Goal: Task Accomplishment & Management: Use online tool/utility

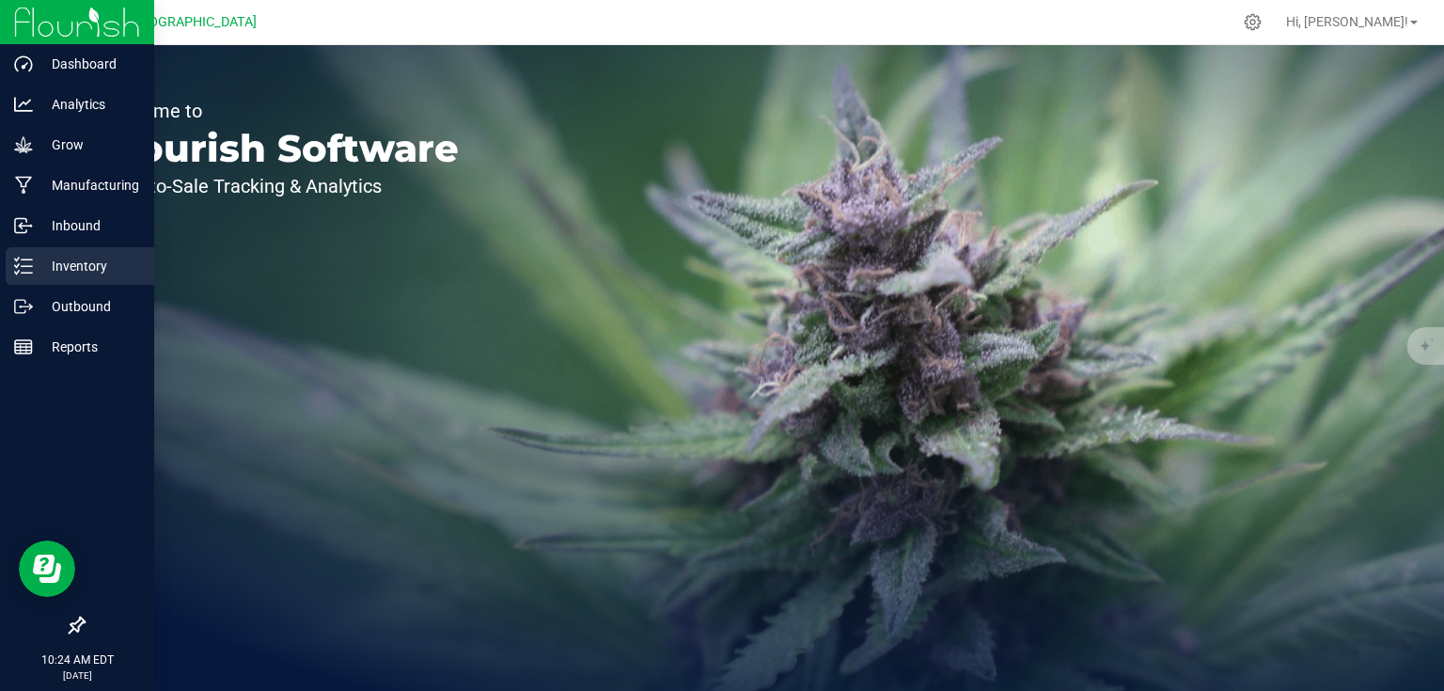
click at [6, 262] on div "Inventory" at bounding box center [80, 266] width 149 height 38
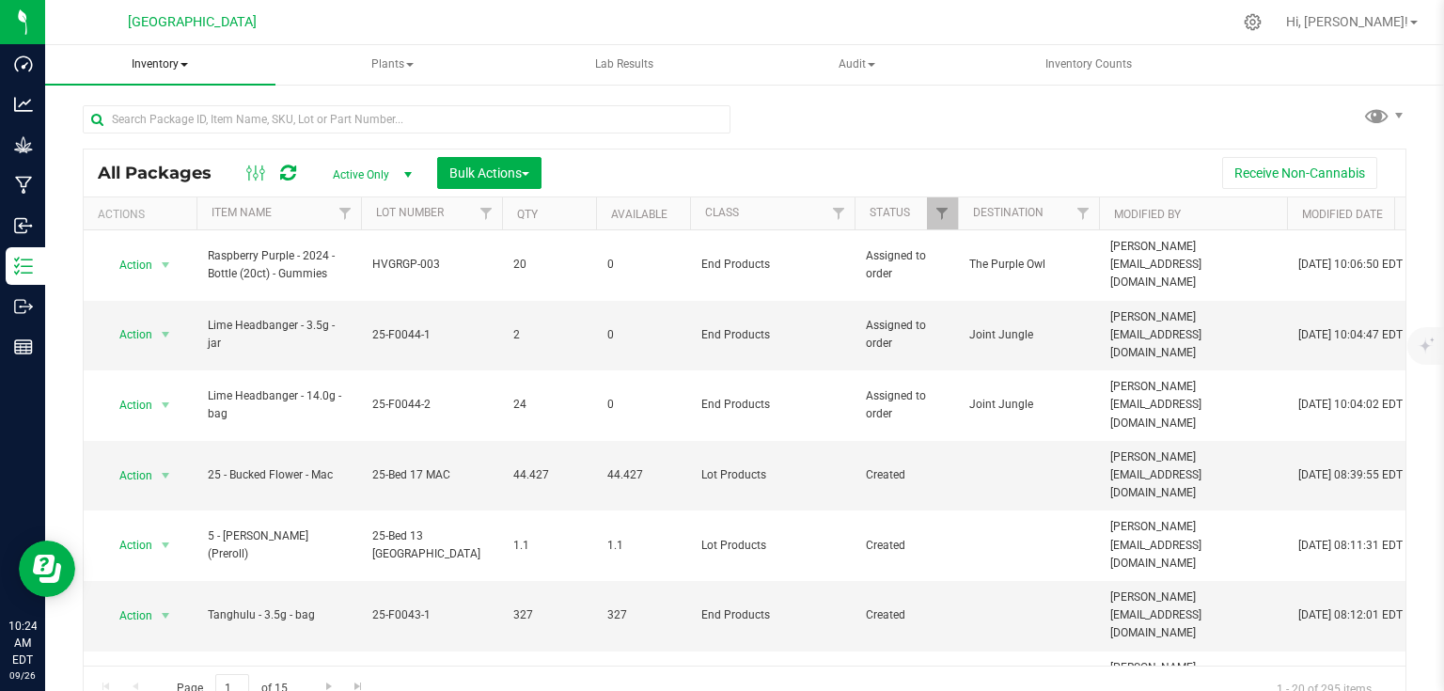
click at [189, 55] on span "Inventory" at bounding box center [160, 64] width 230 height 39
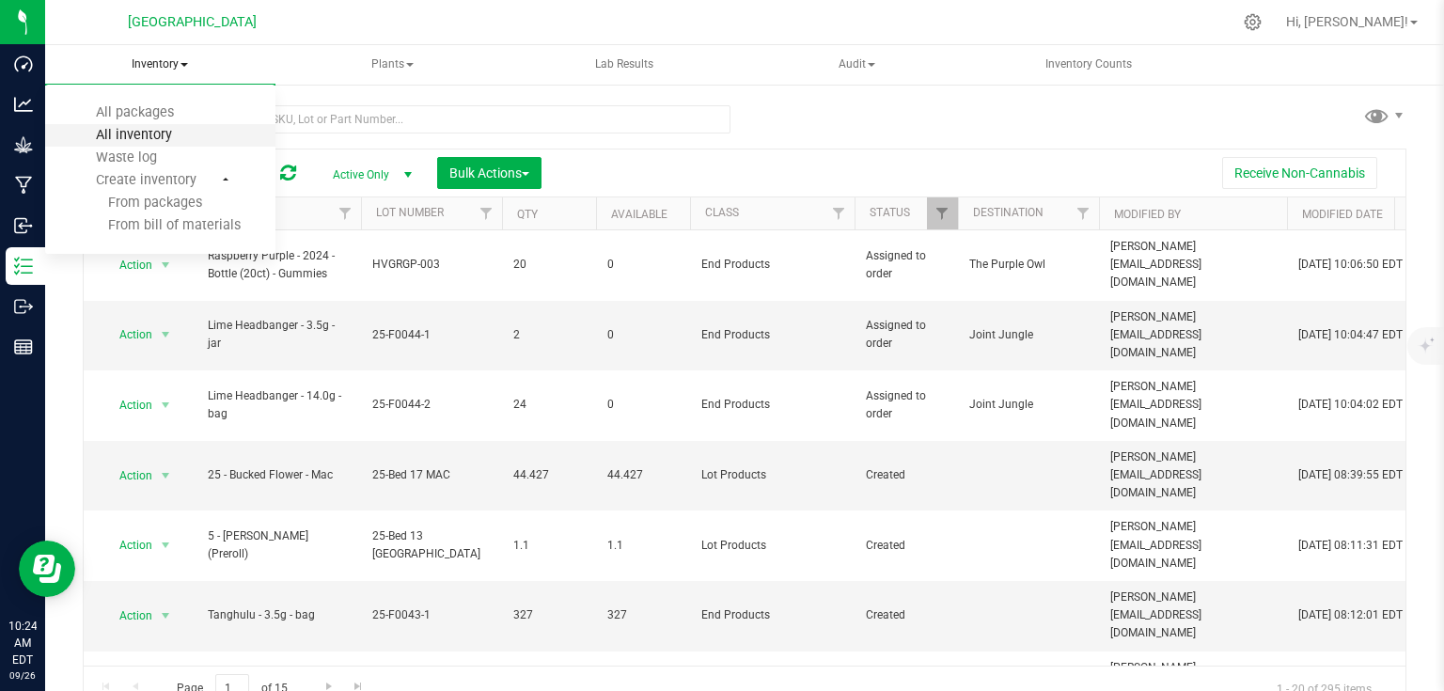
click at [156, 140] on span "All inventory" at bounding box center [134, 135] width 127 height 16
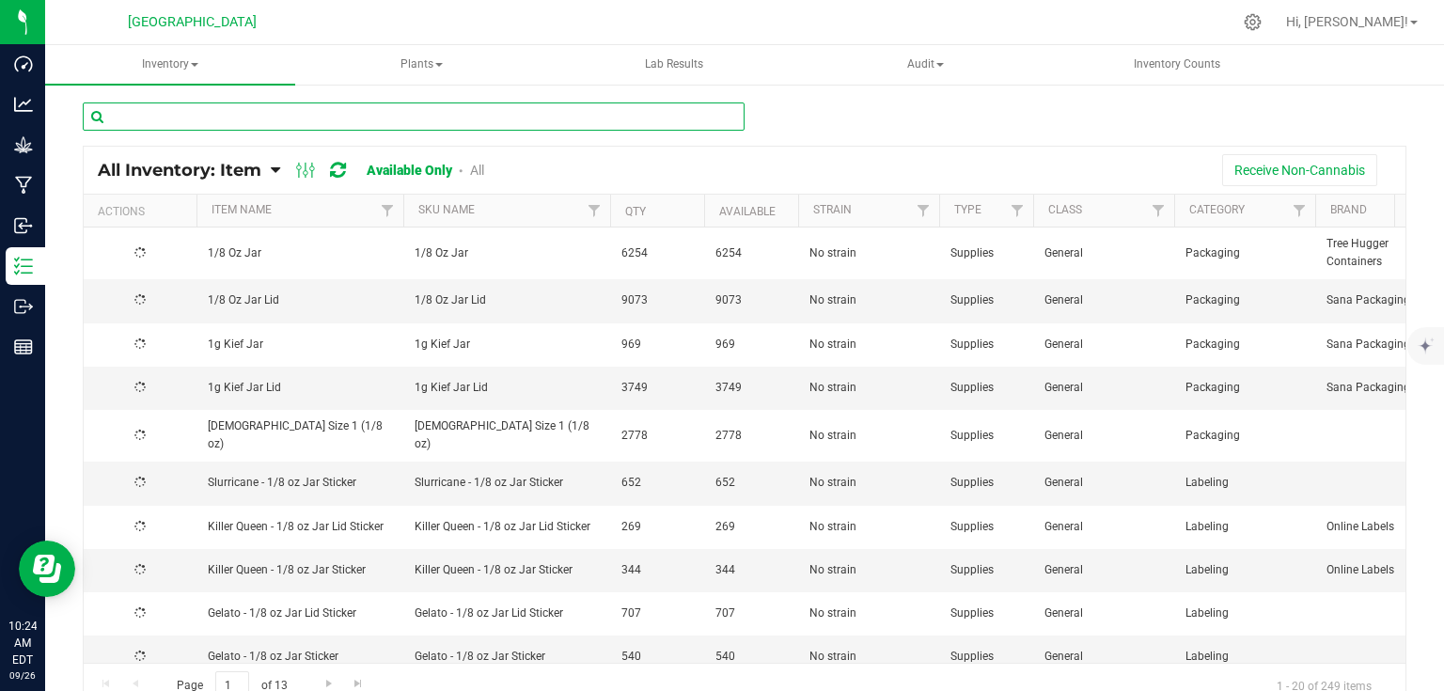
click at [221, 120] on input "text" at bounding box center [414, 116] width 662 height 28
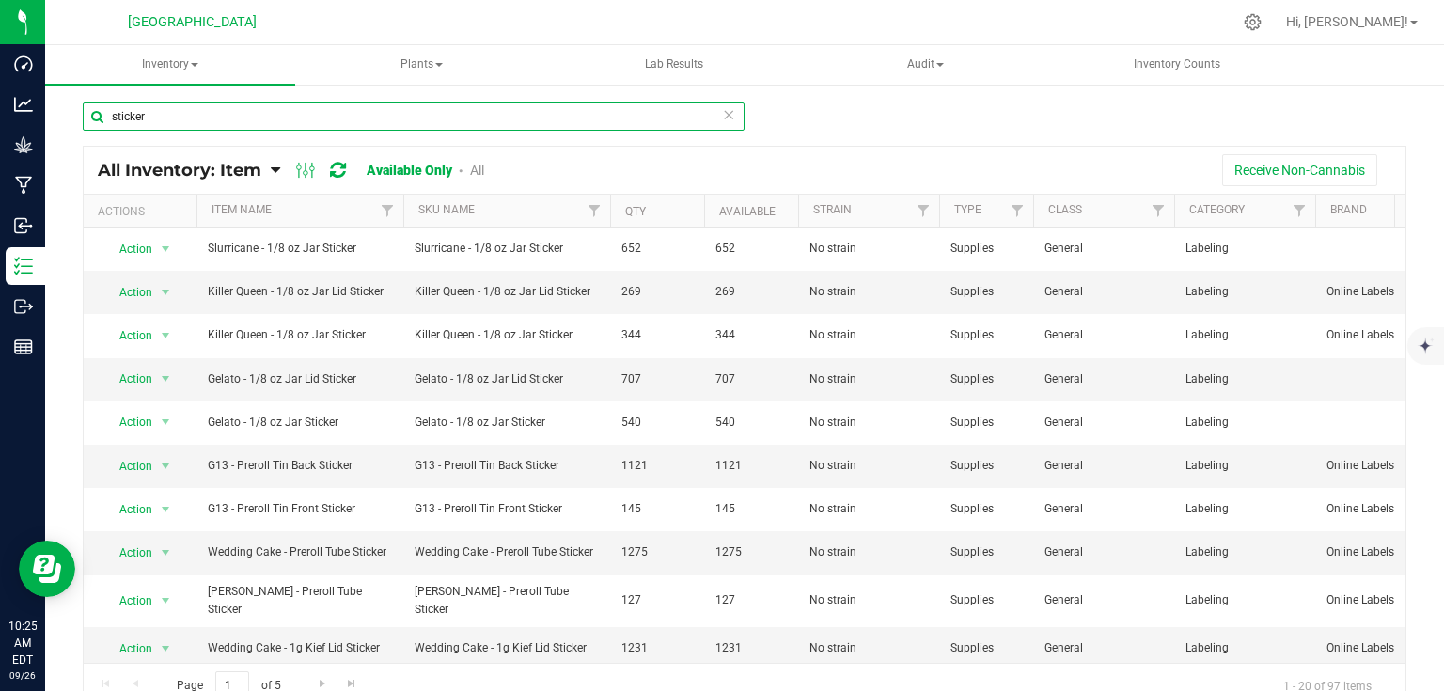
type input "sticker"
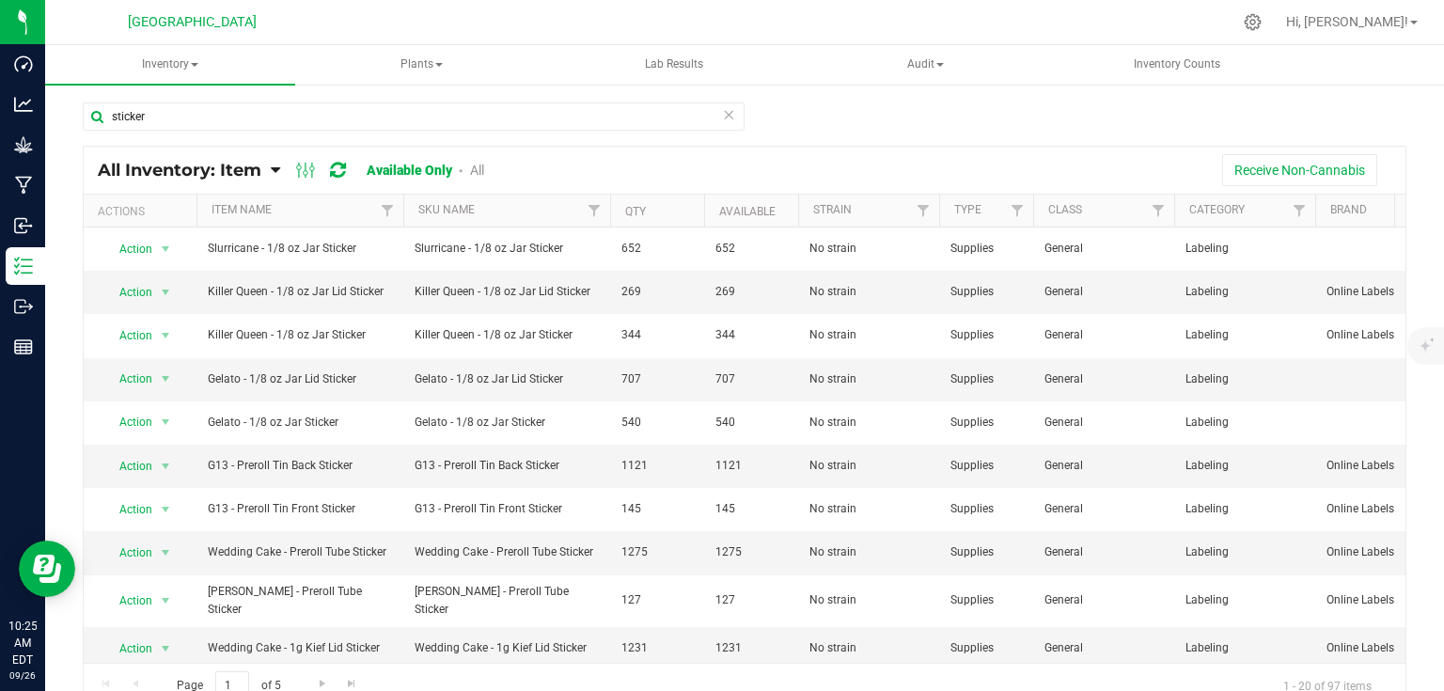
click at [312, 210] on th "Item Name" at bounding box center [299, 211] width 207 height 33
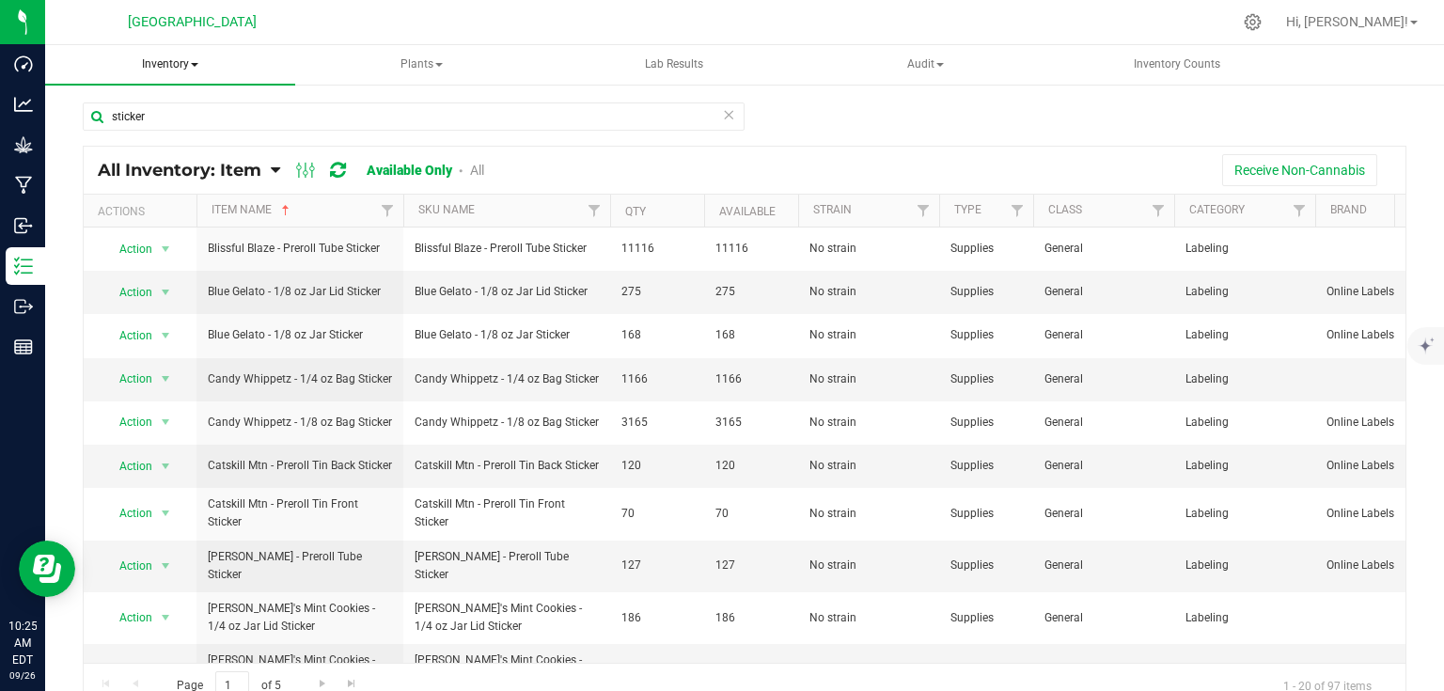
click at [177, 64] on span "Inventory" at bounding box center [170, 64] width 250 height 39
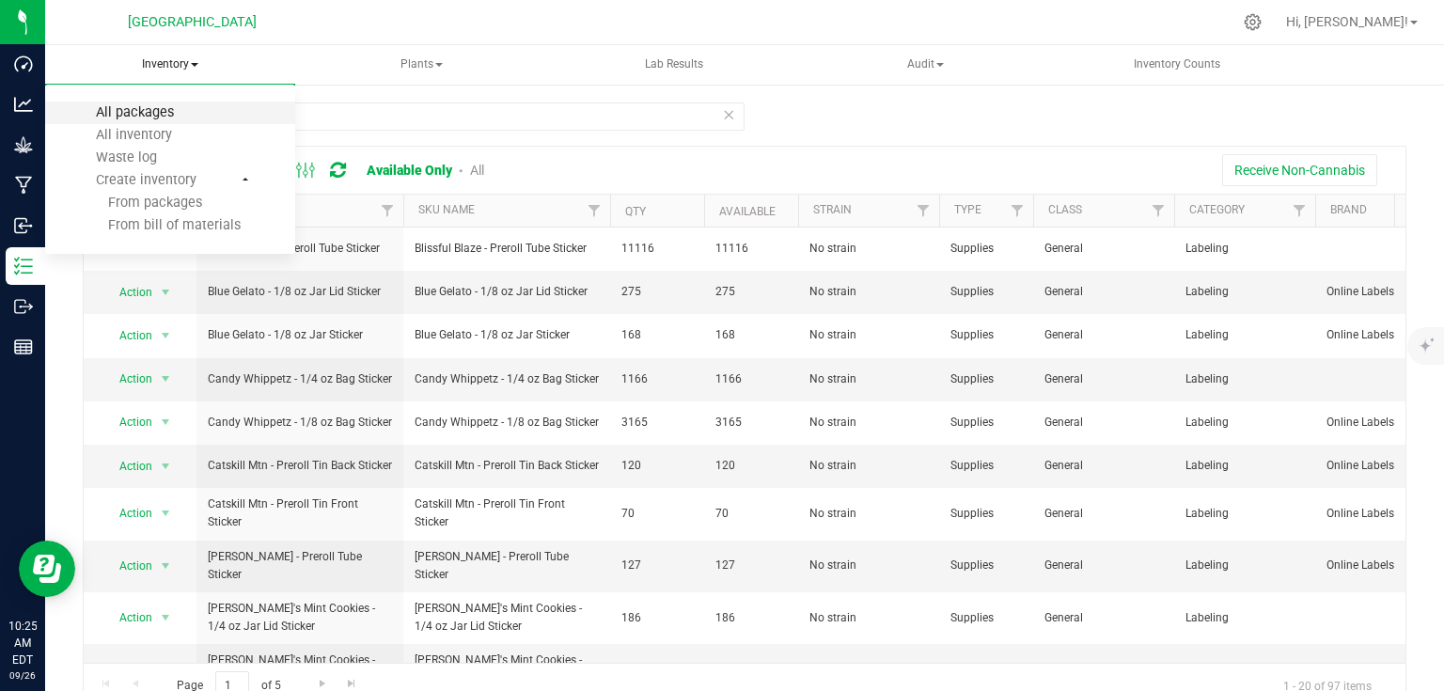
click at [143, 112] on span "All packages" at bounding box center [135, 112] width 129 height 16
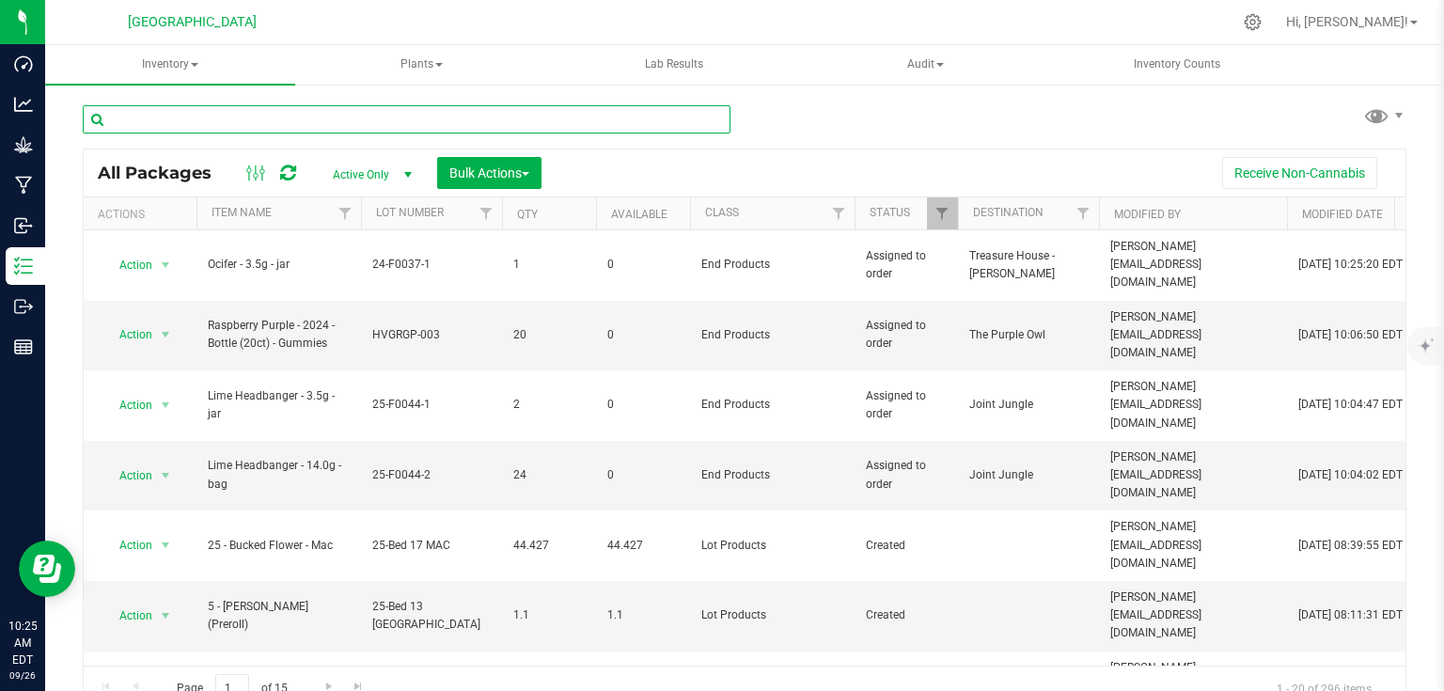
click at [208, 118] on input "text" at bounding box center [407, 119] width 648 height 28
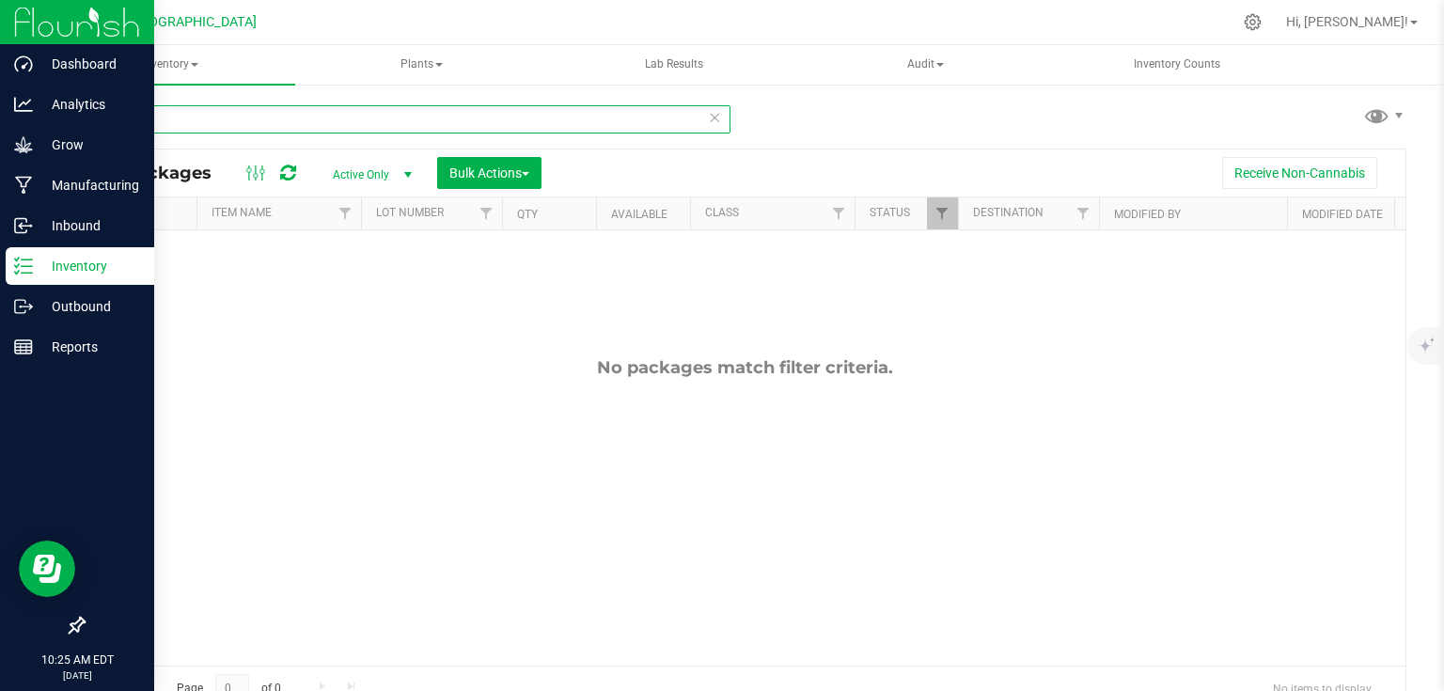
type input "sticker"
click at [34, 31] on img at bounding box center [77, 22] width 126 height 44
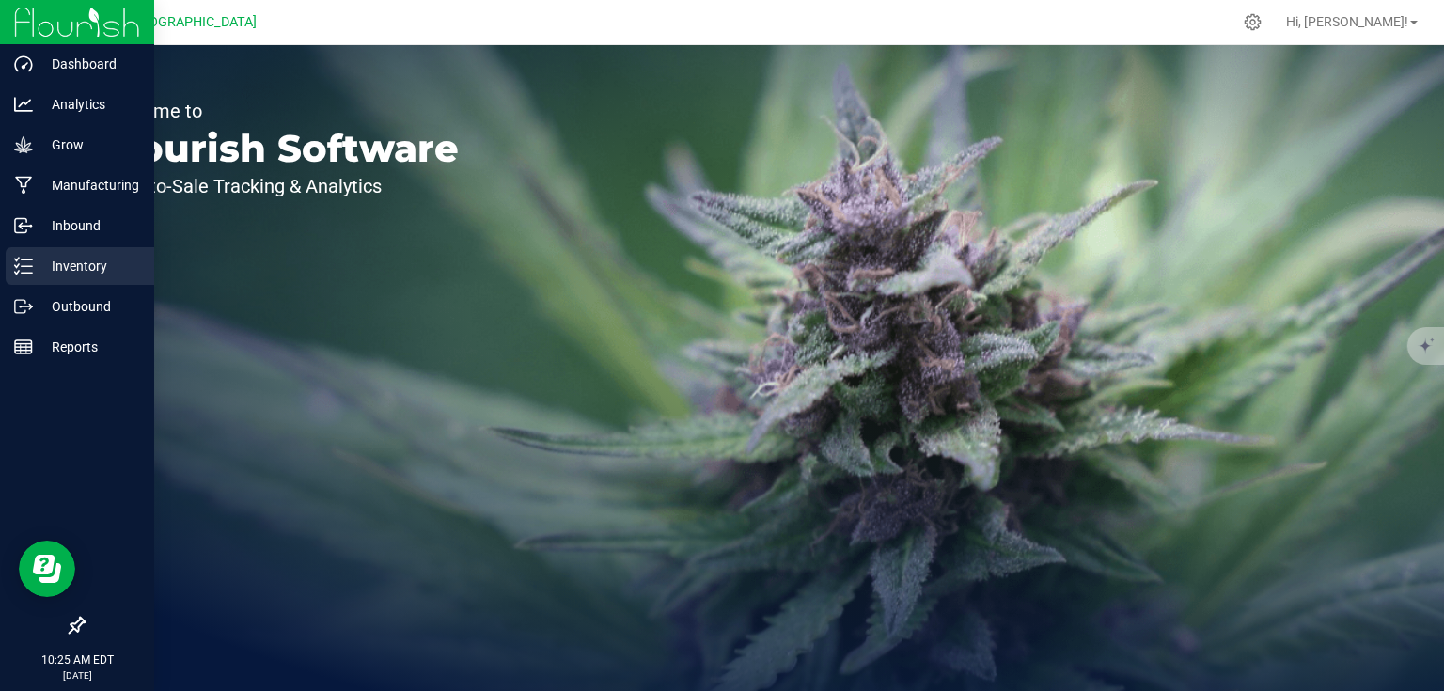
click at [57, 259] on p "Inventory" at bounding box center [89, 266] width 113 height 23
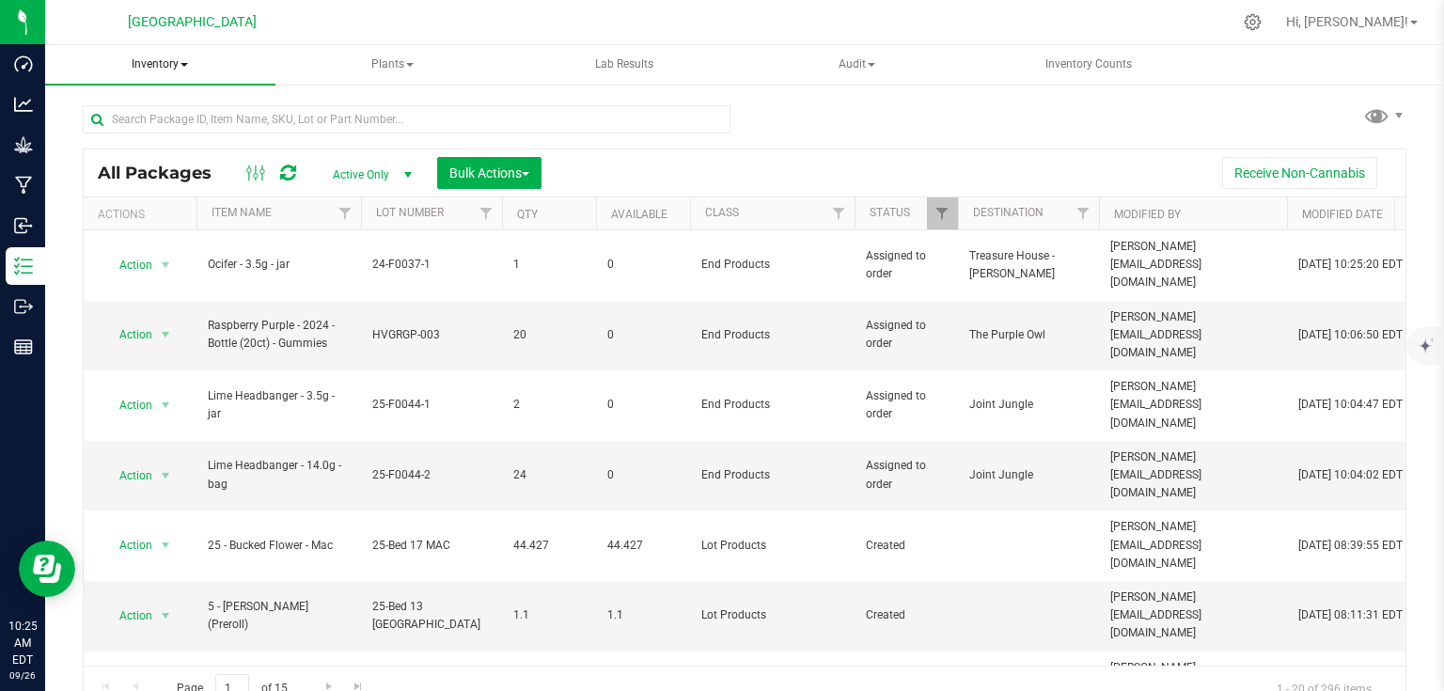
click at [173, 55] on span "Inventory" at bounding box center [160, 64] width 230 height 39
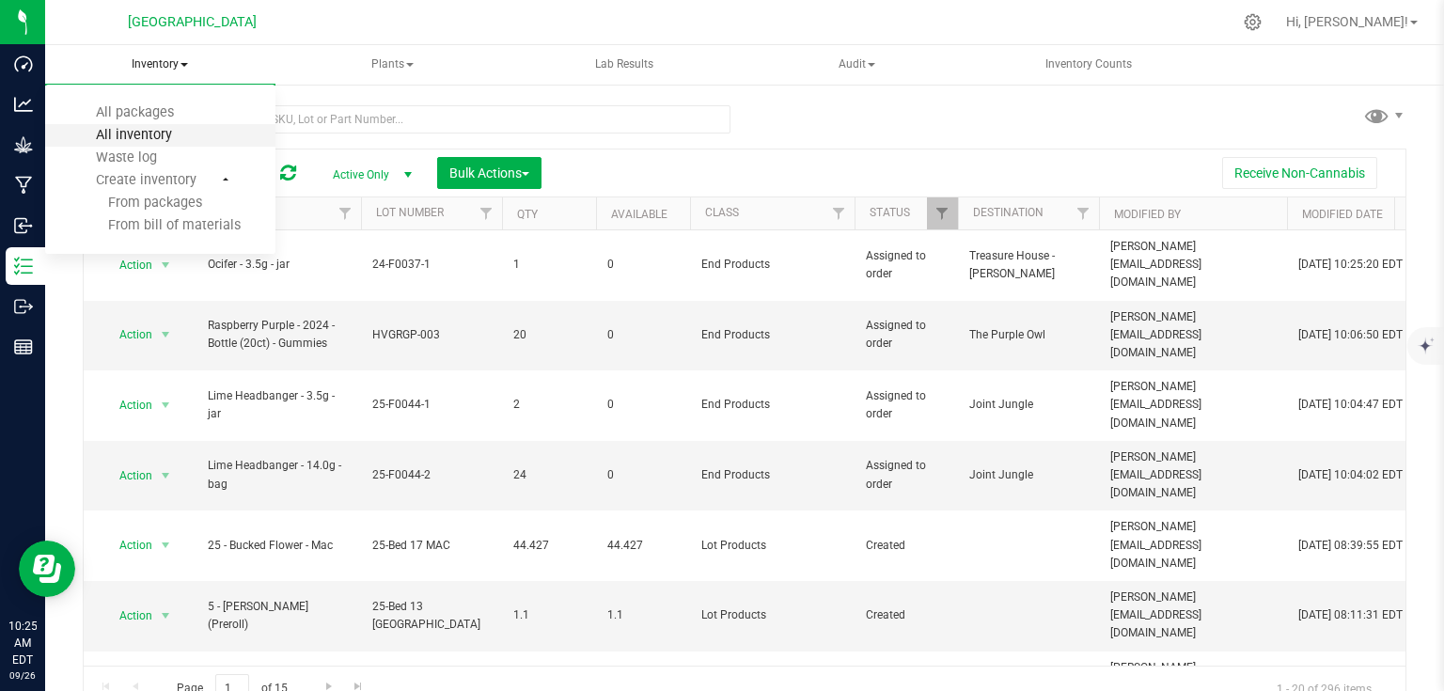
click at [163, 133] on span "All inventory" at bounding box center [134, 135] width 127 height 16
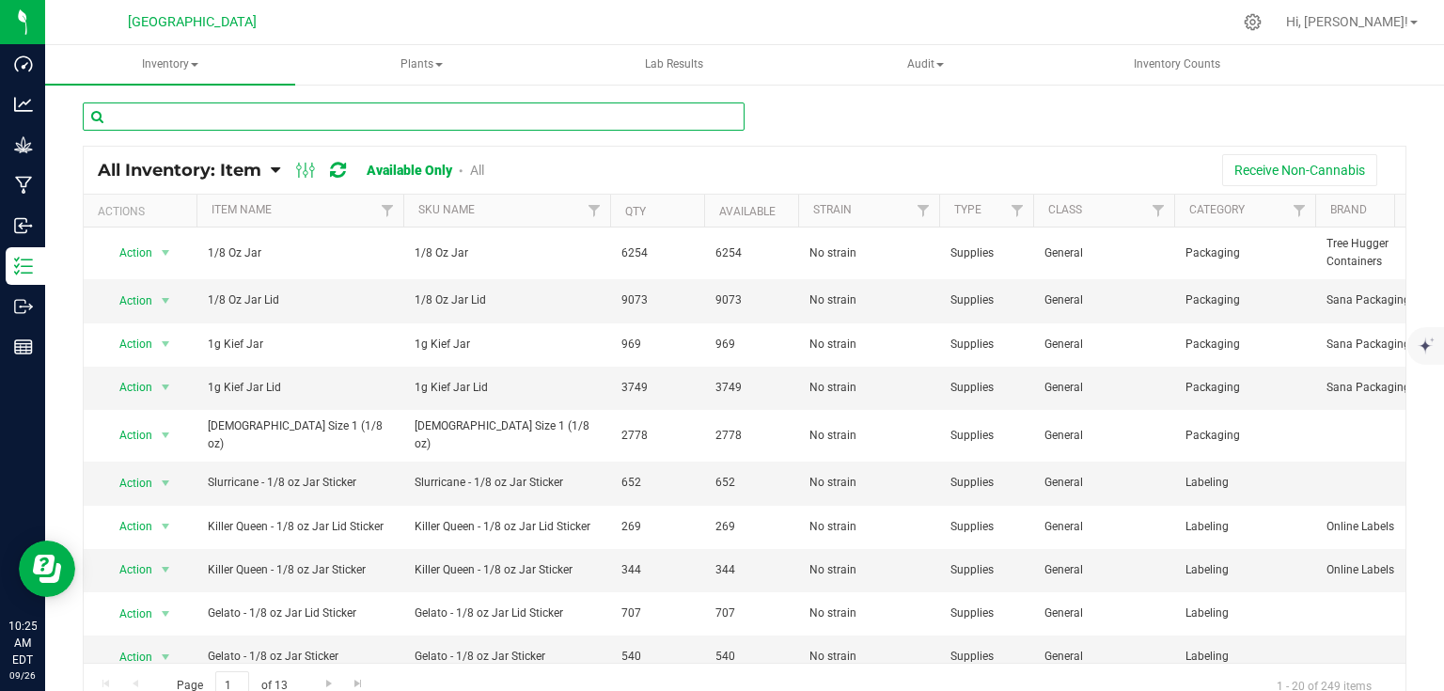
click at [194, 124] on input "text" at bounding box center [414, 116] width 662 height 28
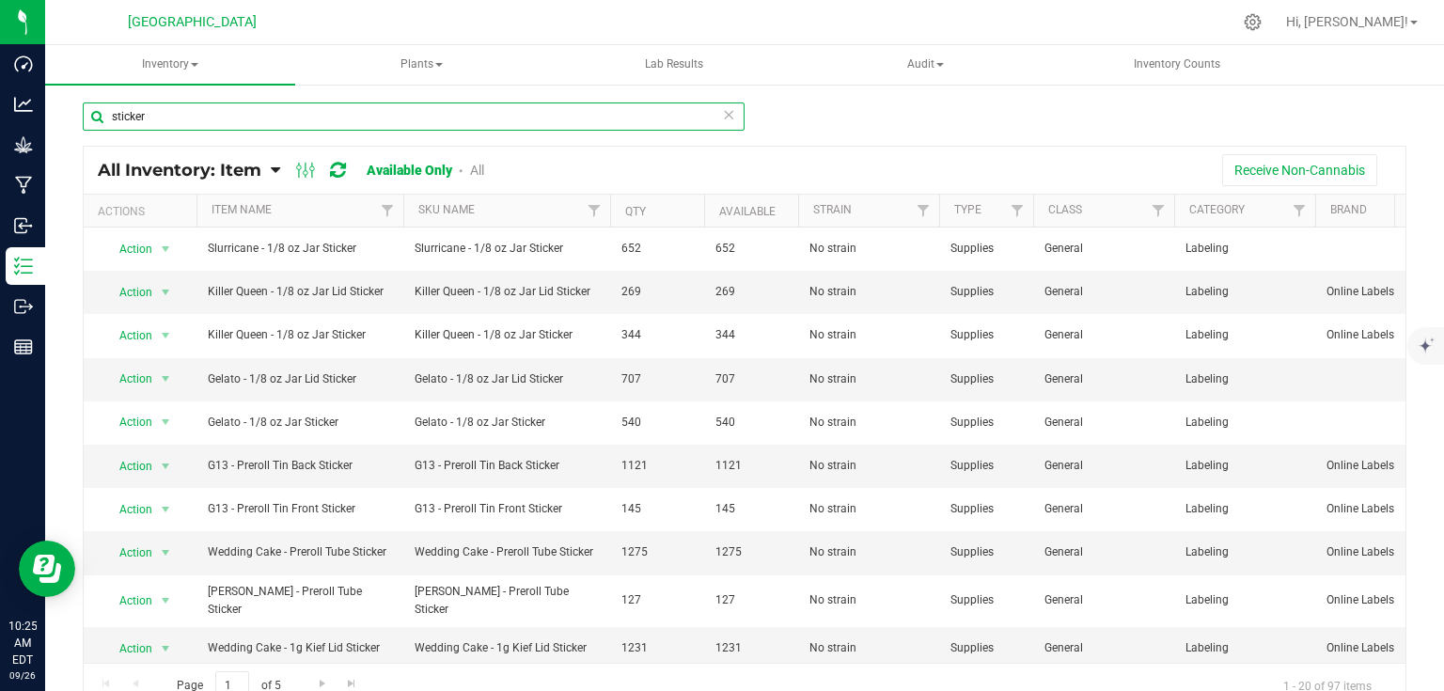
type input "sticker"
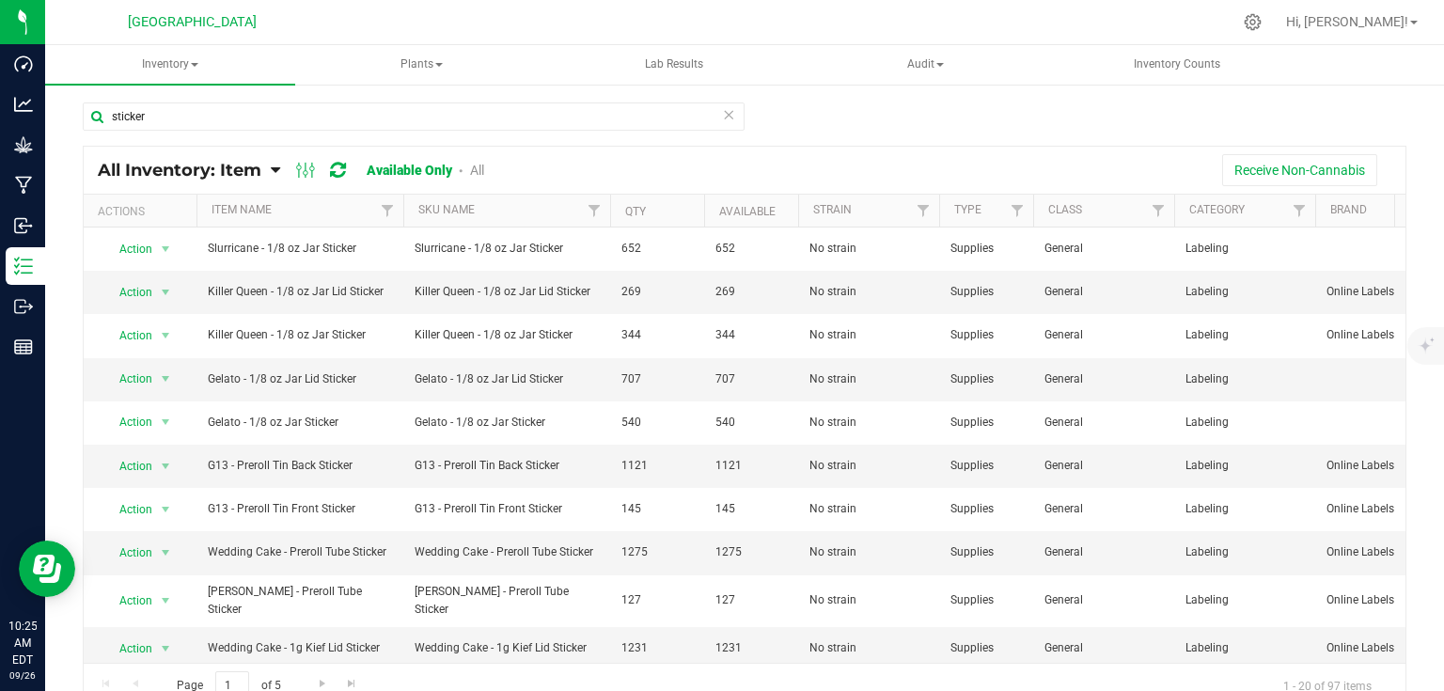
click at [331, 215] on th "Item Name" at bounding box center [299, 211] width 207 height 33
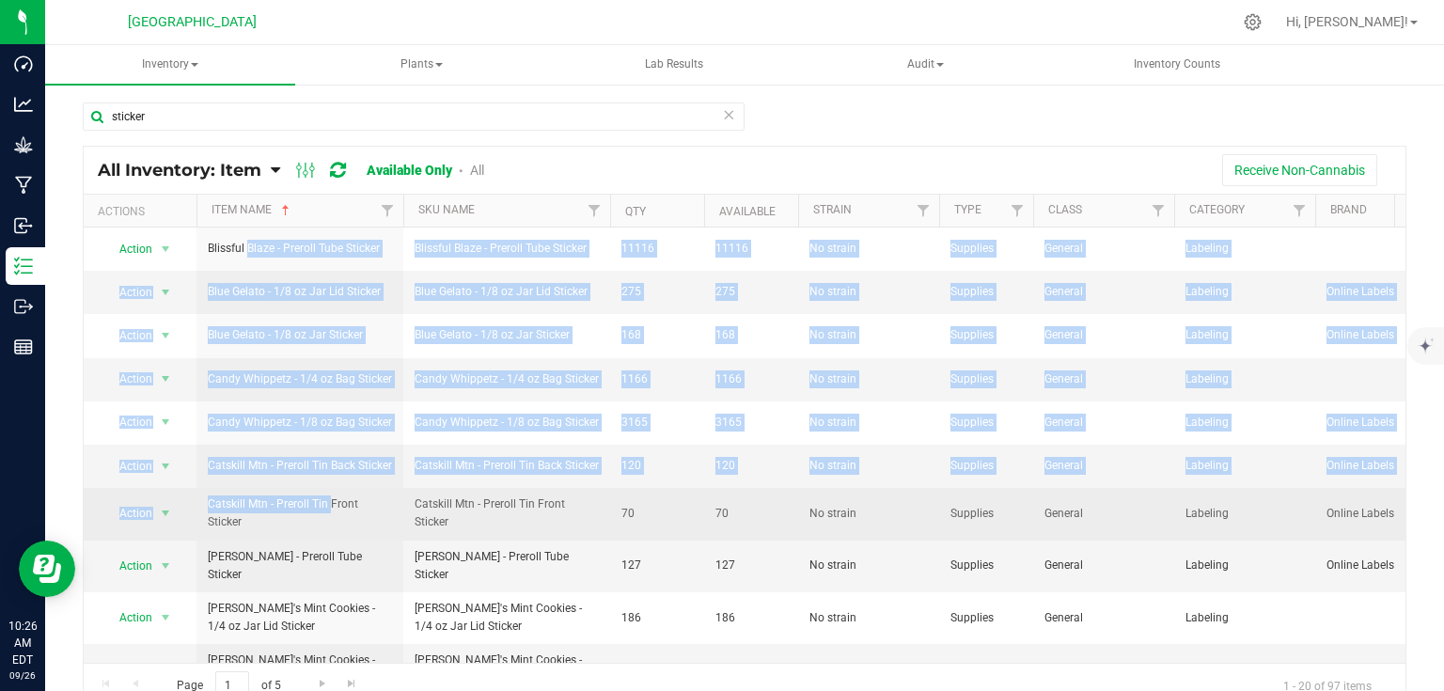
drag, startPoint x: 199, startPoint y: 240, endPoint x: 291, endPoint y: 505, distance: 280.7
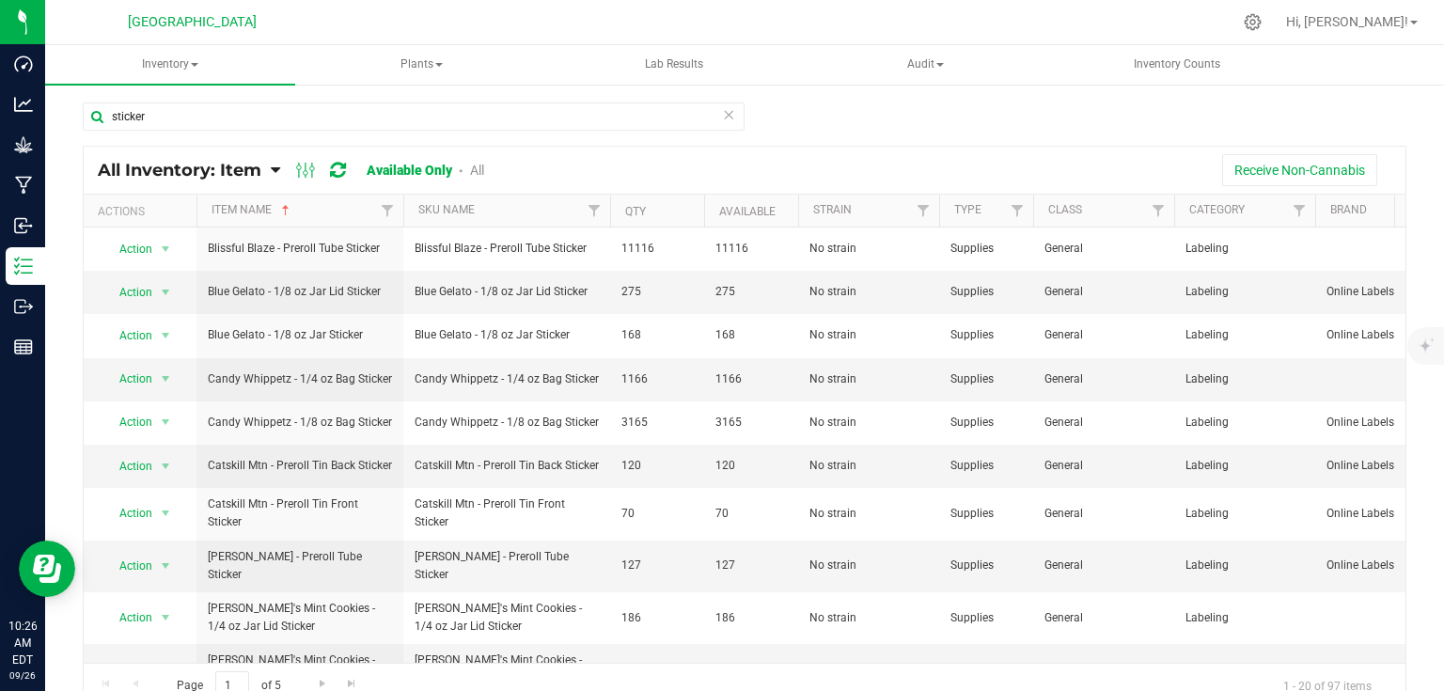
click at [683, 165] on div "Receive Non-Cannabis" at bounding box center [951, 170] width 879 height 32
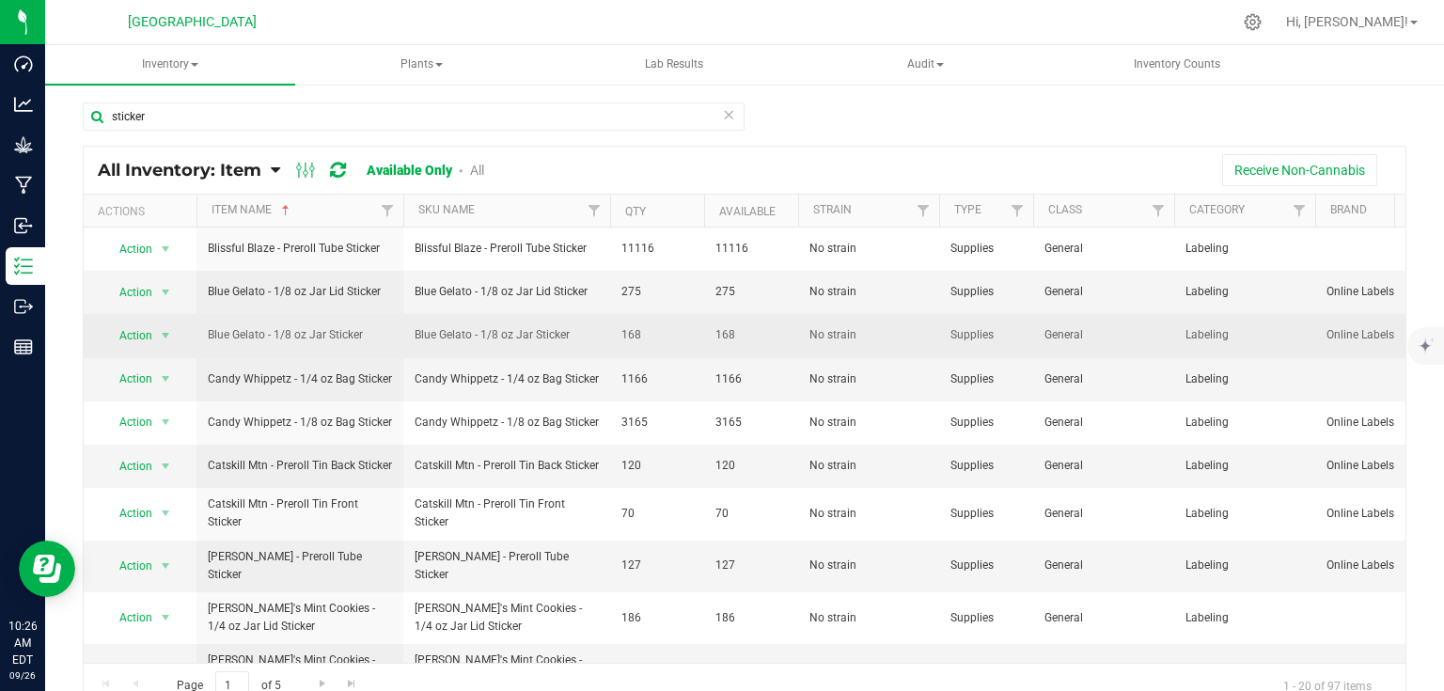
drag, startPoint x: 377, startPoint y: 250, endPoint x: 396, endPoint y: 322, distance: 73.9
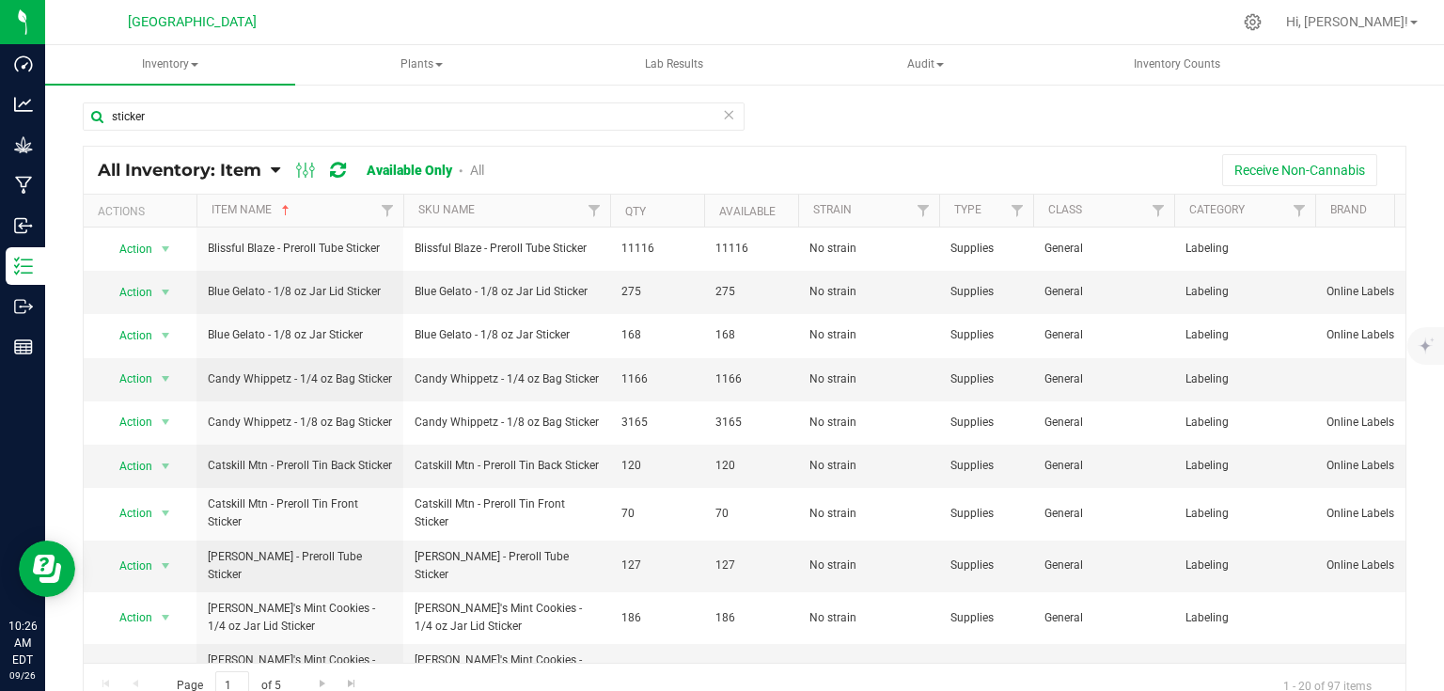
click at [549, 147] on div "All Inventory: Item Item Summary Item (default) Item by Strain Item by Location…" at bounding box center [745, 170] width 1322 height 47
click at [322, 681] on span "Go to the next page" at bounding box center [322, 683] width 15 height 15
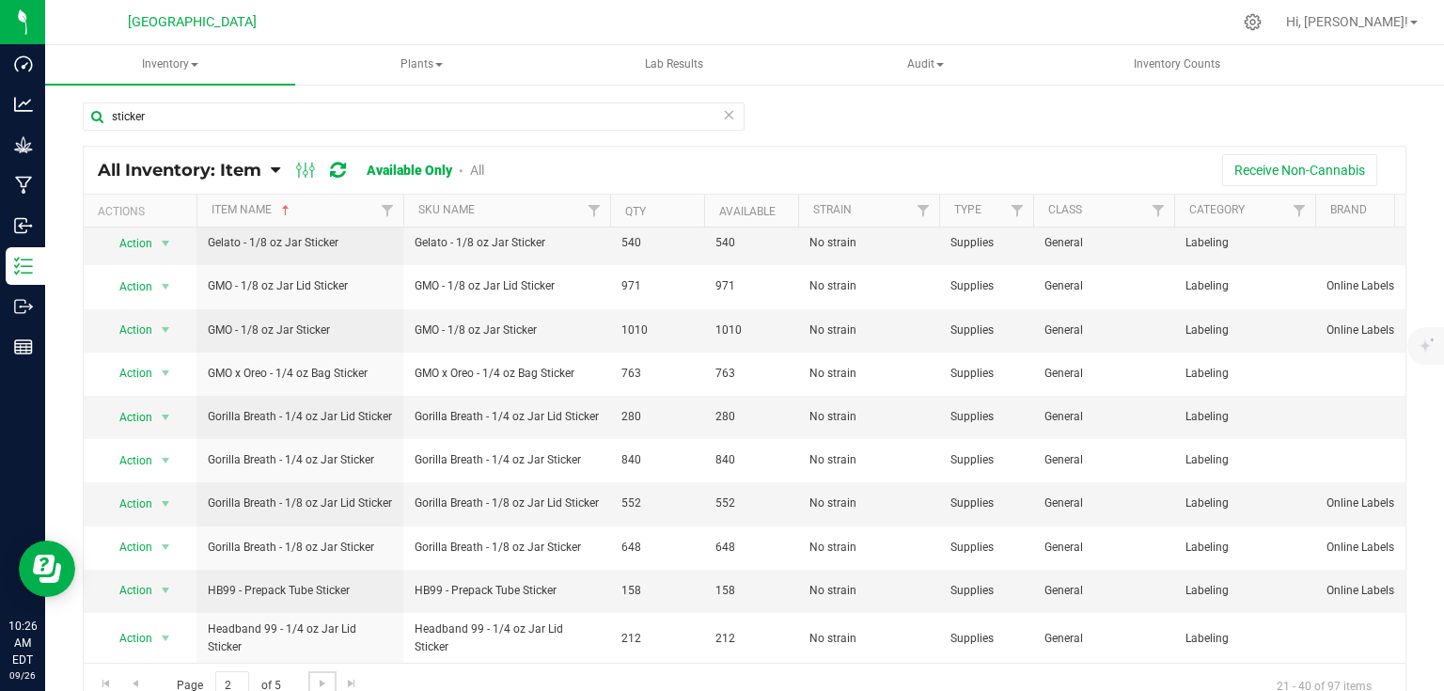
scroll to position [457, 0]
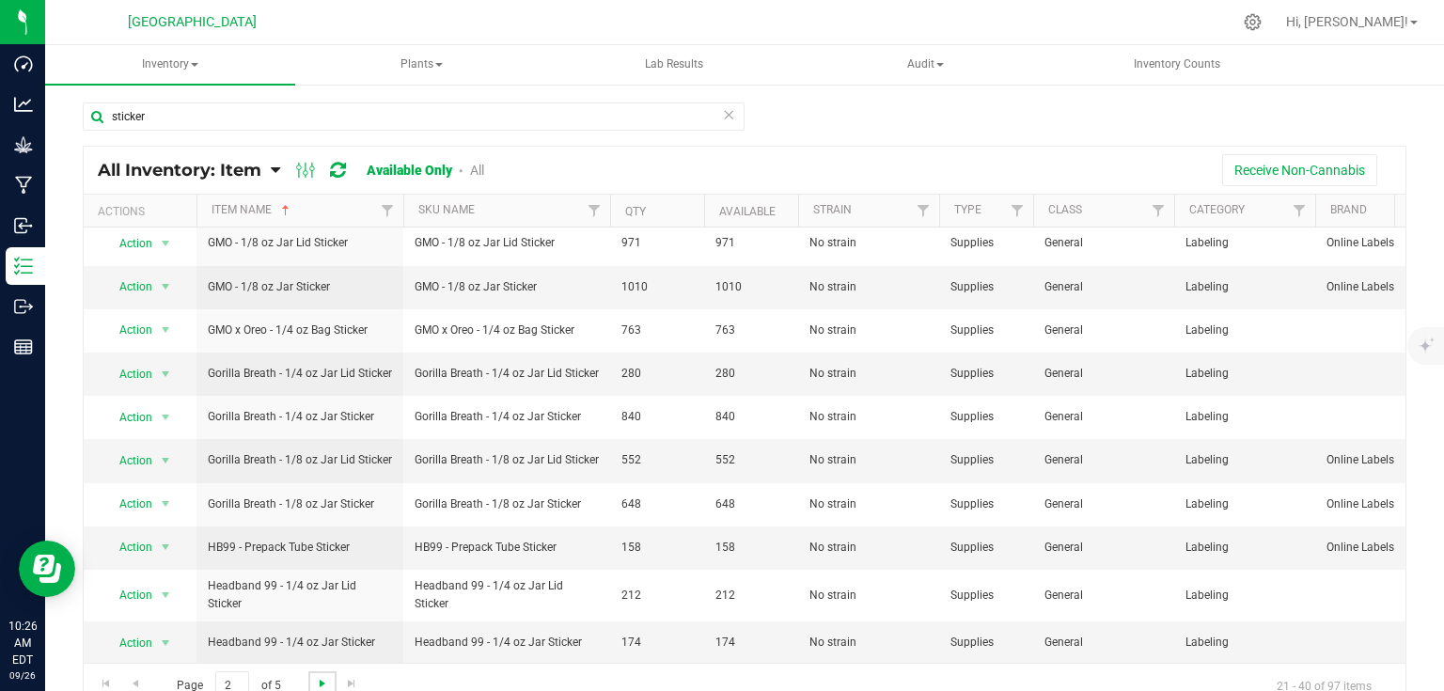
click at [325, 680] on span "Go to the next page" at bounding box center [322, 683] width 15 height 15
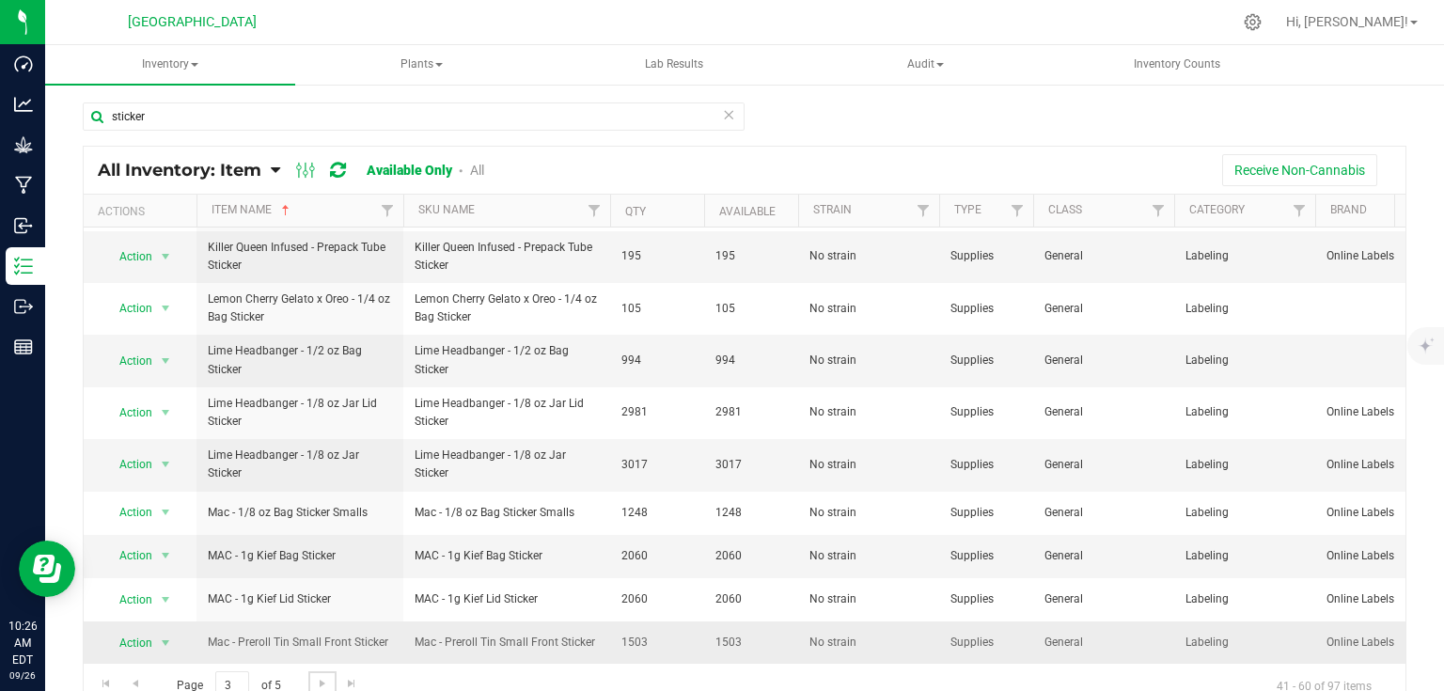
scroll to position [16, 0]
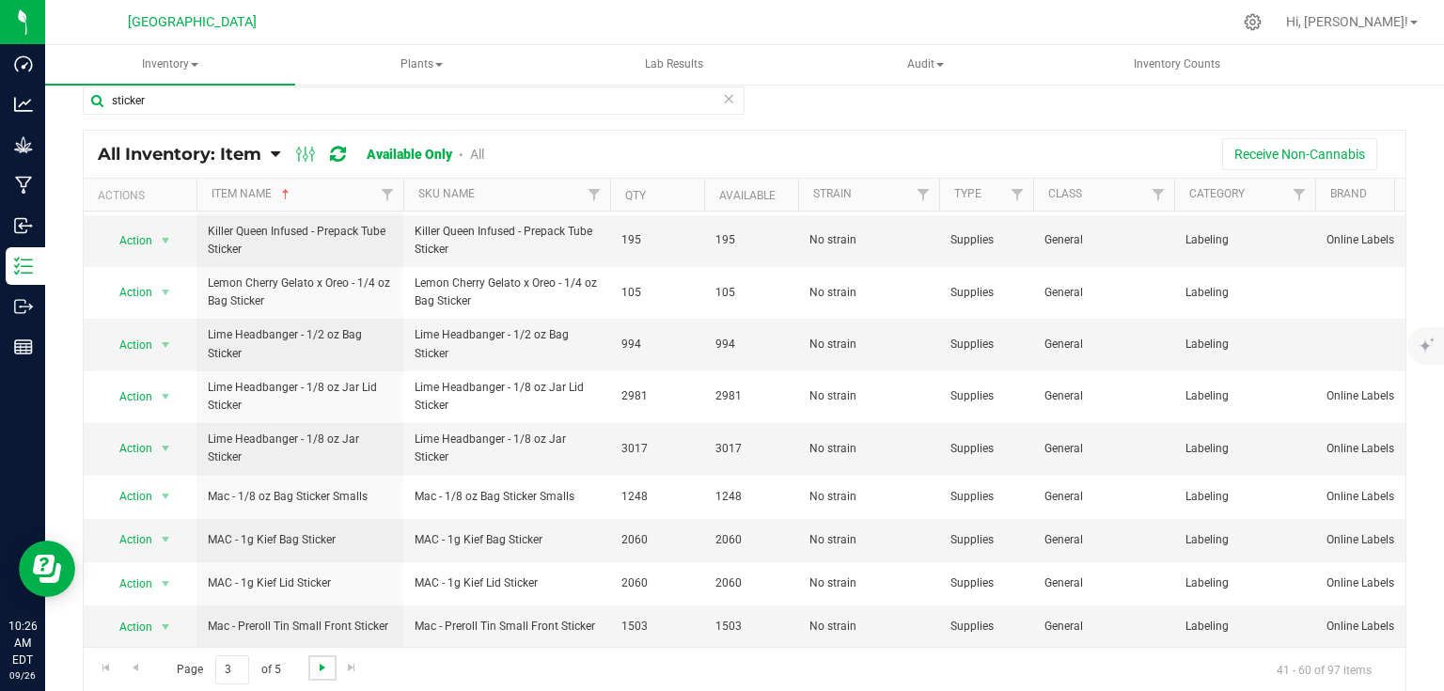
click at [318, 660] on span "Go to the next page" at bounding box center [322, 667] width 15 height 15
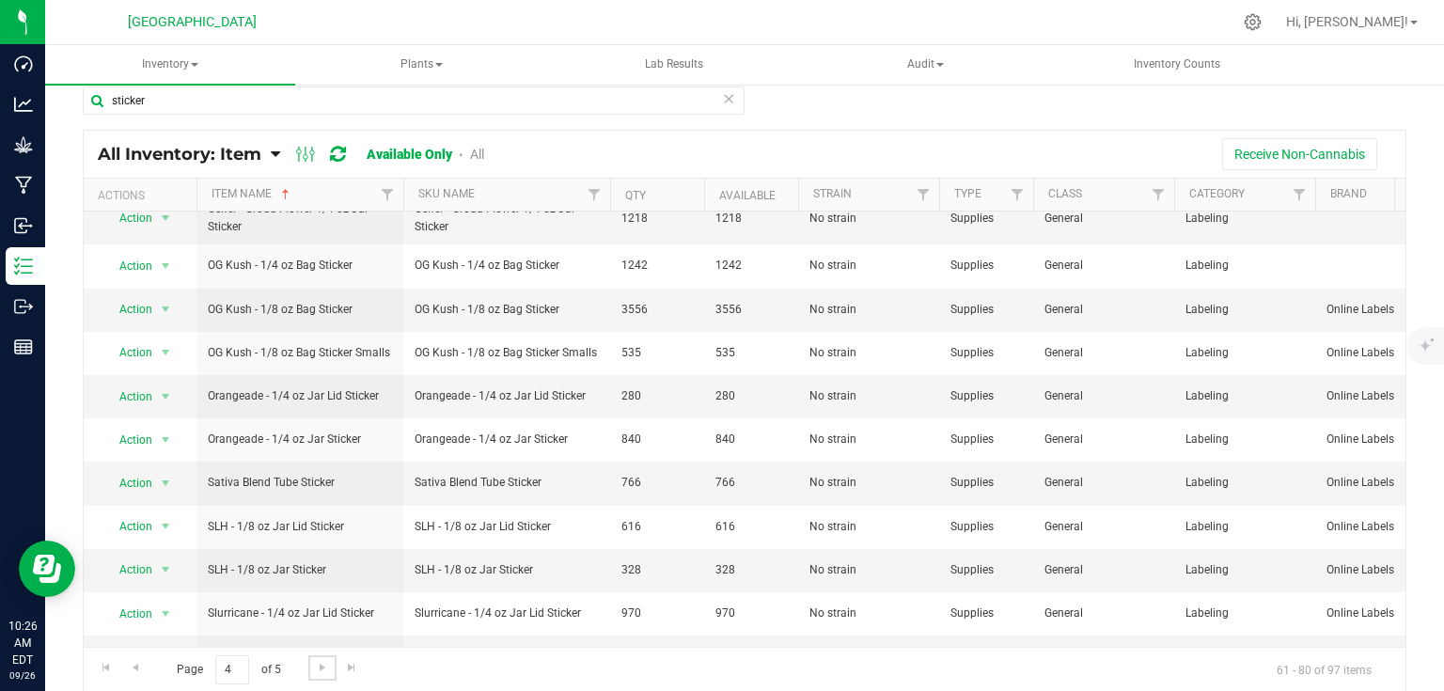
scroll to position [457, 0]
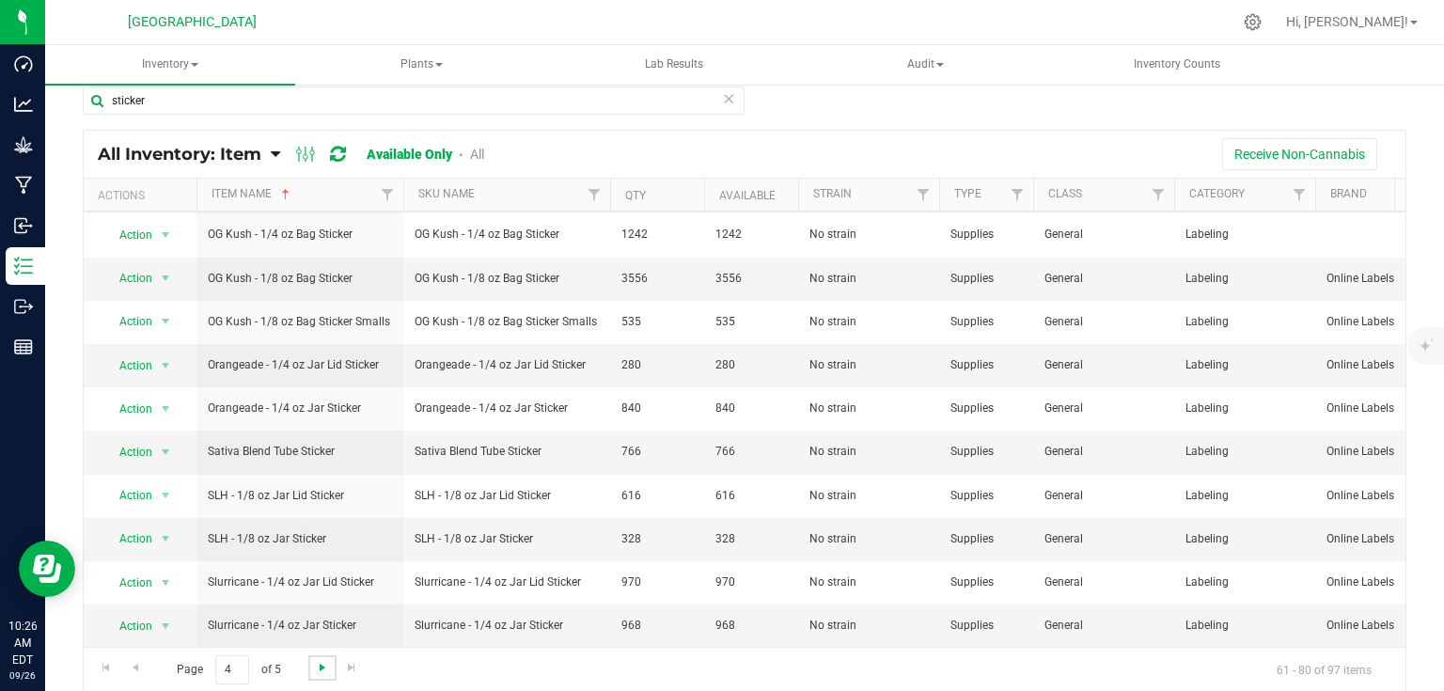
click at [316, 663] on span "Go to the next page" at bounding box center [322, 667] width 15 height 15
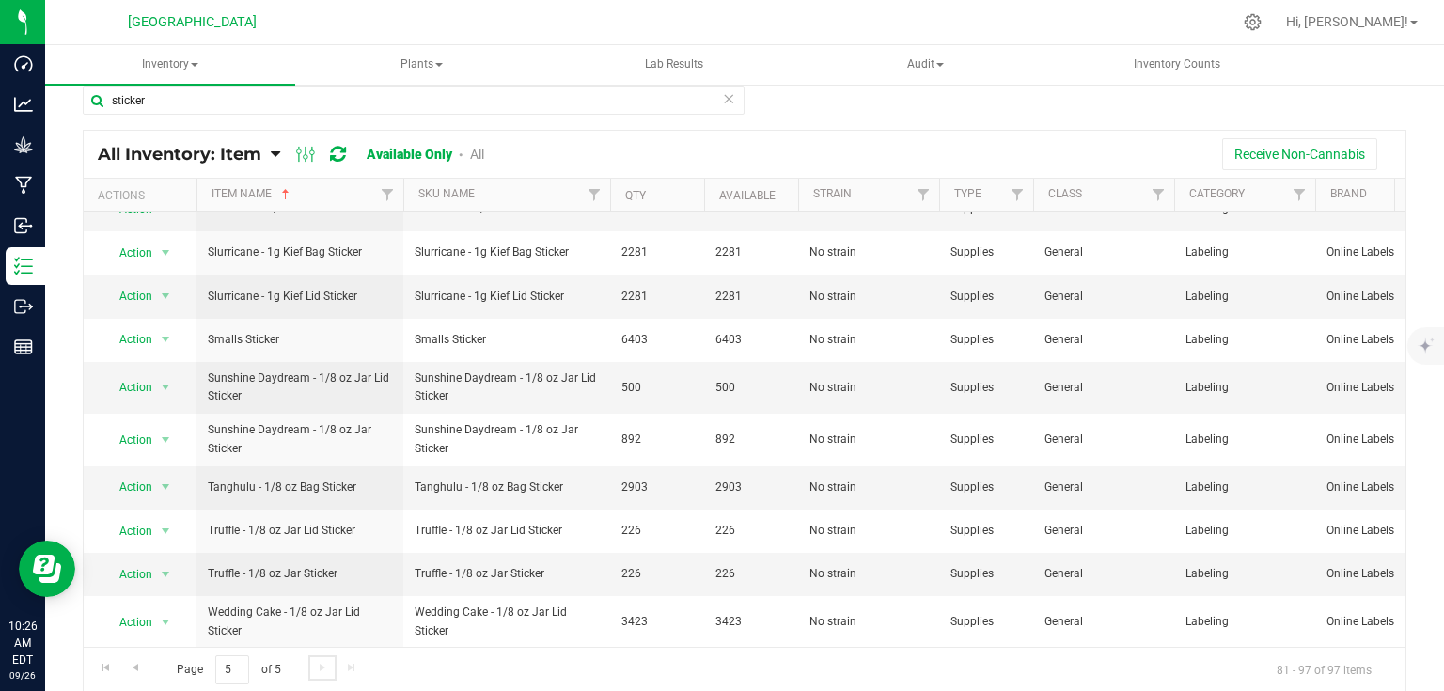
scroll to position [336, 0]
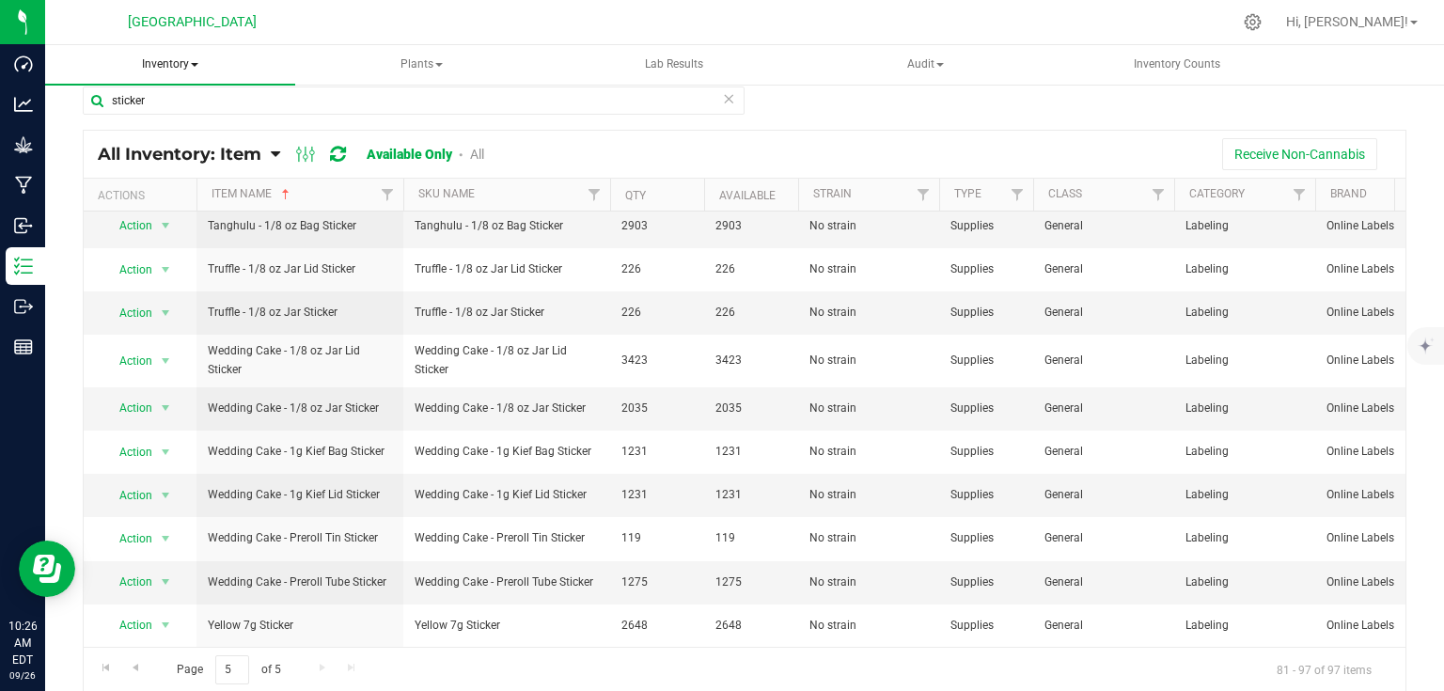
click at [194, 56] on span "Inventory" at bounding box center [170, 64] width 250 height 39
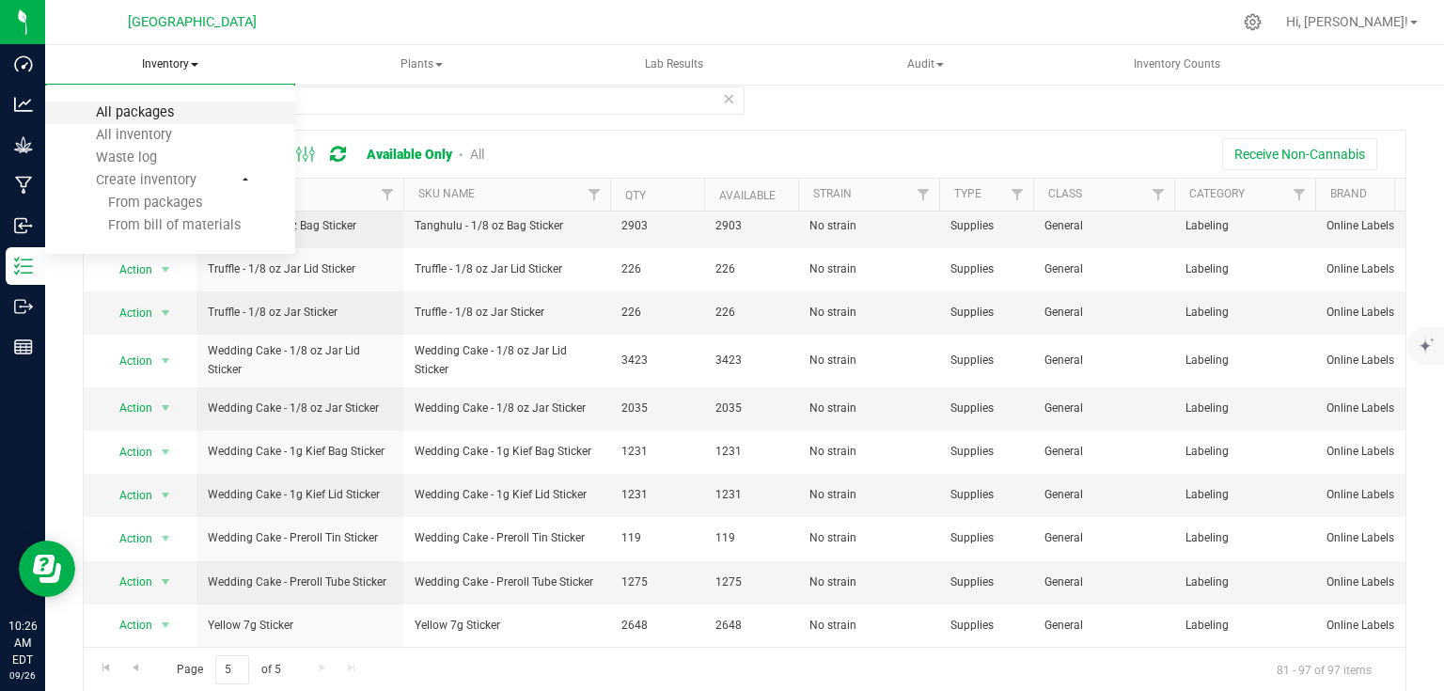
click at [160, 109] on span "All packages" at bounding box center [135, 112] width 129 height 16
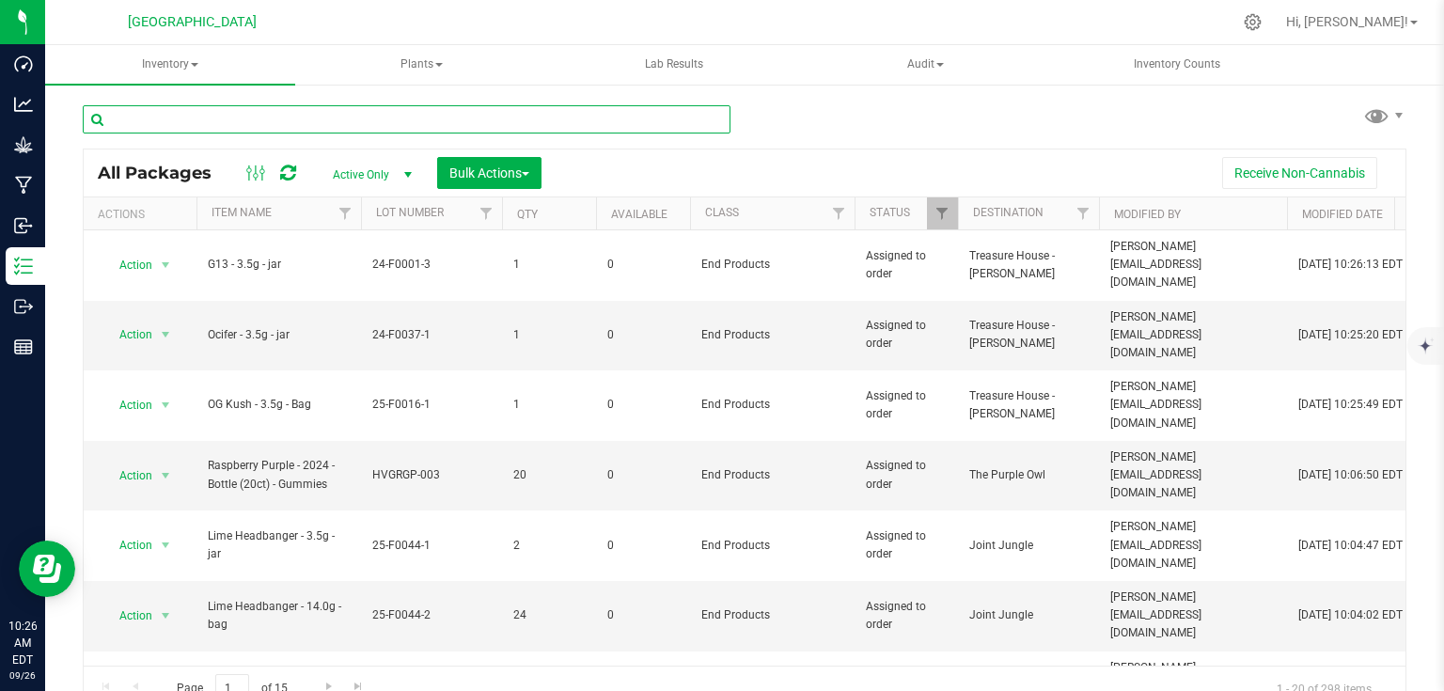
click at [160, 114] on input "text" at bounding box center [407, 119] width 648 height 28
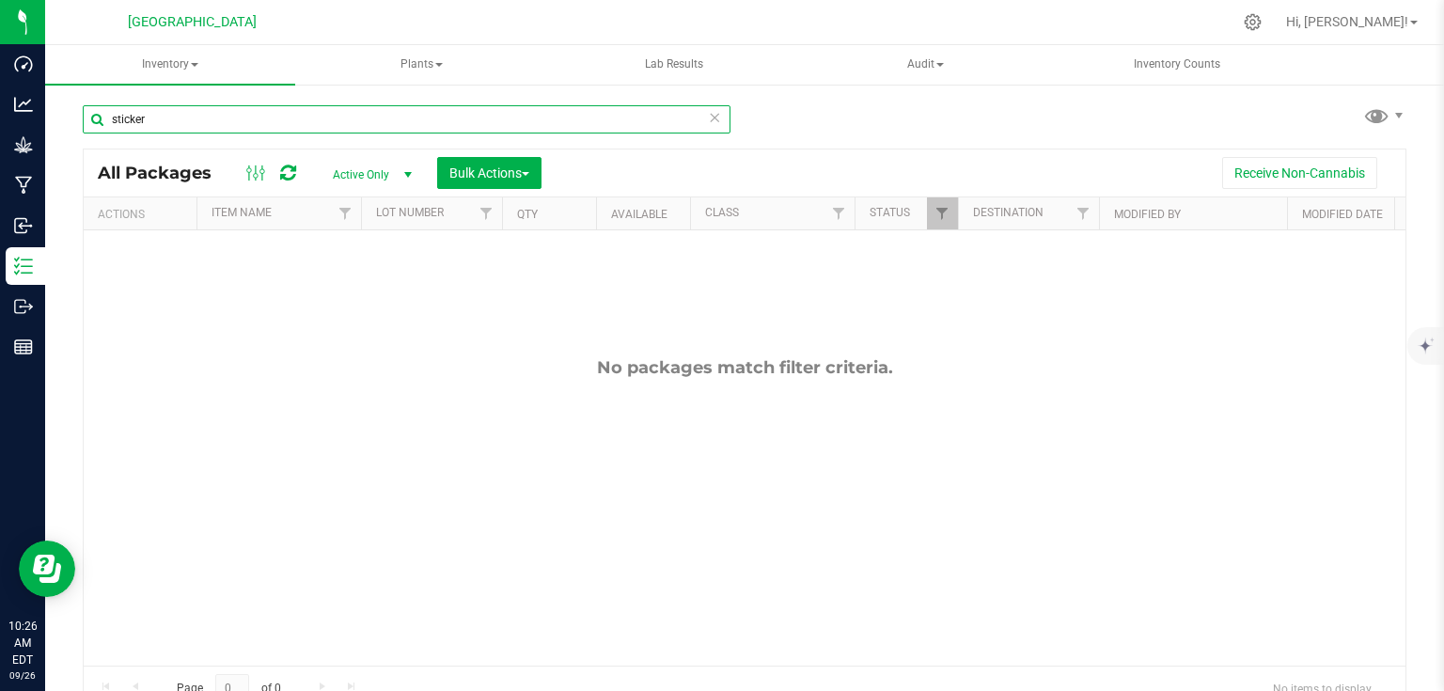
type input "sticker"
click at [948, 224] on link "Filter" at bounding box center [942, 213] width 31 height 32
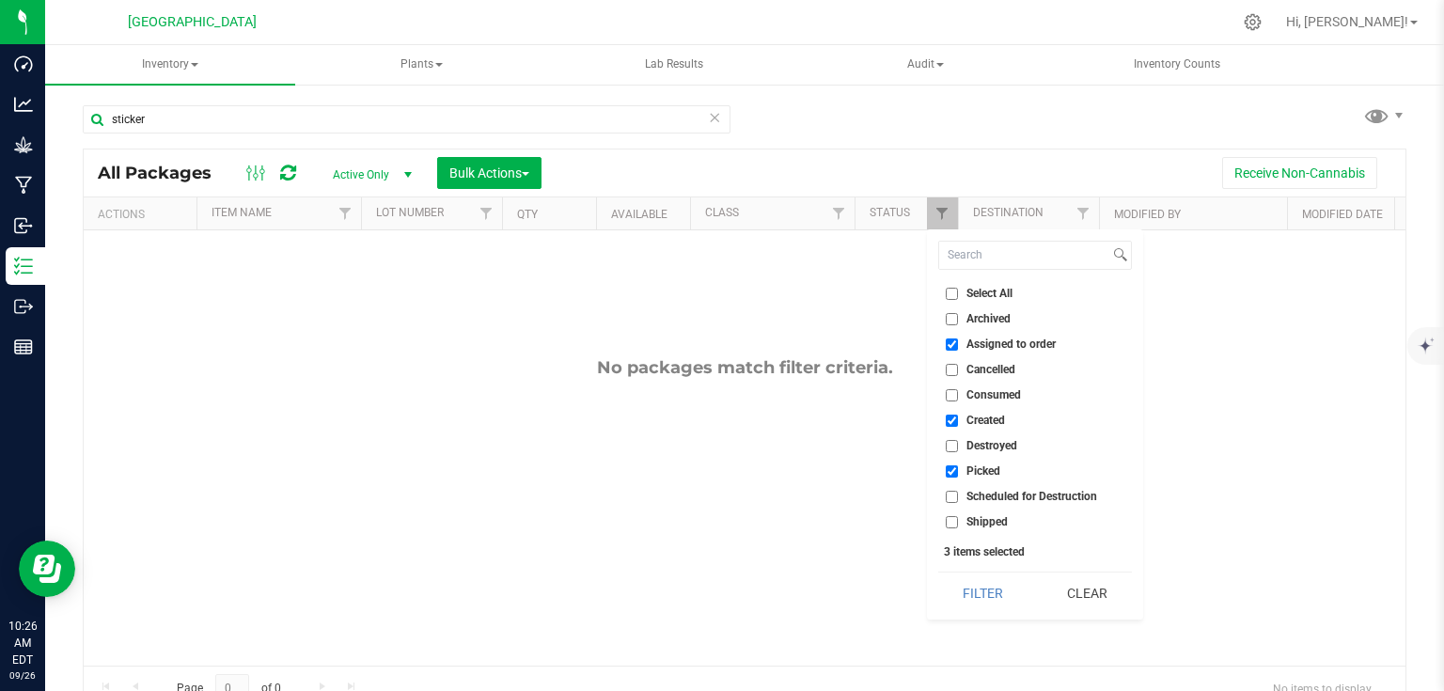
drag, startPoint x: 958, startPoint y: 295, endPoint x: 958, endPoint y: 282, distance: 13.2
click at [958, 295] on label "Select All" at bounding box center [979, 294] width 67 height 12
click at [958, 295] on input "Select All" at bounding box center [952, 294] width 12 height 12
checkbox input "true"
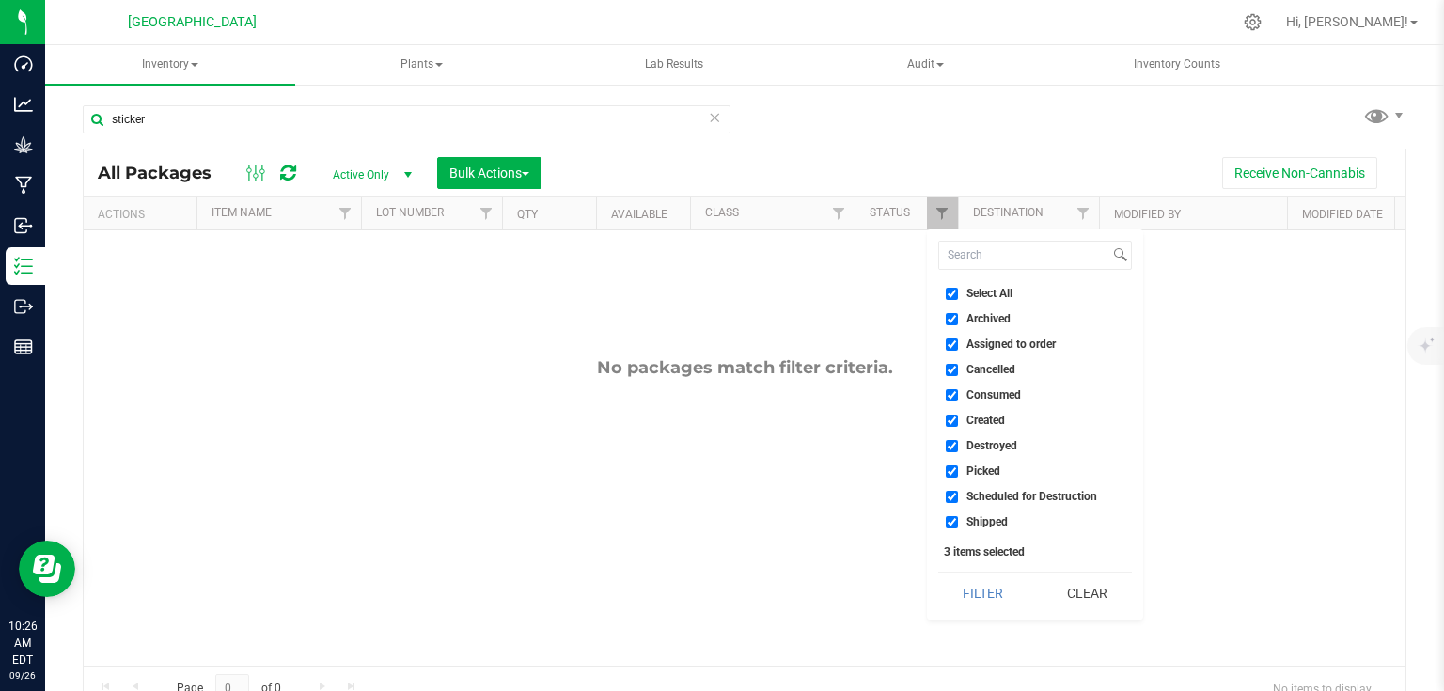
checkbox input "true"
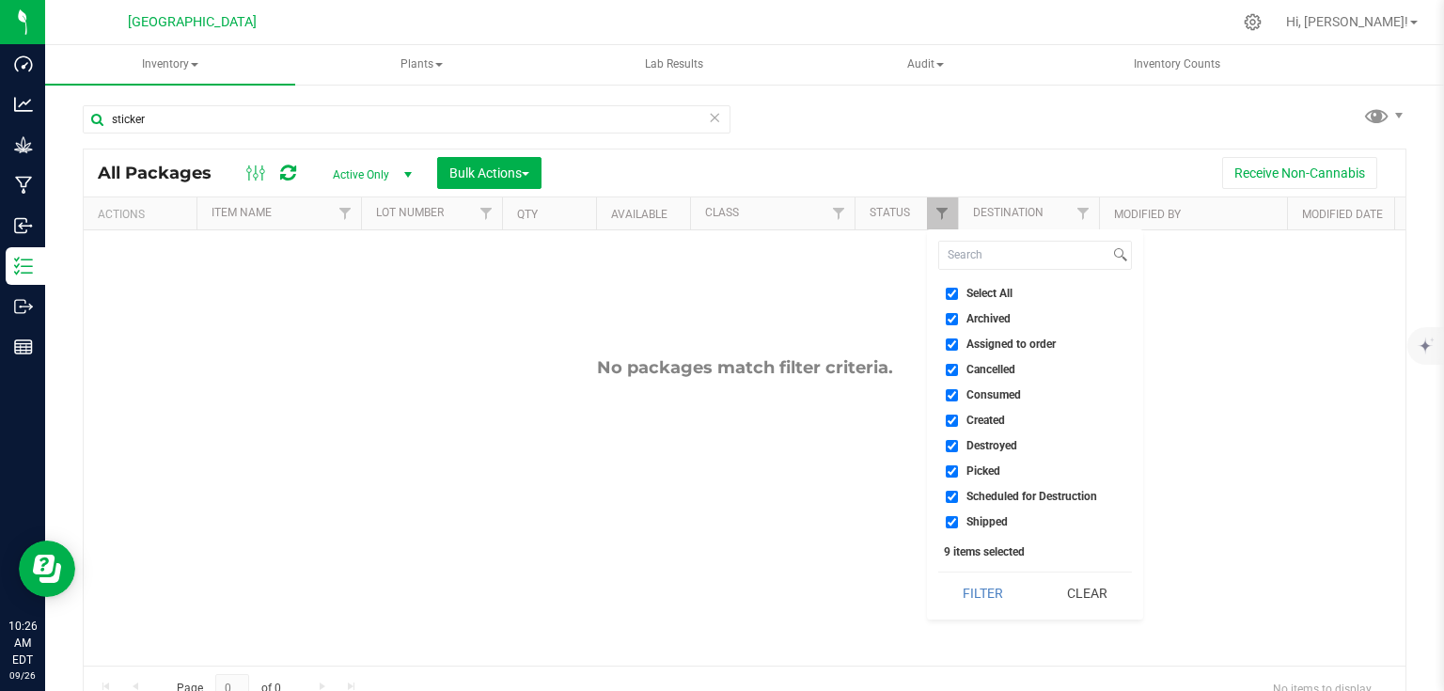
click at [982, 160] on div "Receive Non-Cannabis" at bounding box center [974, 173] width 836 height 32
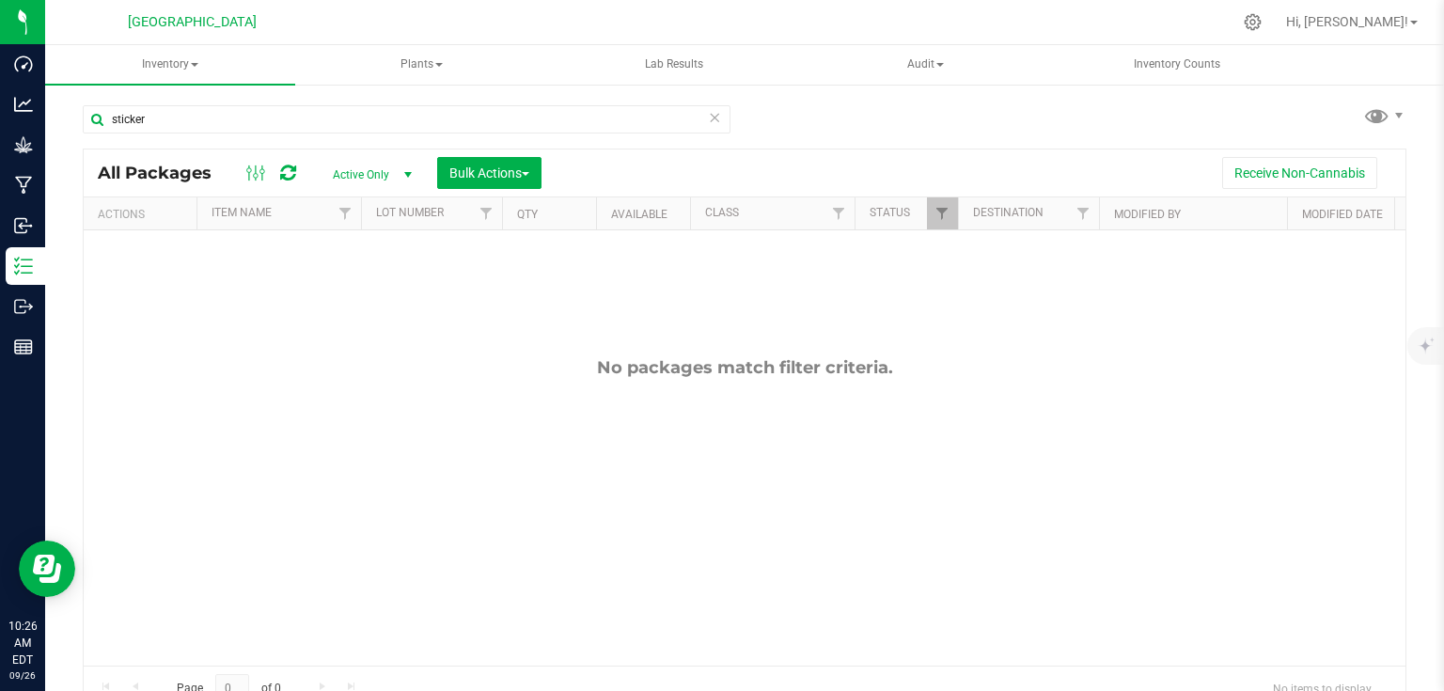
click at [290, 169] on icon at bounding box center [288, 173] width 16 height 19
click at [966, 214] on th "Destination" at bounding box center [1028, 213] width 141 height 33
click at [948, 226] on link "Filter" at bounding box center [942, 213] width 31 height 32
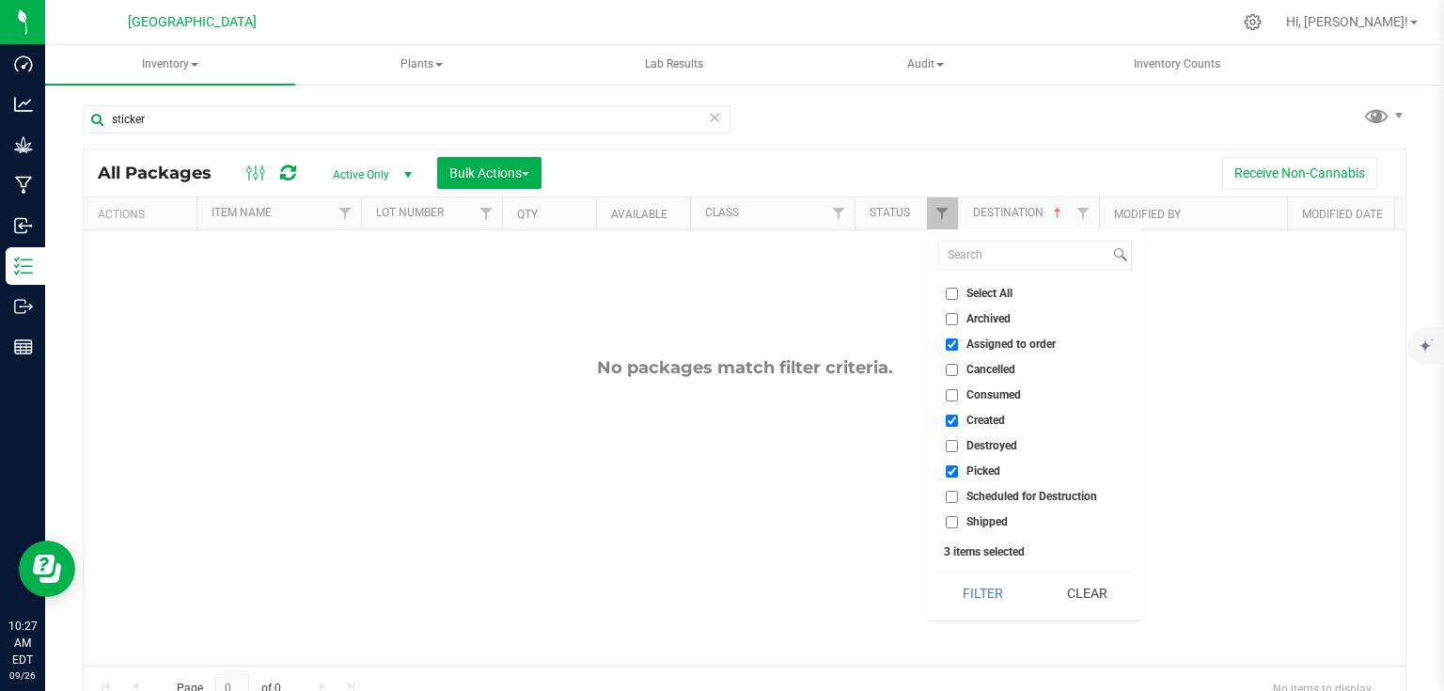
click at [957, 298] on input "Select All" at bounding box center [952, 294] width 12 height 12
checkbox input "true"
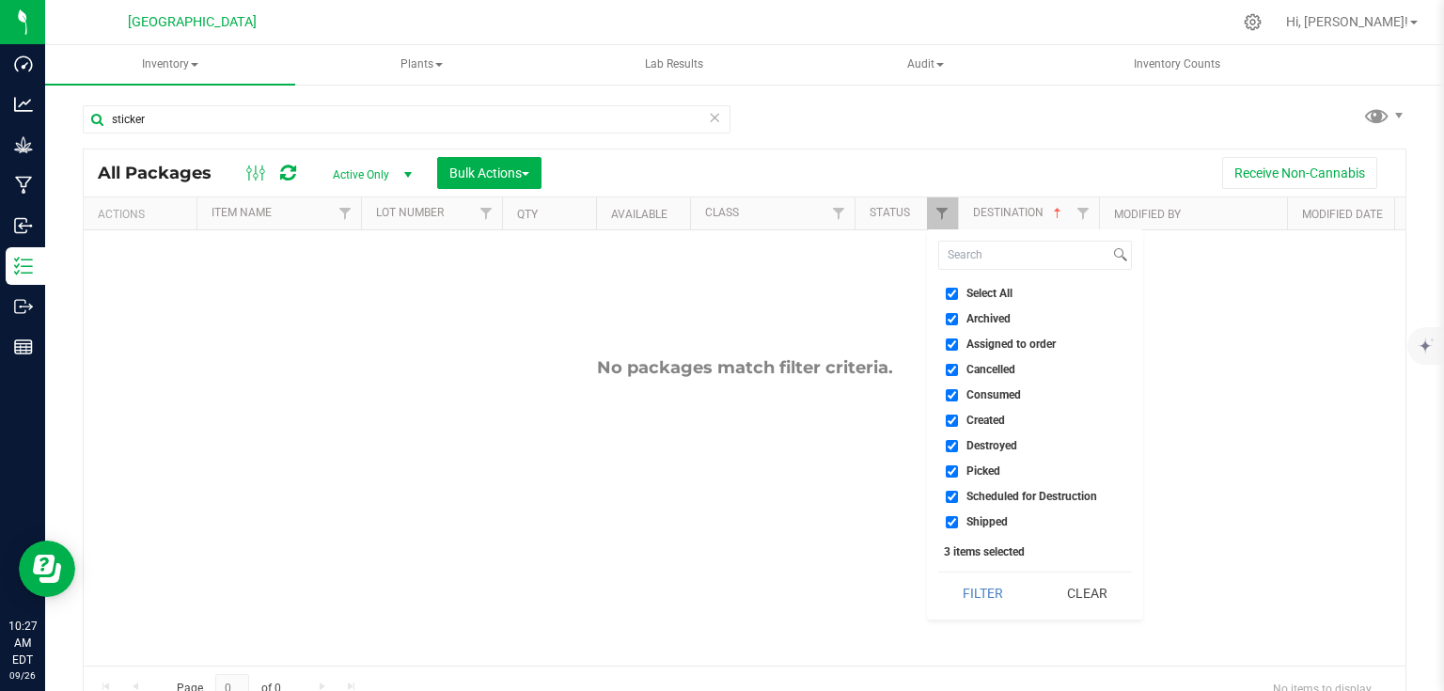
checkbox input "true"
click at [977, 603] on button "Filter" at bounding box center [983, 593] width 90 height 41
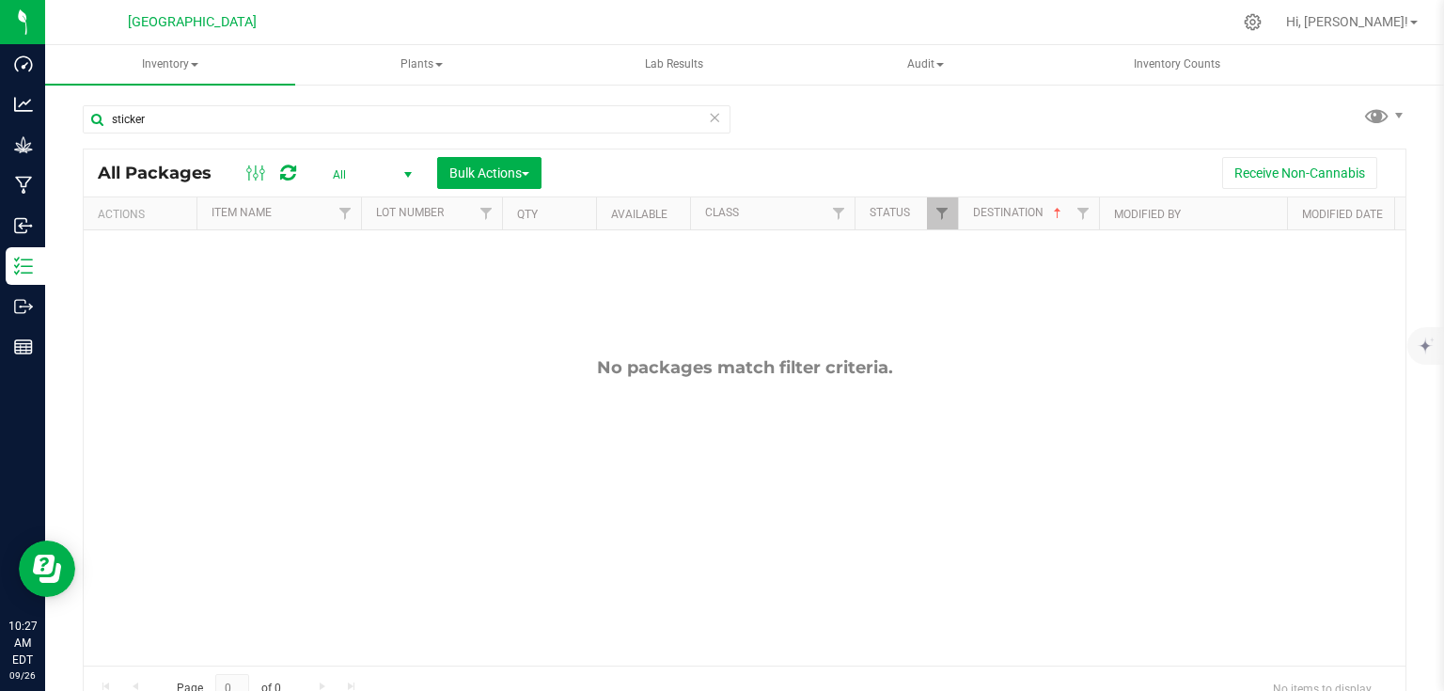
click at [289, 164] on icon at bounding box center [288, 173] width 16 height 19
click at [1095, 214] on div at bounding box center [1099, 213] width 8 height 33
click at [945, 219] on span "Filter" at bounding box center [941, 213] width 15 height 15
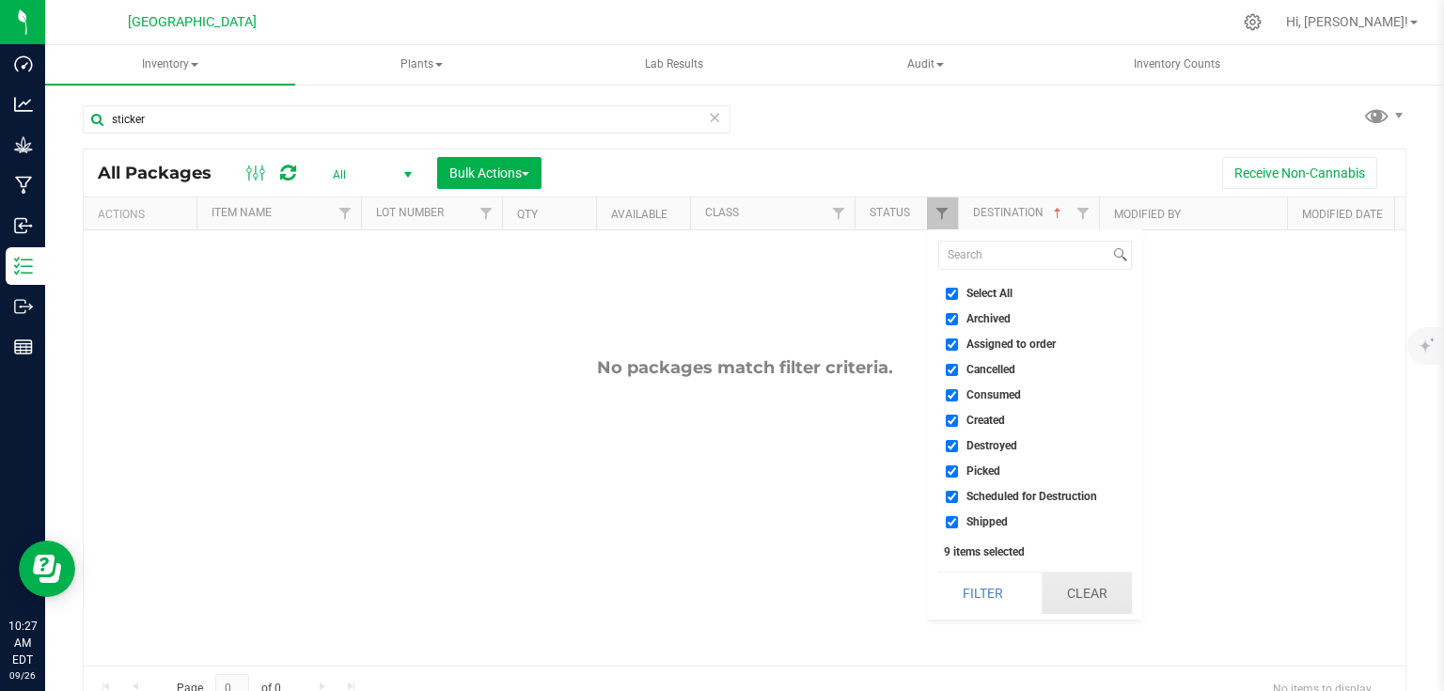
click at [1062, 588] on button "Clear" at bounding box center [1087, 593] width 90 height 41
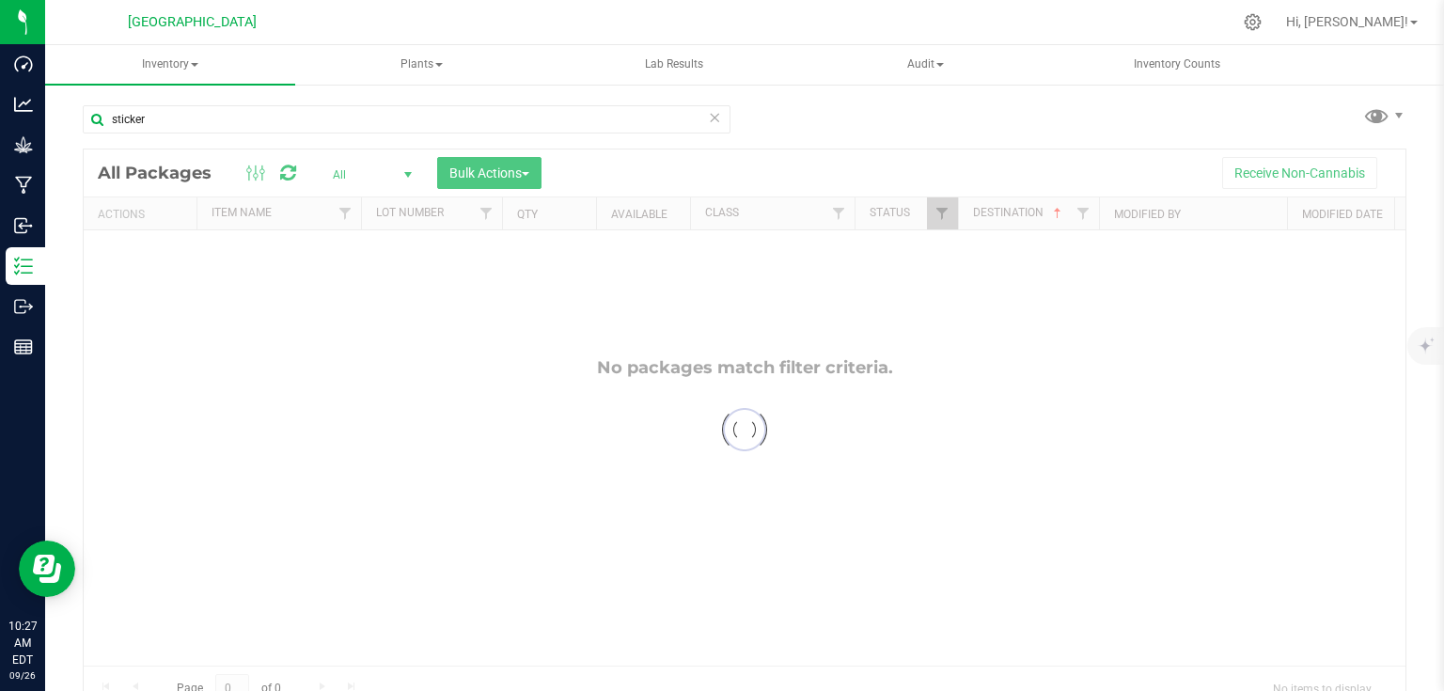
checkbox input "false"
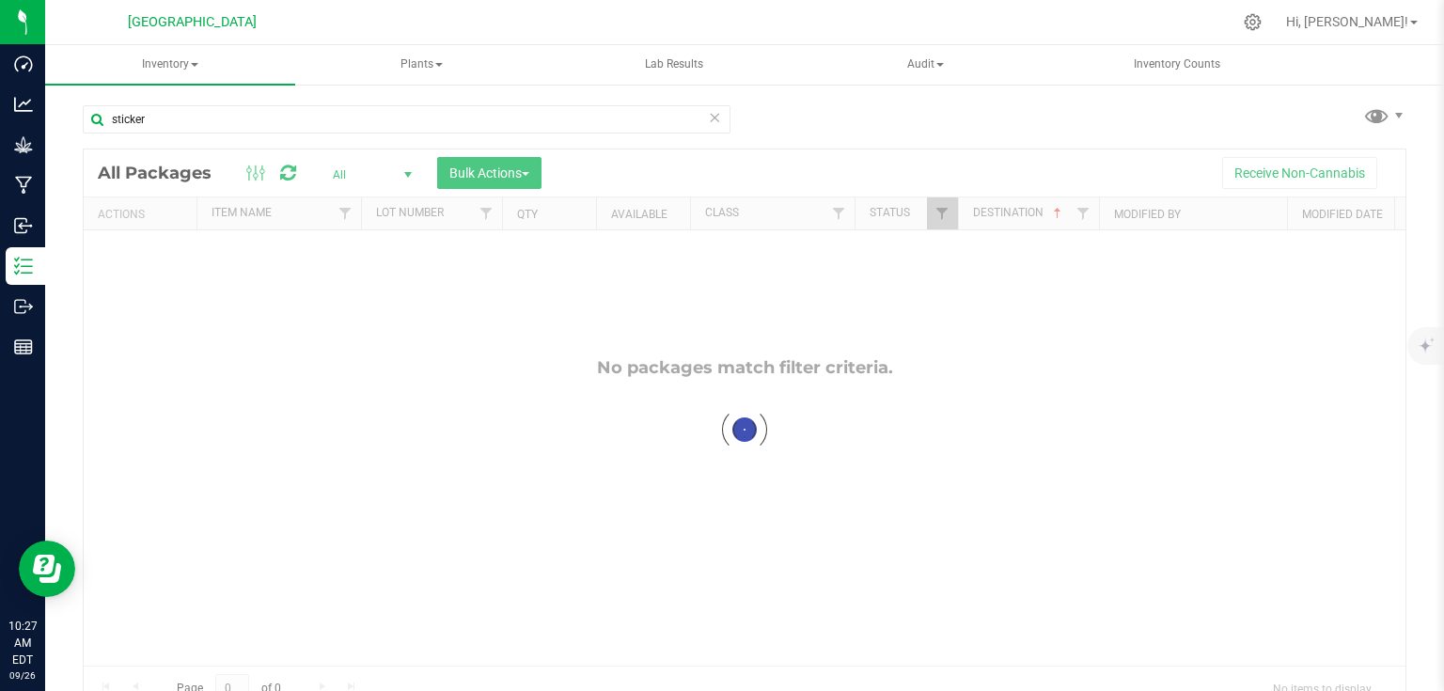
checkbox input "false"
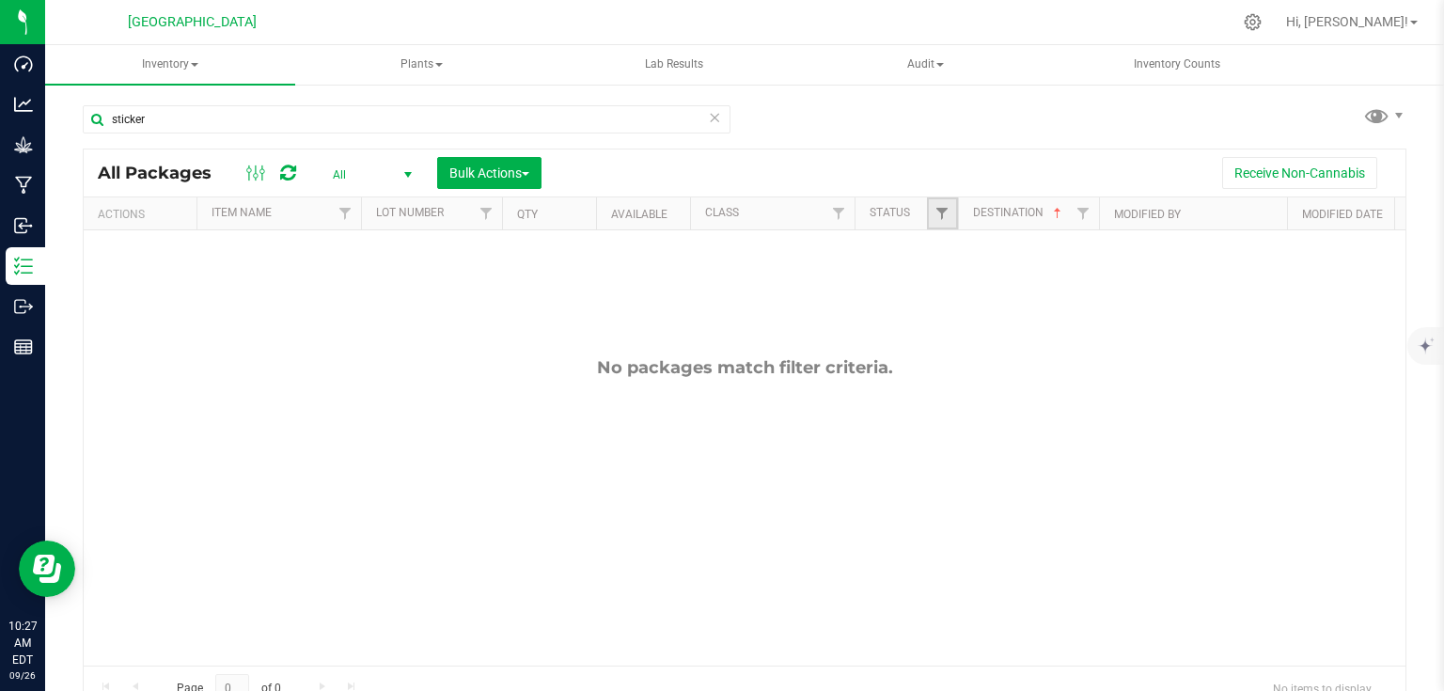
click at [943, 227] on link "Filter" at bounding box center [942, 213] width 31 height 32
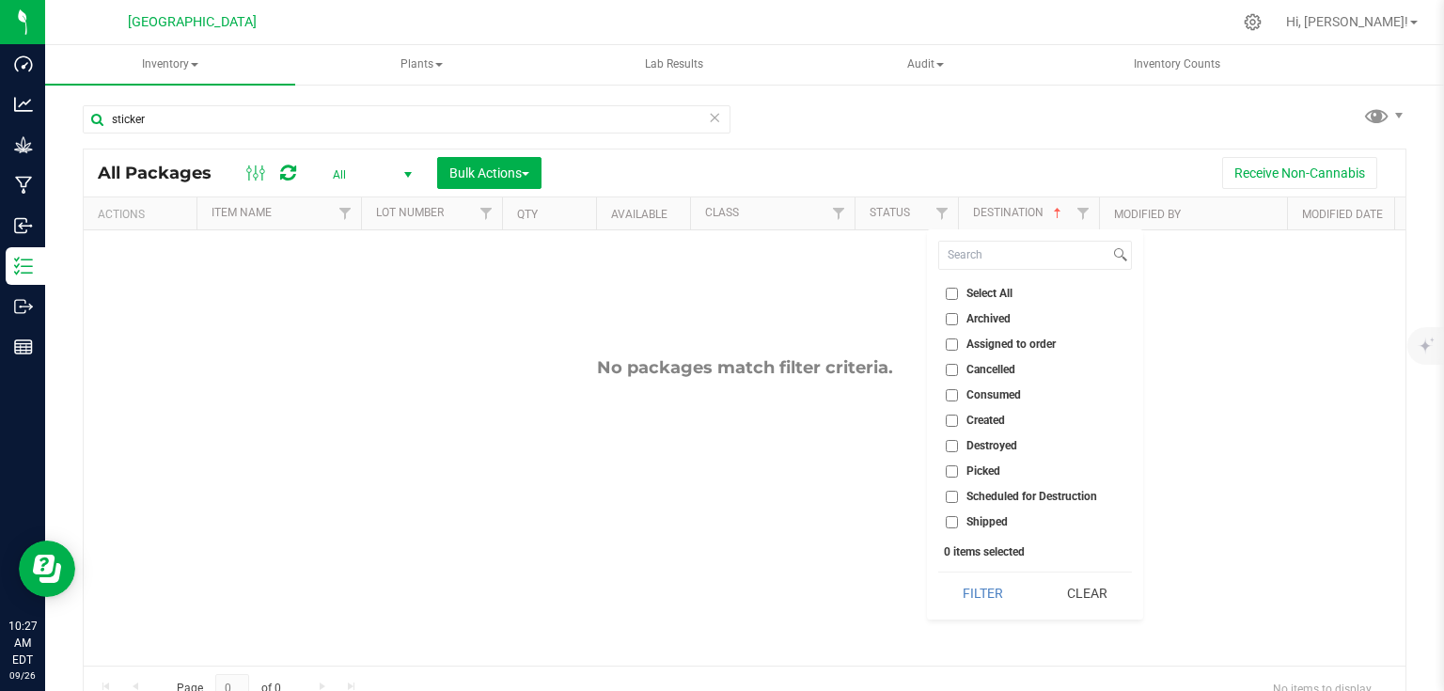
click at [985, 178] on div "Receive Non-Cannabis" at bounding box center [974, 173] width 836 height 32
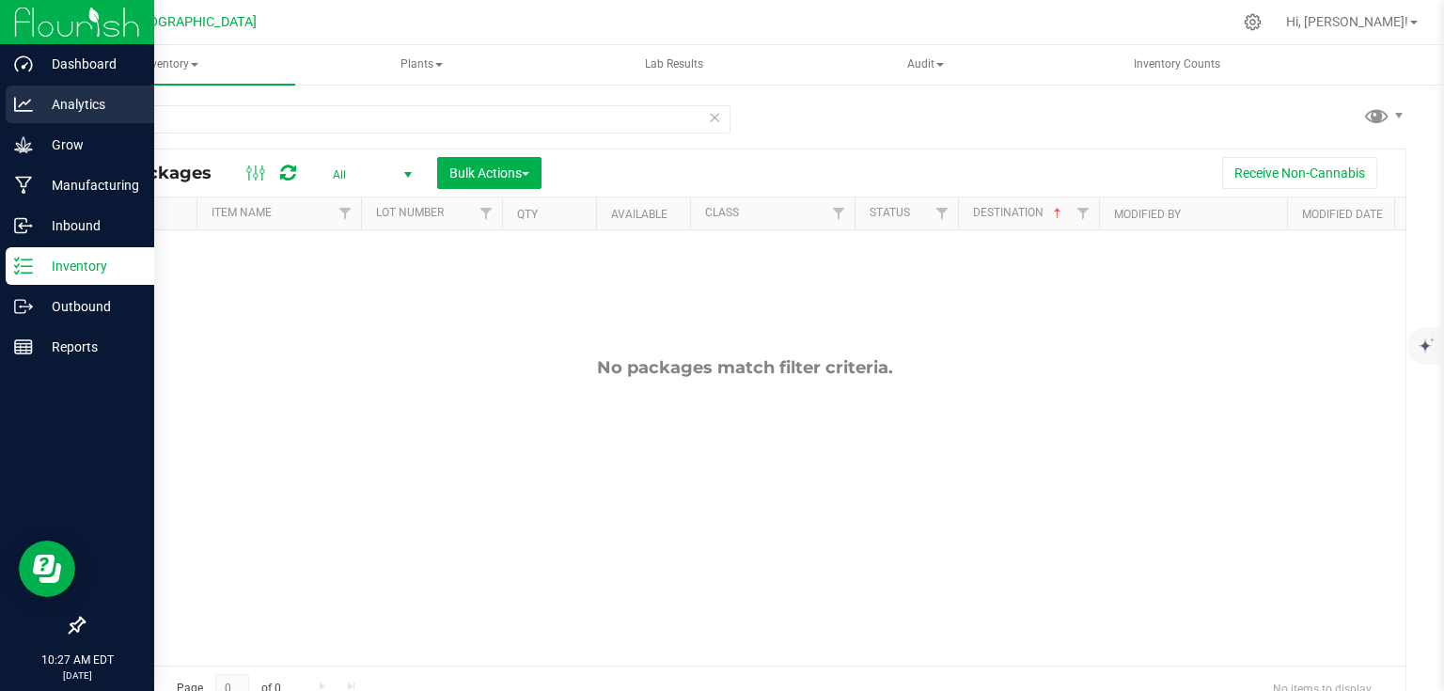
click at [8, 124] on link "Analytics" at bounding box center [77, 106] width 154 height 40
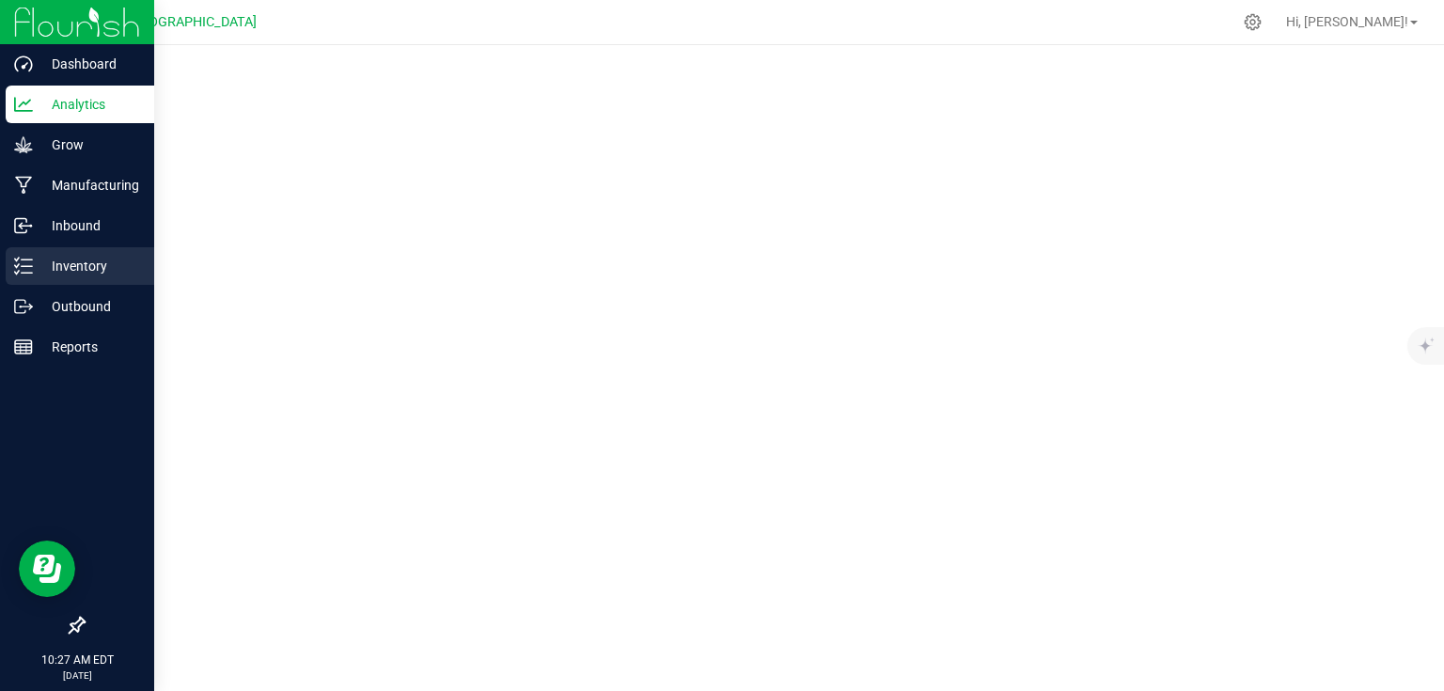
click at [68, 259] on p "Inventory" at bounding box center [89, 266] width 113 height 23
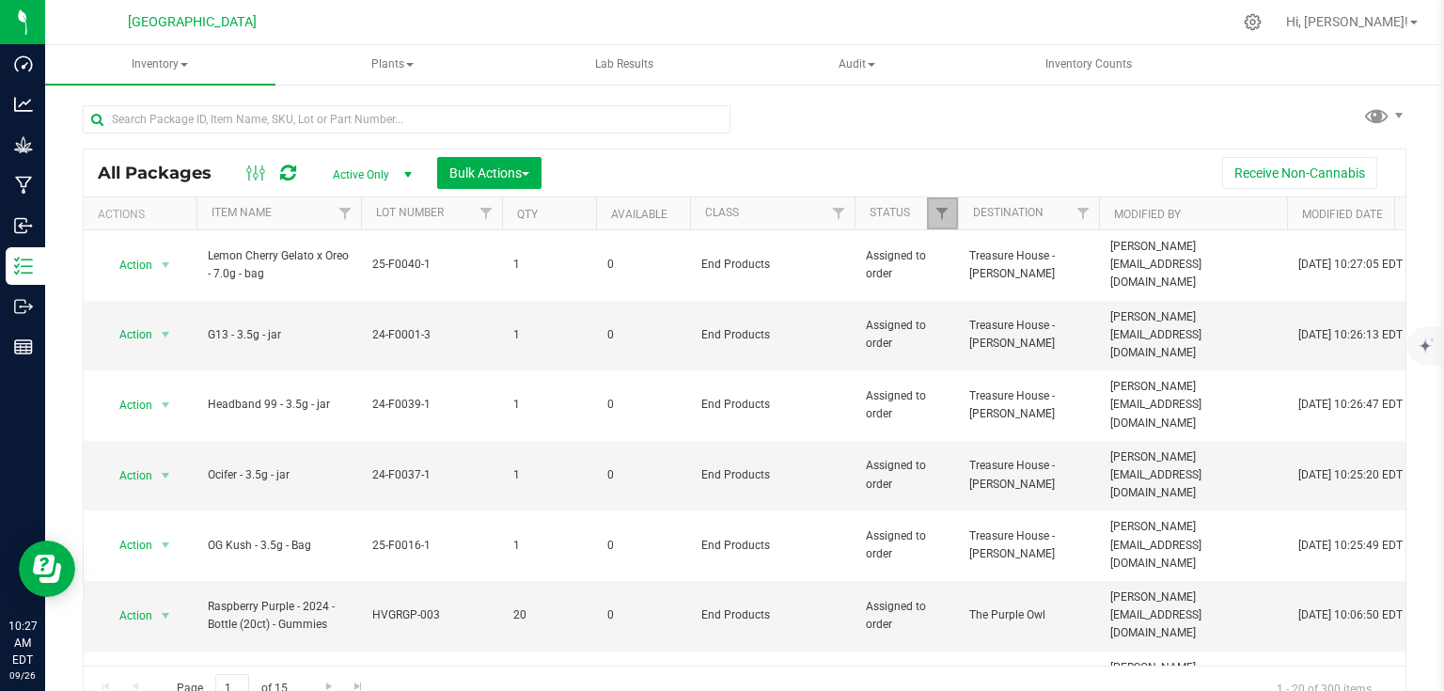
click at [948, 223] on link "Filter" at bounding box center [942, 213] width 31 height 32
click at [1003, 120] on div "All Packages Active Only Active Only Lab Samples Locked All Bulk Actions Add to…" at bounding box center [745, 399] width 1324 height 624
click at [824, 201] on link "Filter" at bounding box center [839, 213] width 31 height 32
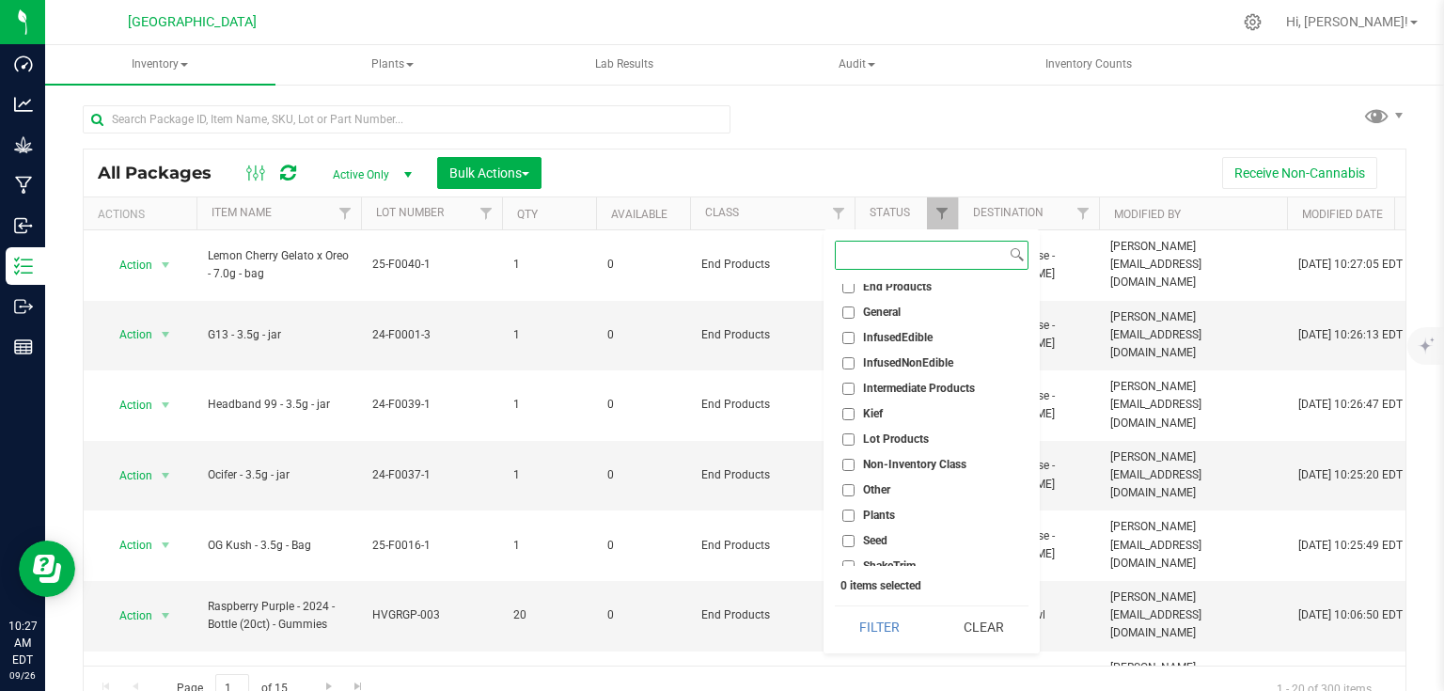
scroll to position [118, 0]
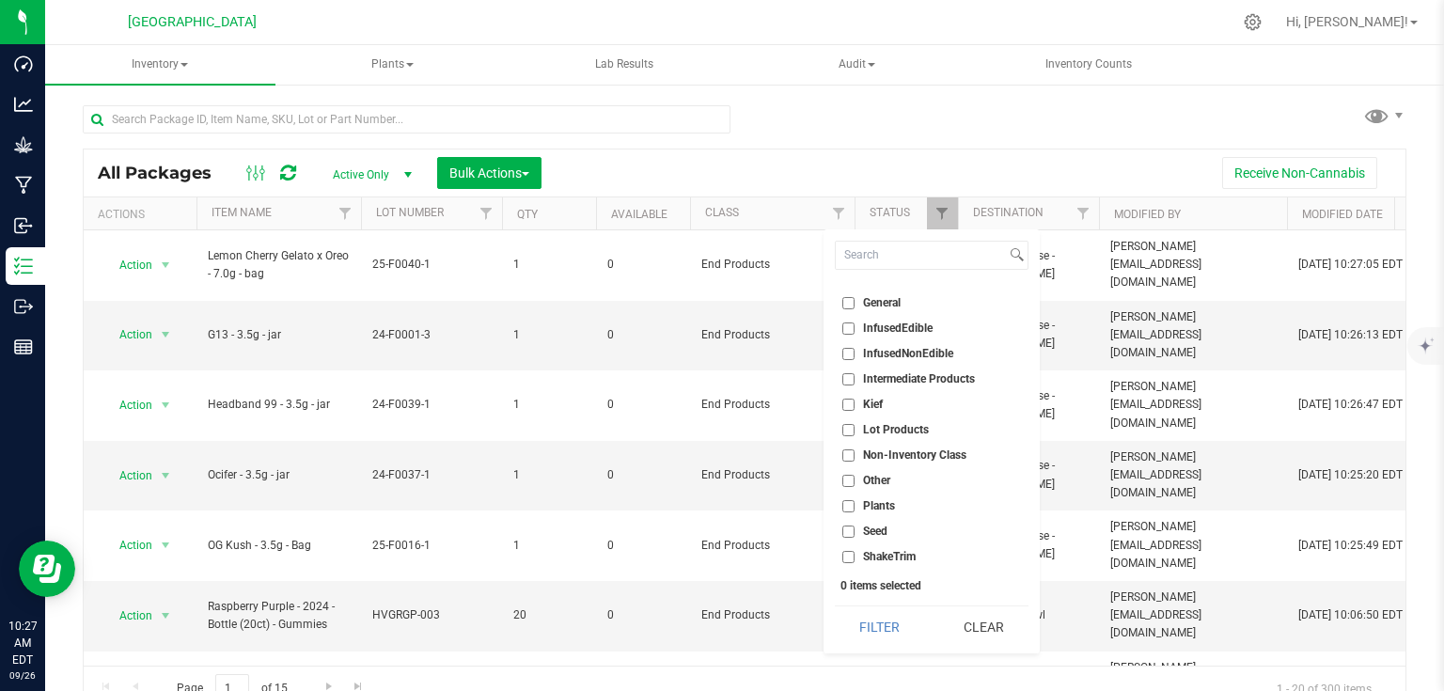
click at [786, 133] on div "All Packages Active Only Active Only Lab Samples Locked All Bulk Actions Add to…" at bounding box center [745, 399] width 1324 height 624
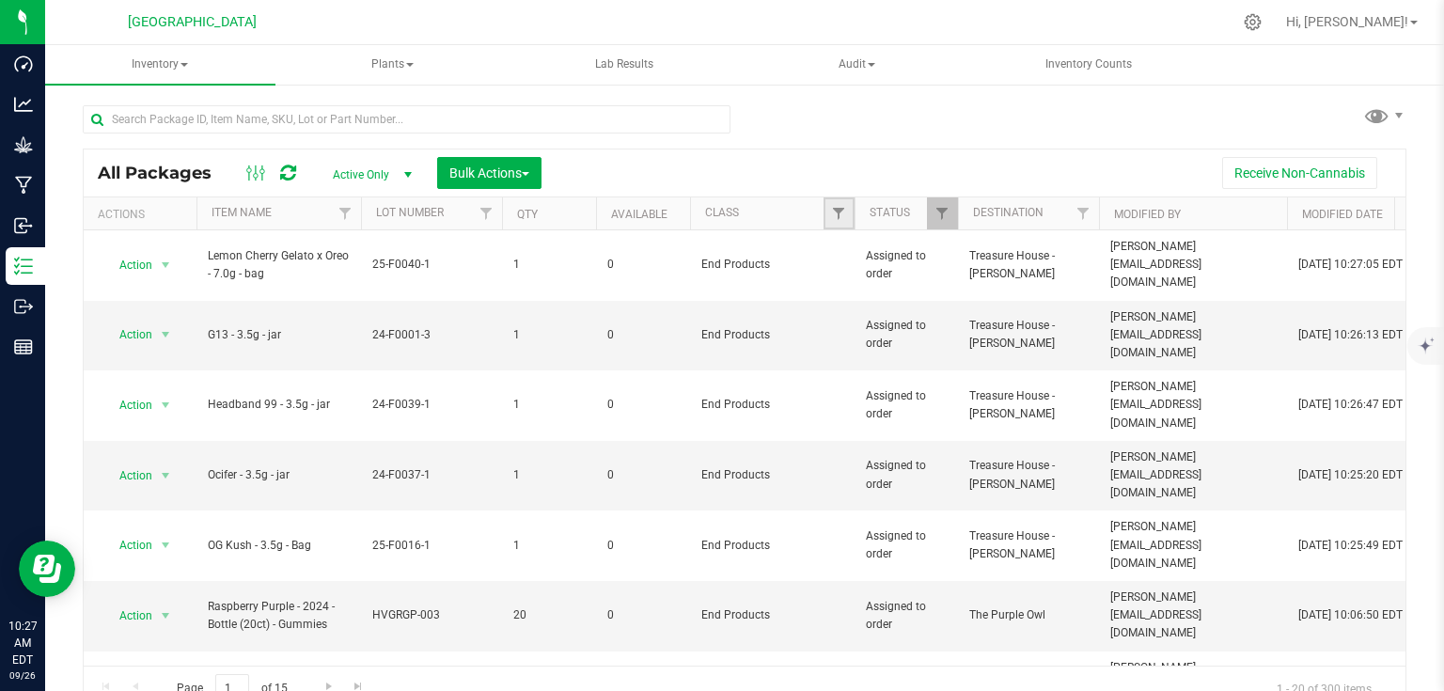
click at [846, 212] on link "Filter" at bounding box center [839, 213] width 31 height 32
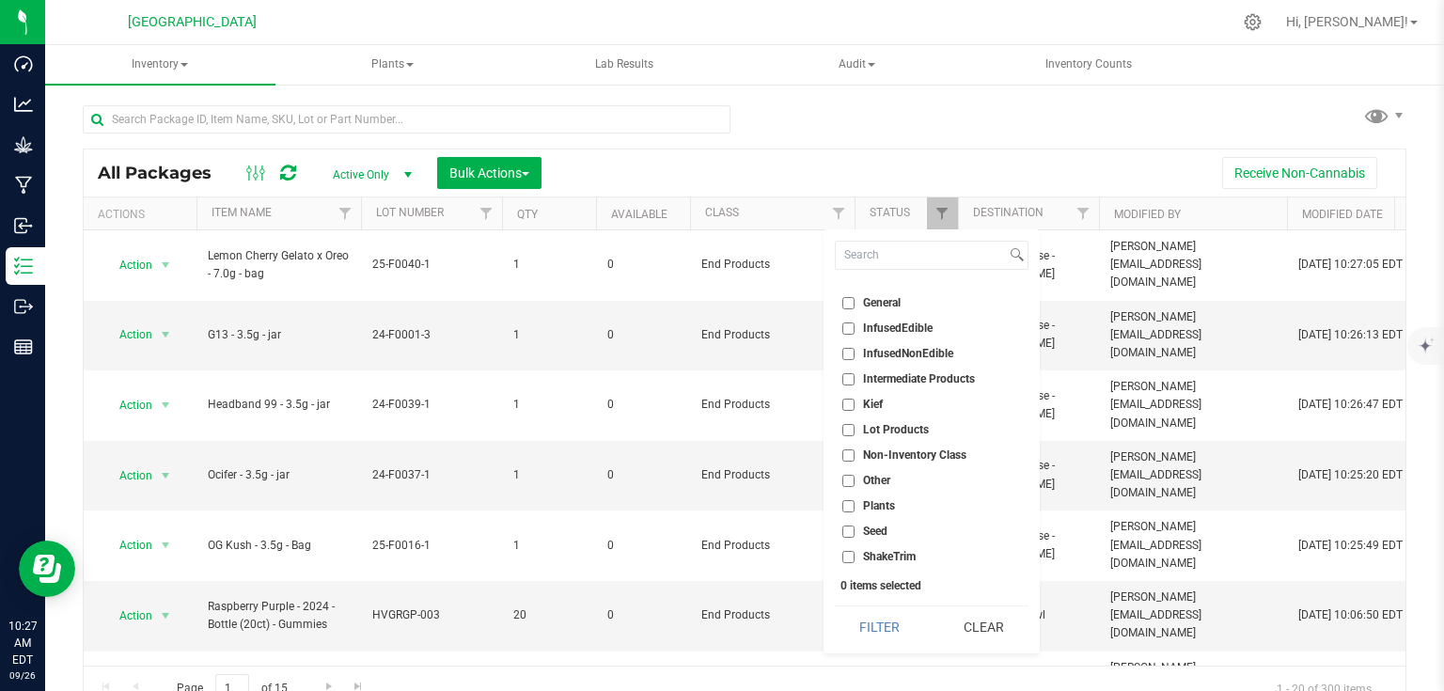
click at [844, 173] on div "Receive Non-Cannabis" at bounding box center [974, 173] width 836 height 32
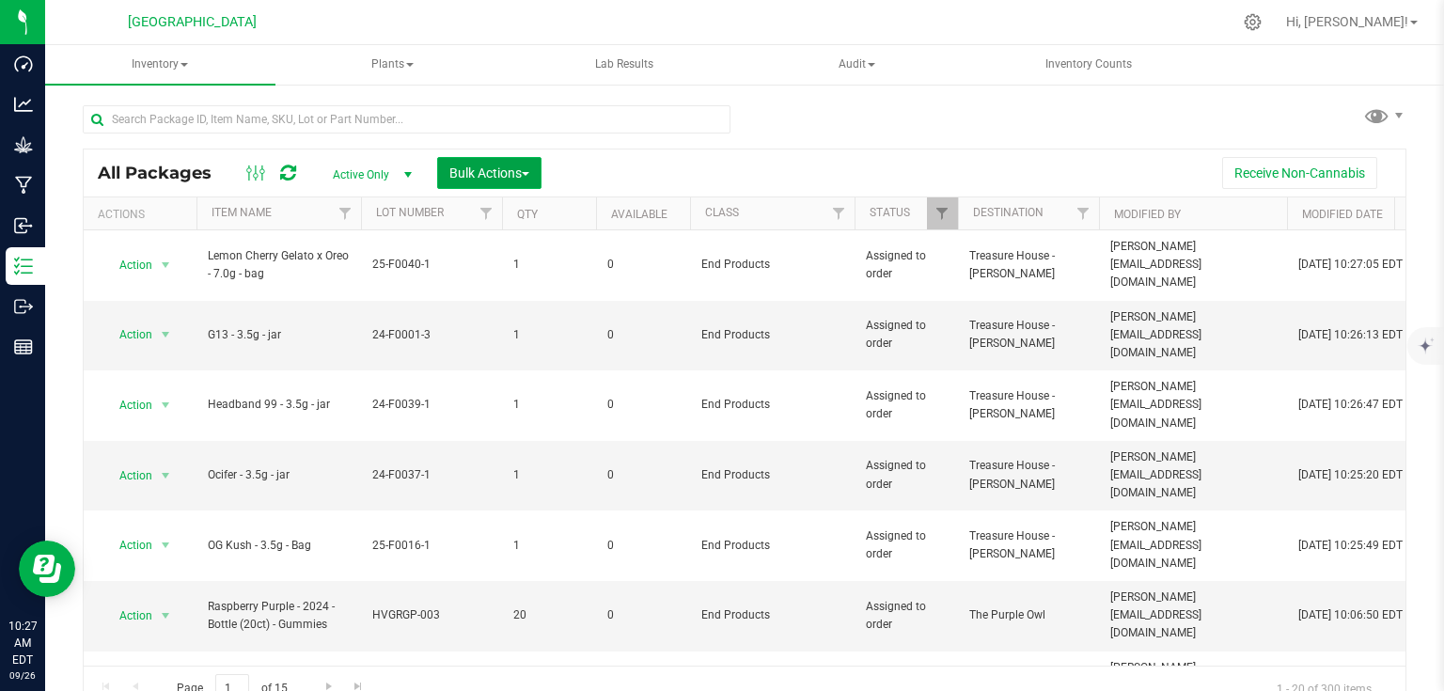
click at [489, 169] on span "Bulk Actions" at bounding box center [489, 172] width 80 height 15
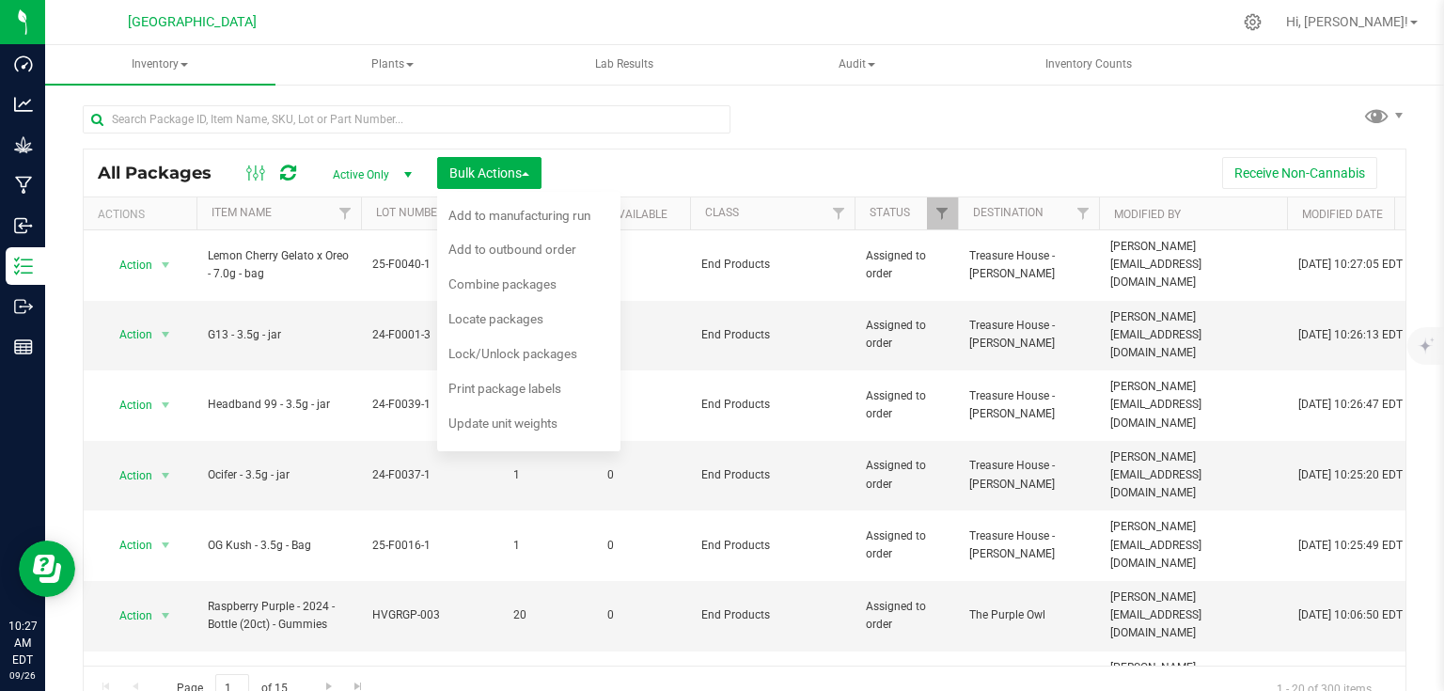
click at [651, 164] on div "Receive Non-Cannabis" at bounding box center [974, 173] width 836 height 32
click at [469, 175] on span "Bulk Actions" at bounding box center [489, 172] width 80 height 15
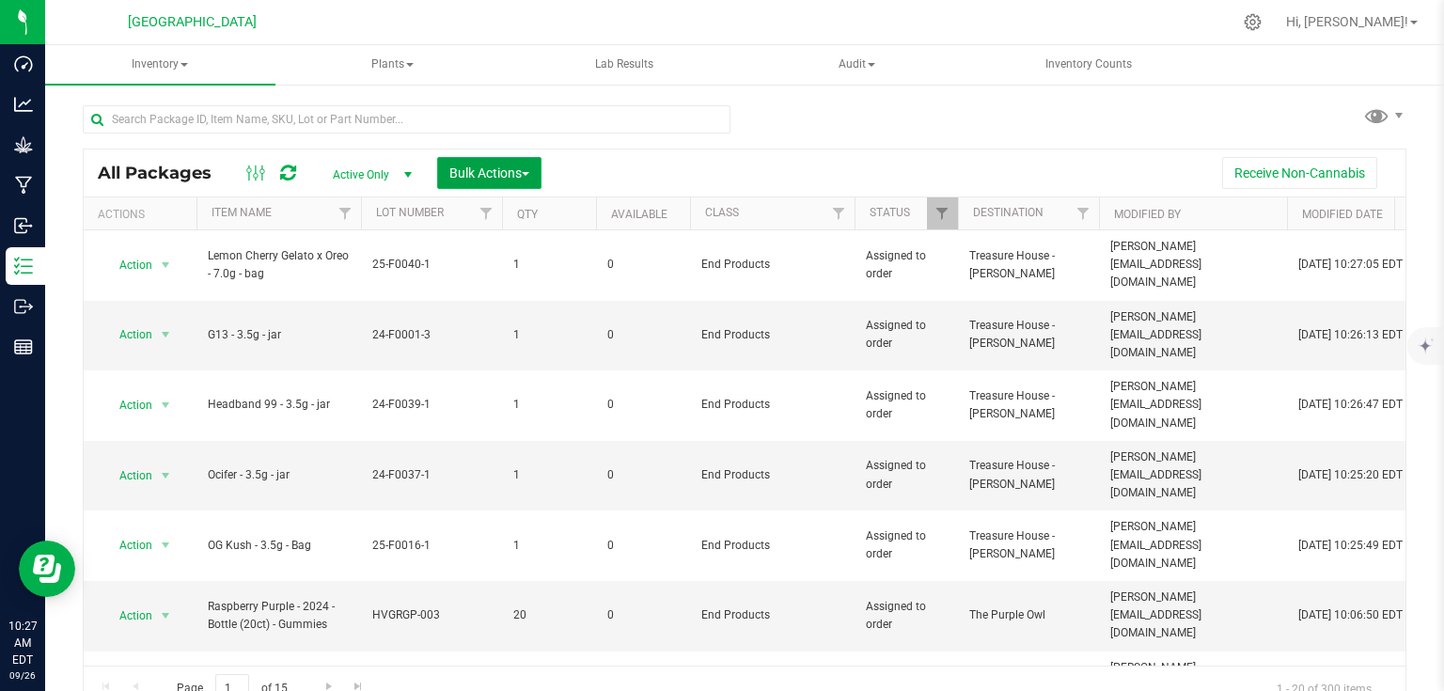
click at [475, 171] on span "Bulk Actions" at bounding box center [489, 172] width 80 height 15
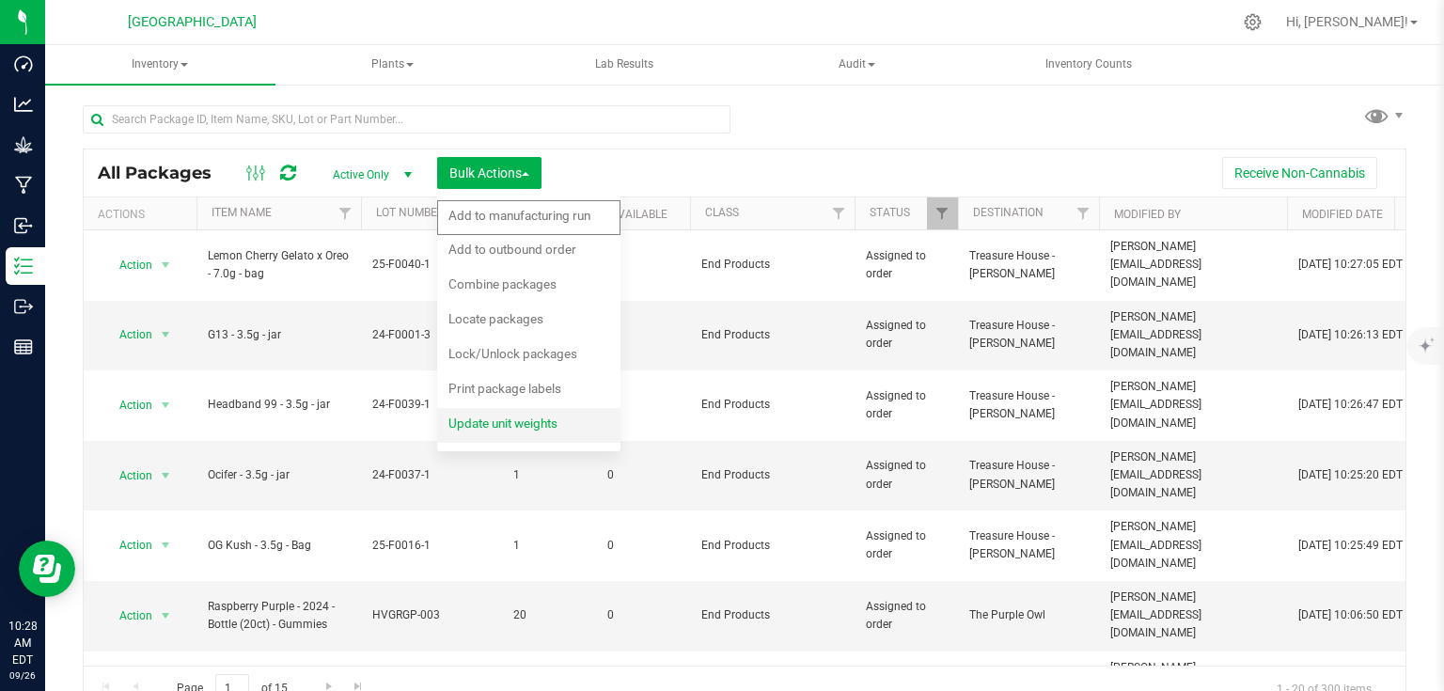
click at [499, 416] on span "Update unit weights" at bounding box center [502, 423] width 109 height 15
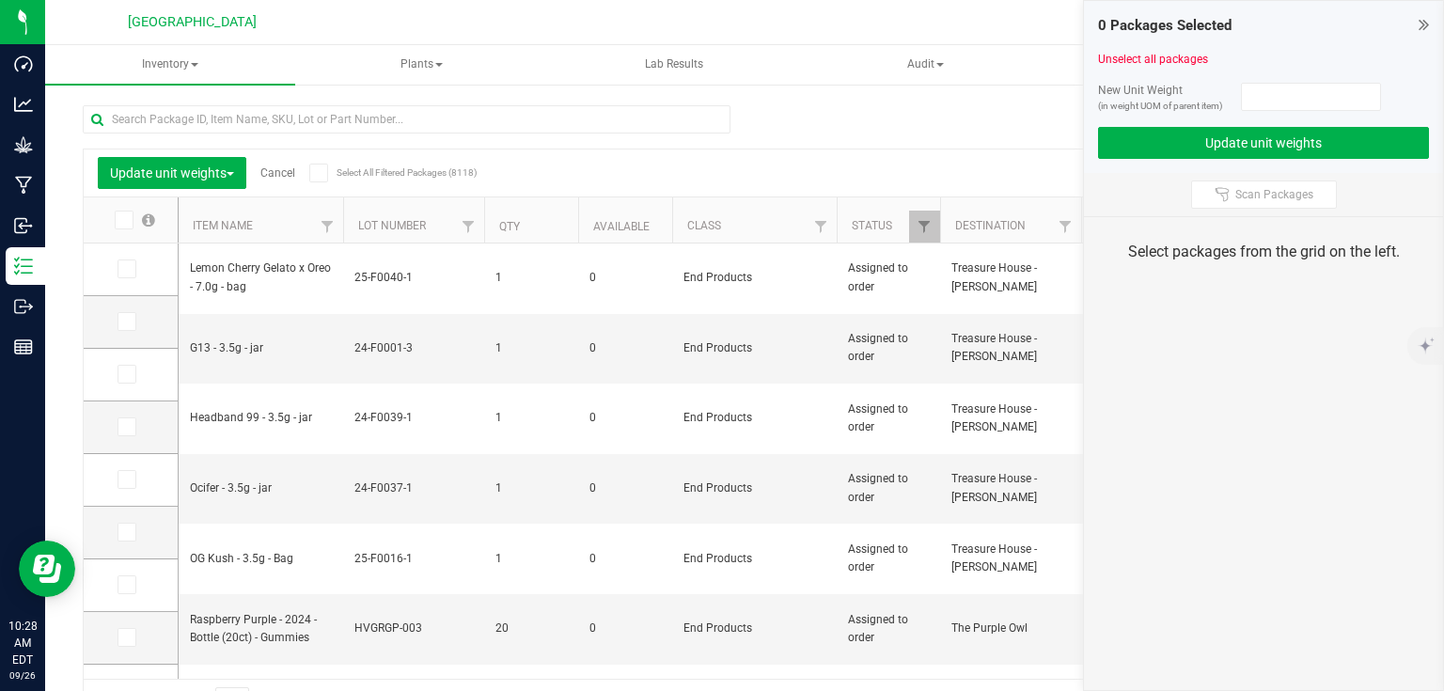
click at [1432, 26] on div "0 Packages Selected Unselect all packages New Unit Weight (in weight UOM of par…" at bounding box center [1263, 87] width 359 height 172
click at [1423, 23] on icon at bounding box center [1424, 24] width 10 height 19
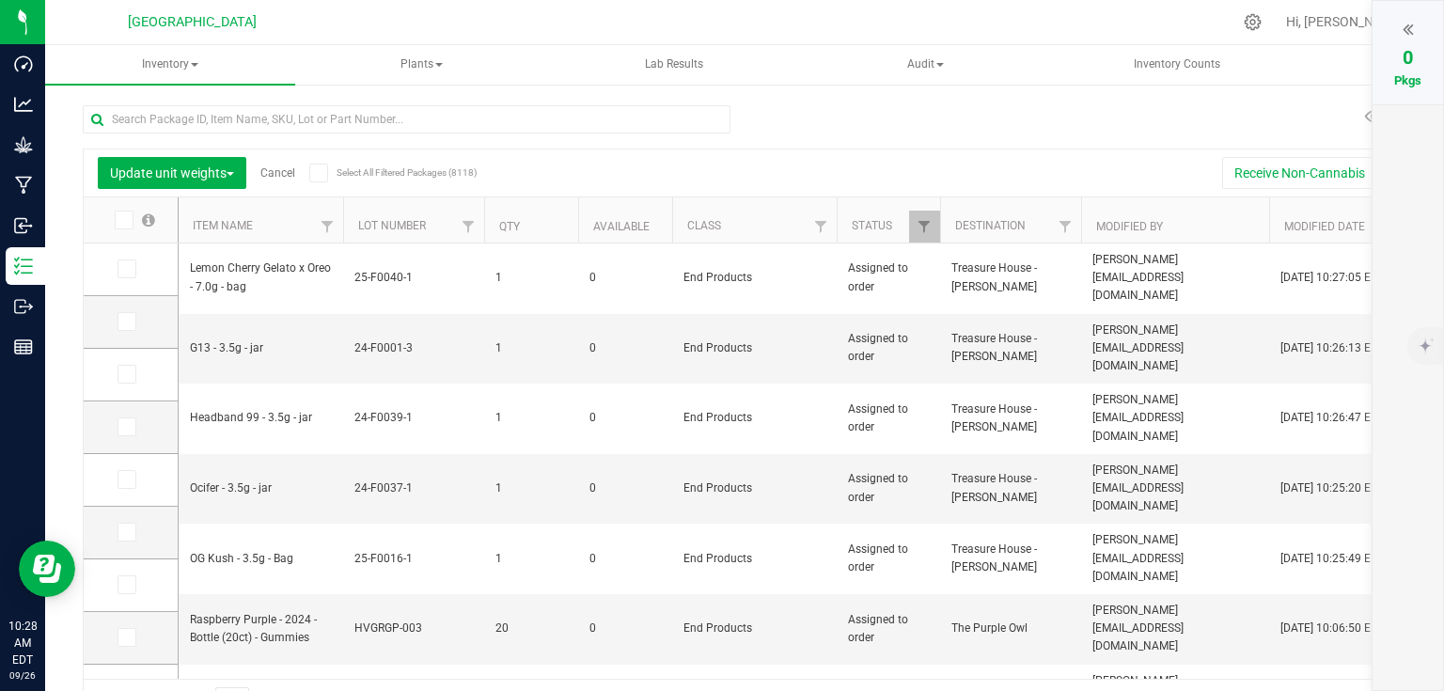
click at [285, 177] on link "Cancel" at bounding box center [277, 172] width 35 height 13
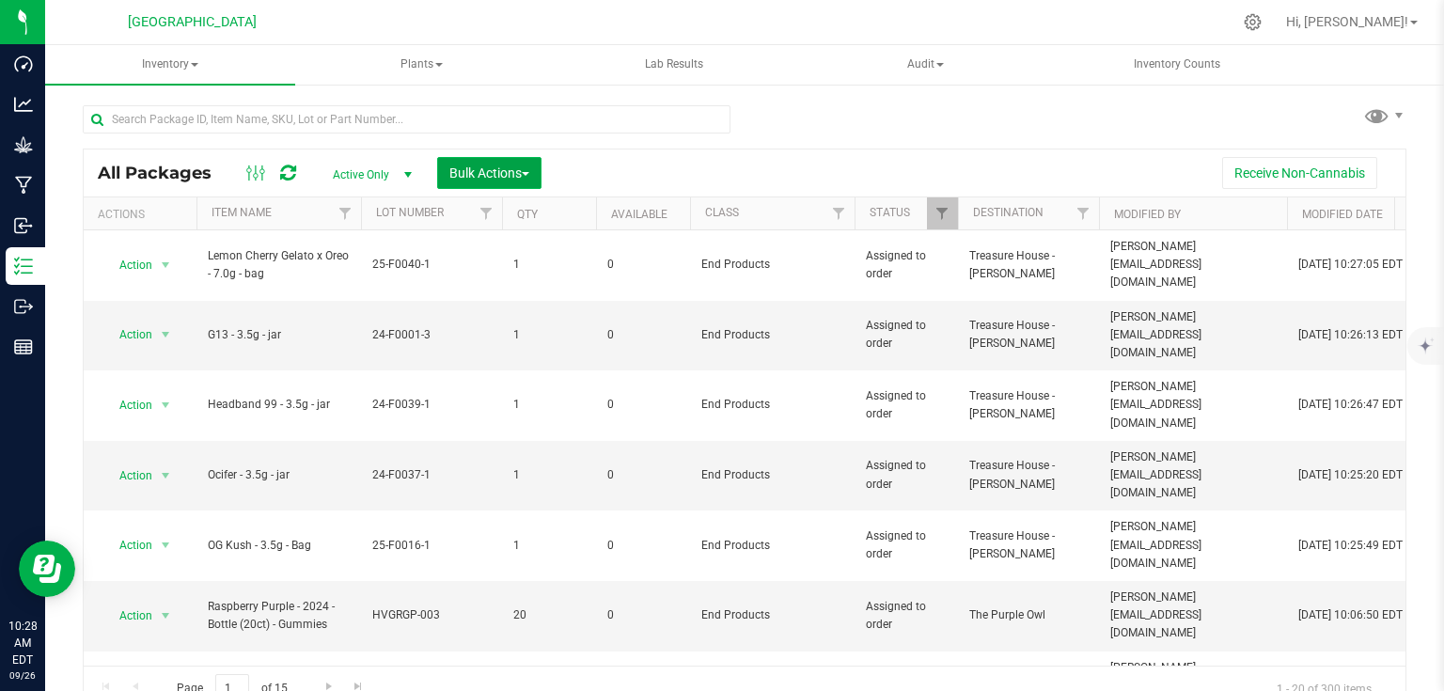
click at [510, 178] on span "Bulk Actions" at bounding box center [489, 172] width 80 height 15
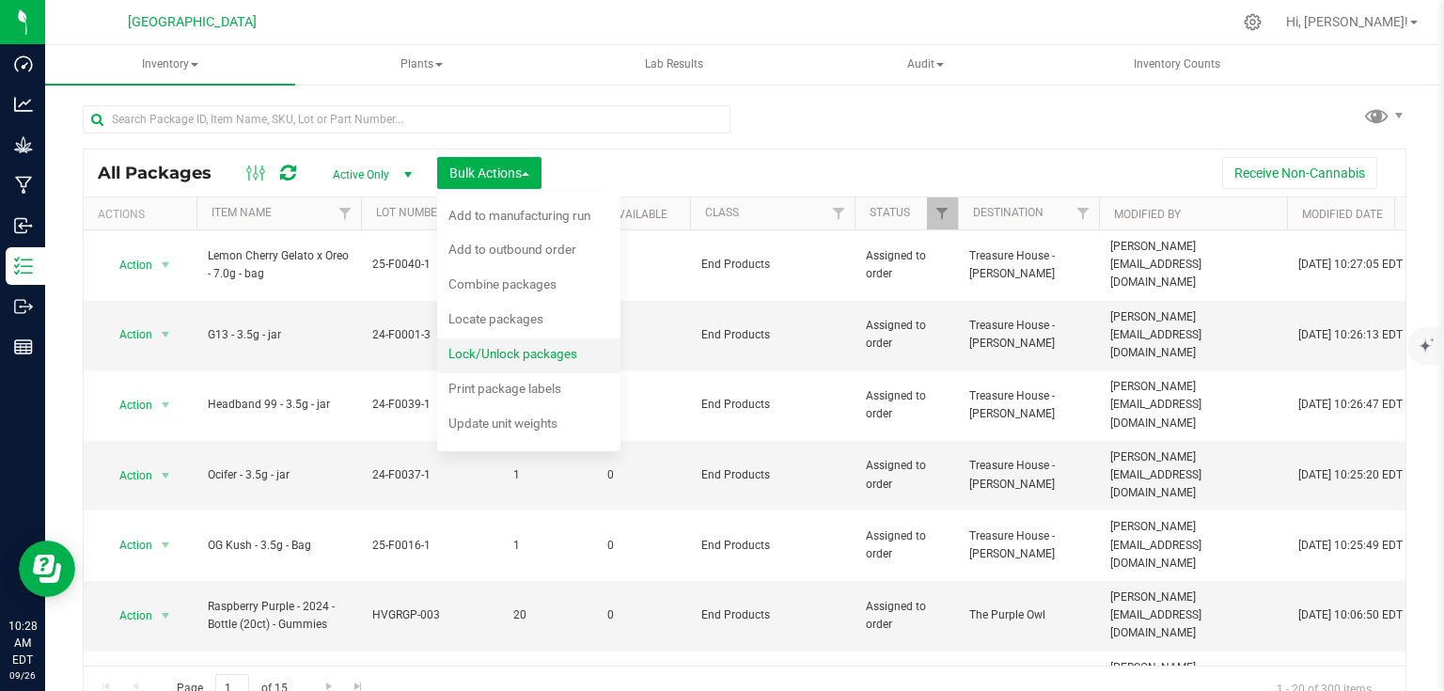
click at [523, 363] on div "Lock/Unlock packages" at bounding box center [525, 356] width 154 height 30
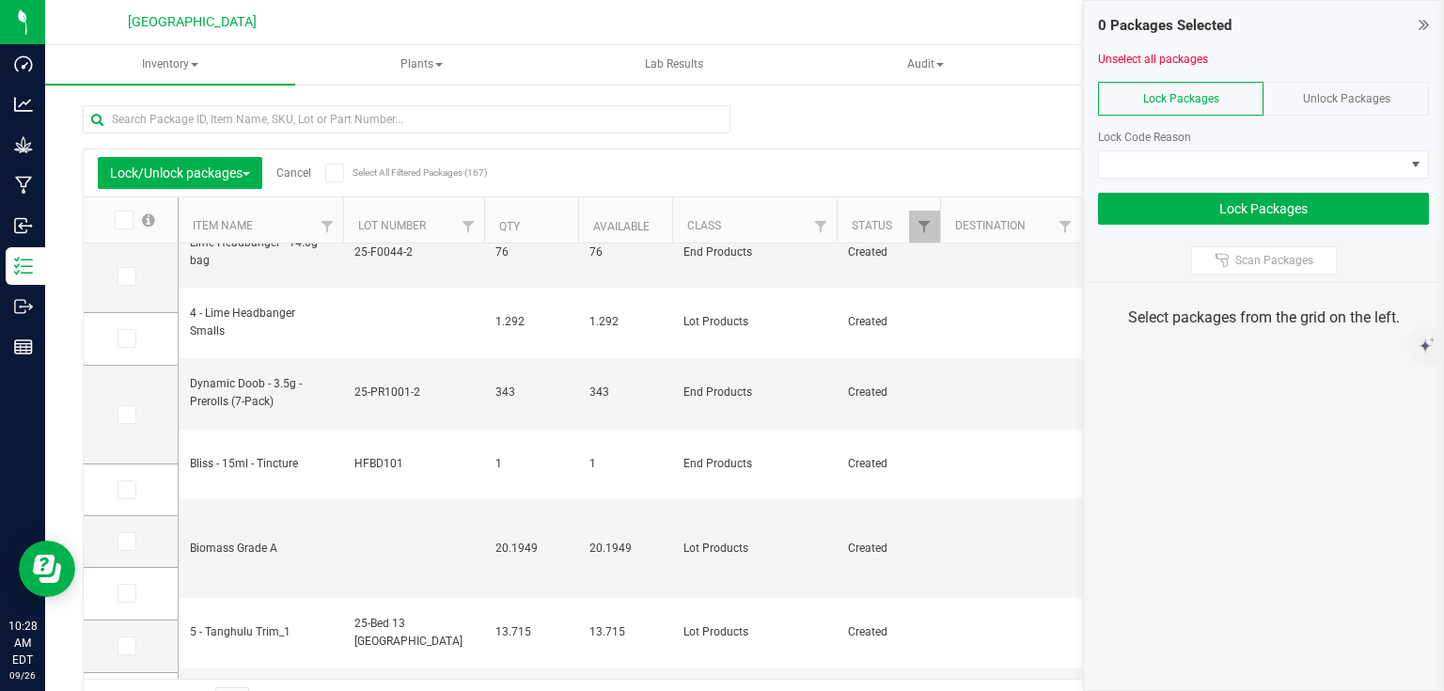
scroll to position [75, 0]
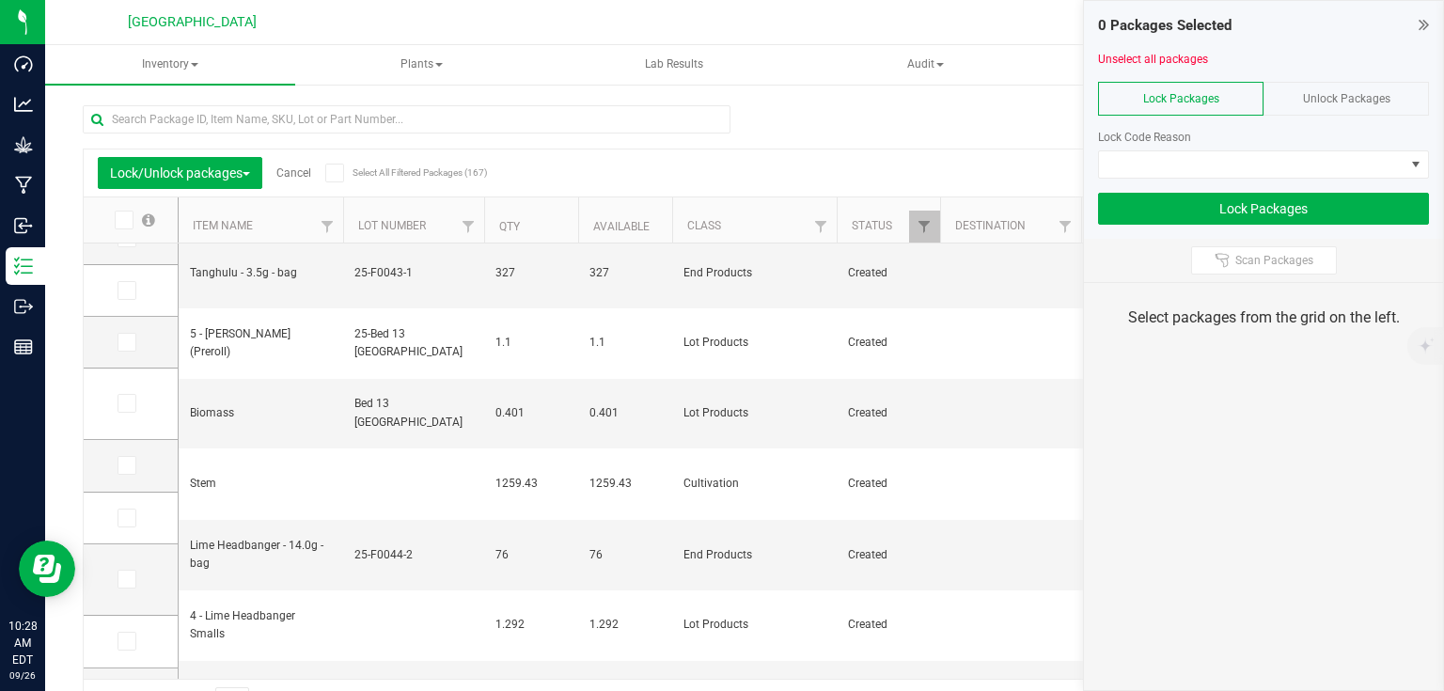
click at [1343, 94] on span "Unlock Packages" at bounding box center [1346, 98] width 87 height 13
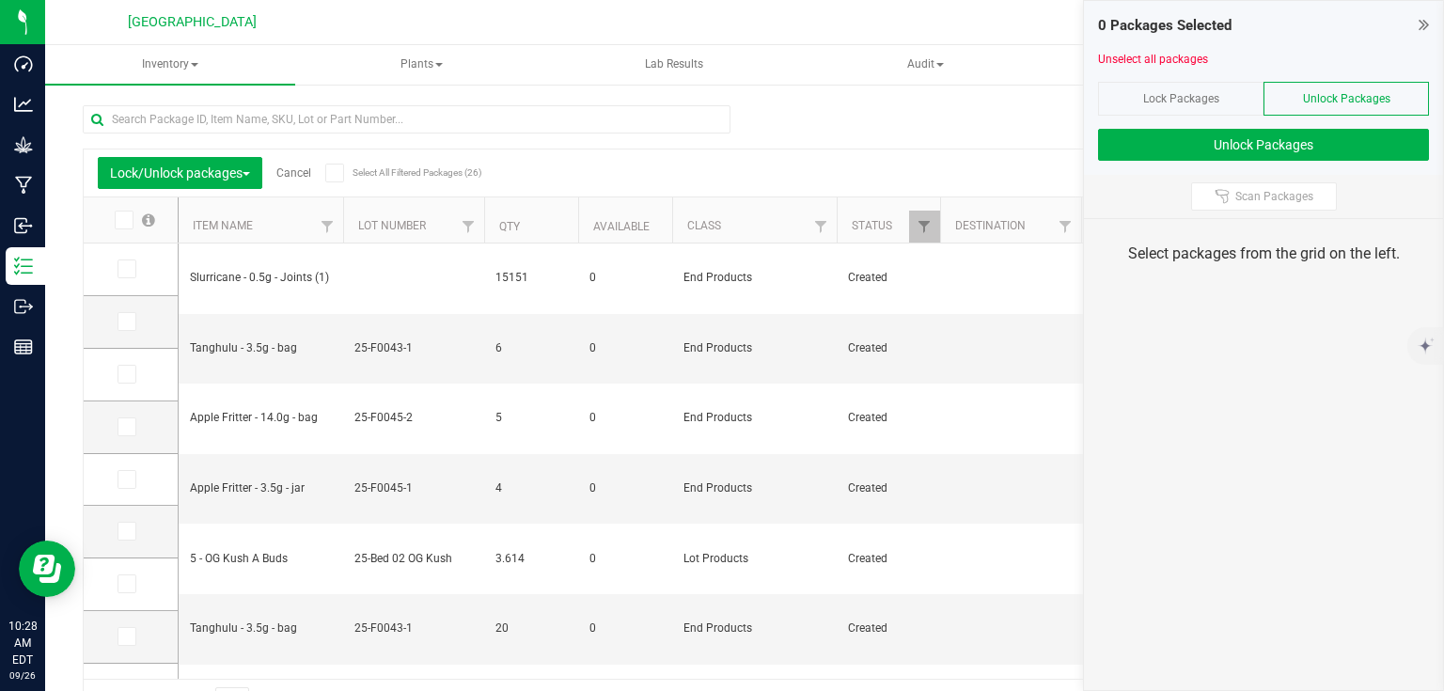
click at [278, 175] on span "Cancel" at bounding box center [286, 172] width 49 height 13
click at [286, 173] on link "Cancel" at bounding box center [293, 172] width 35 height 13
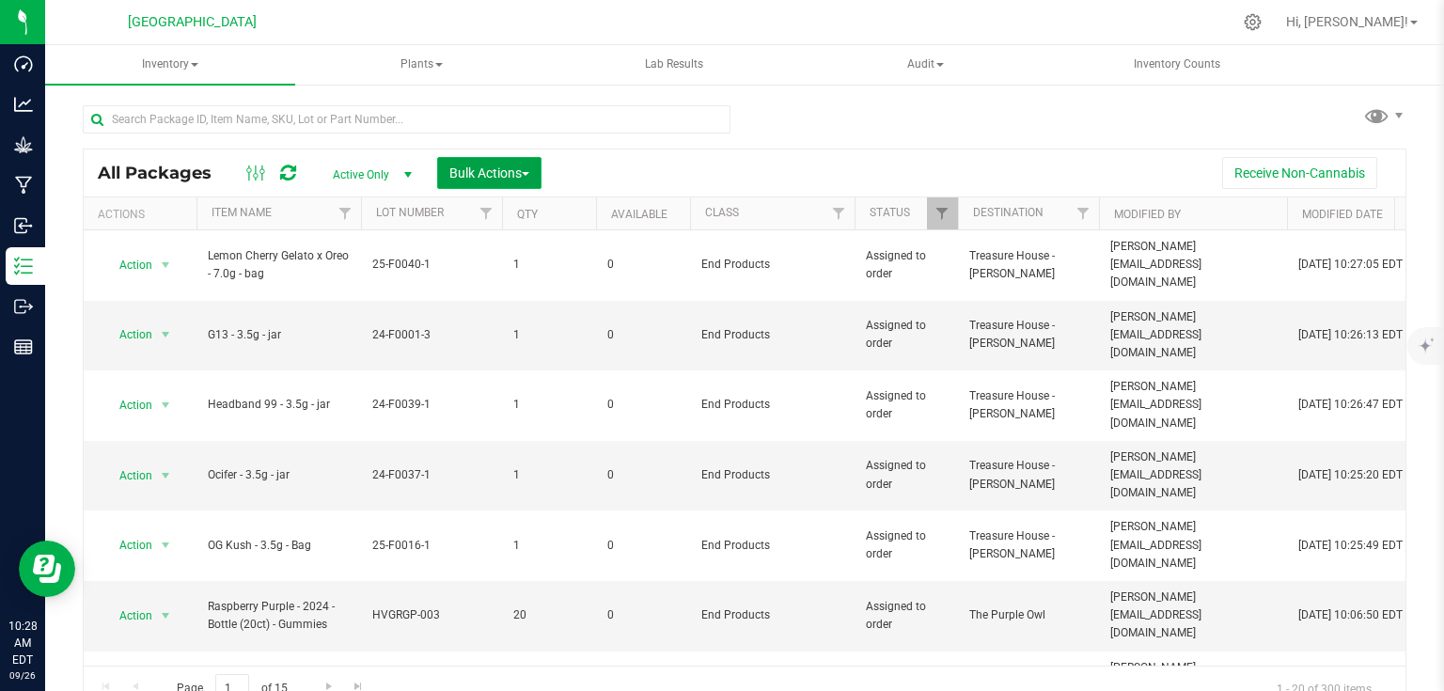
click at [461, 171] on span "Bulk Actions" at bounding box center [489, 172] width 80 height 15
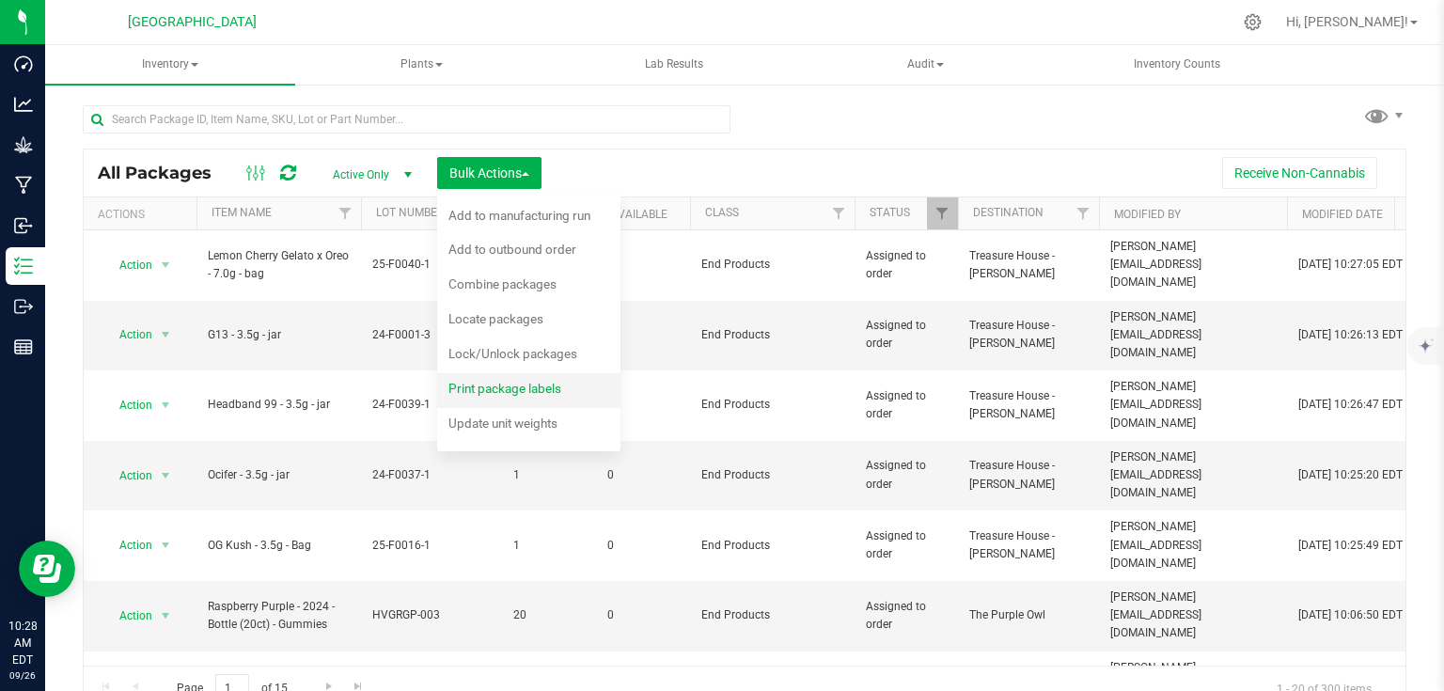
click at [545, 397] on div "Print package labels" at bounding box center [517, 391] width 138 height 30
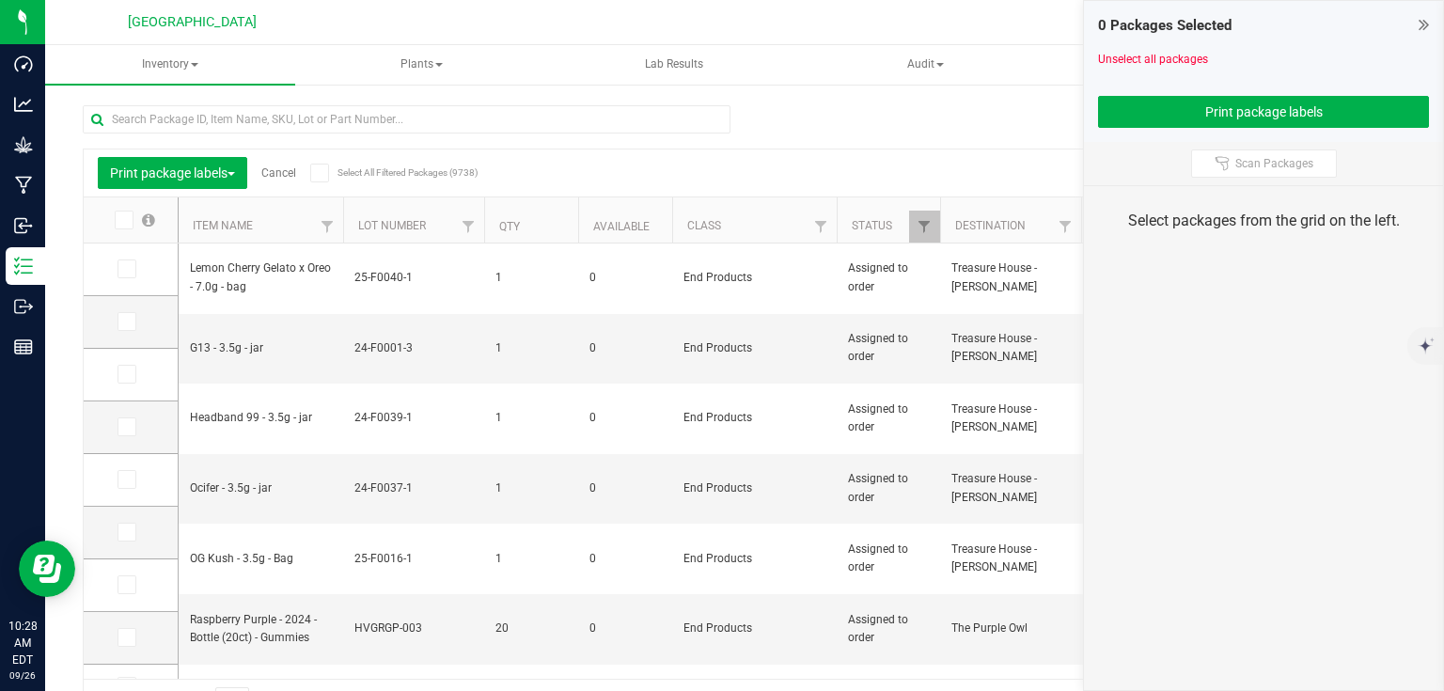
click at [284, 179] on link "Cancel" at bounding box center [278, 172] width 35 height 13
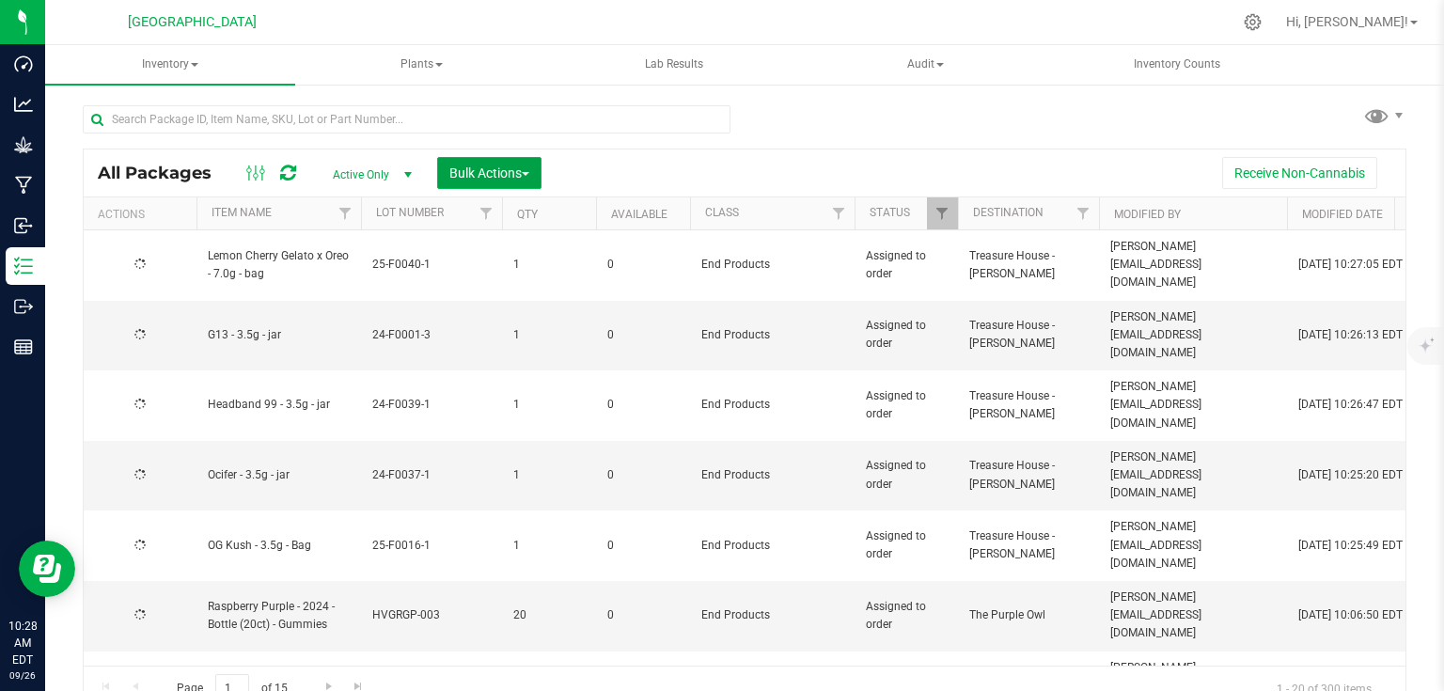
click at [507, 178] on span "Bulk Actions" at bounding box center [489, 172] width 80 height 15
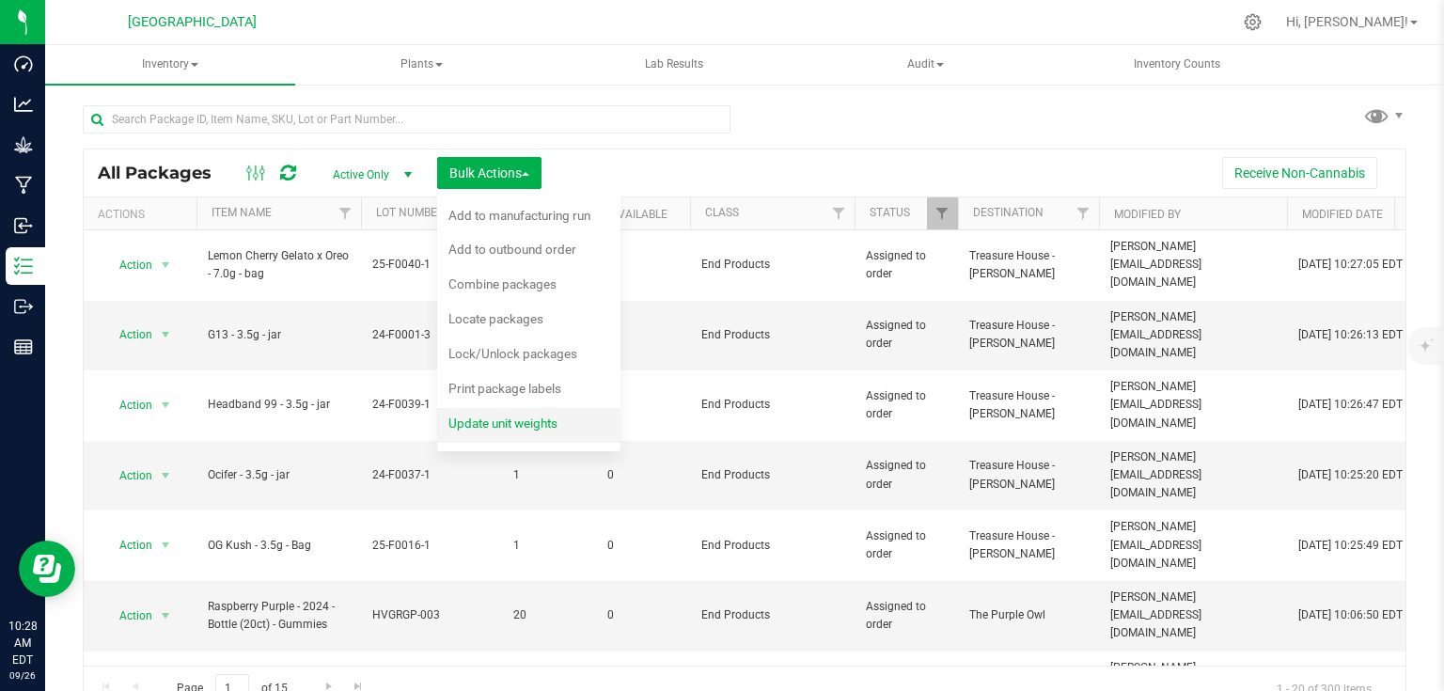
click at [495, 425] on span "Update unit weights" at bounding box center [502, 423] width 109 height 15
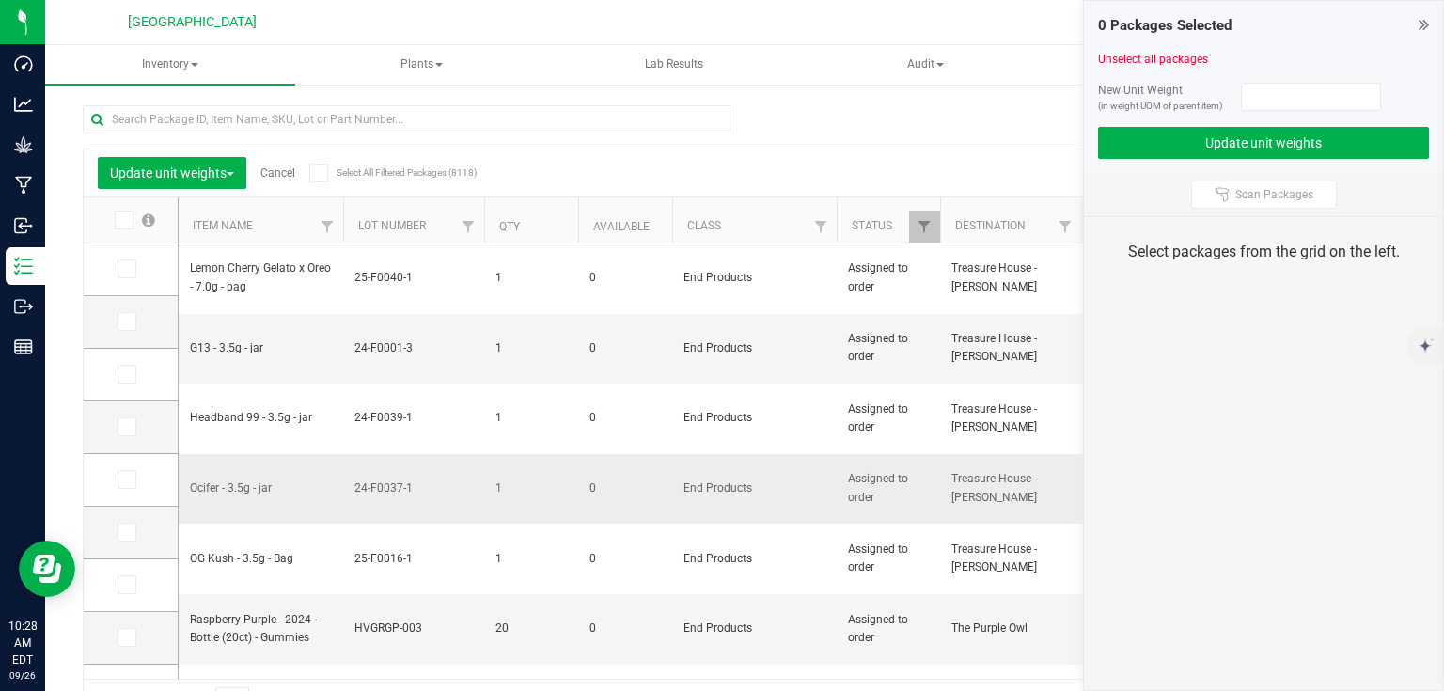
scroll to position [84, 0]
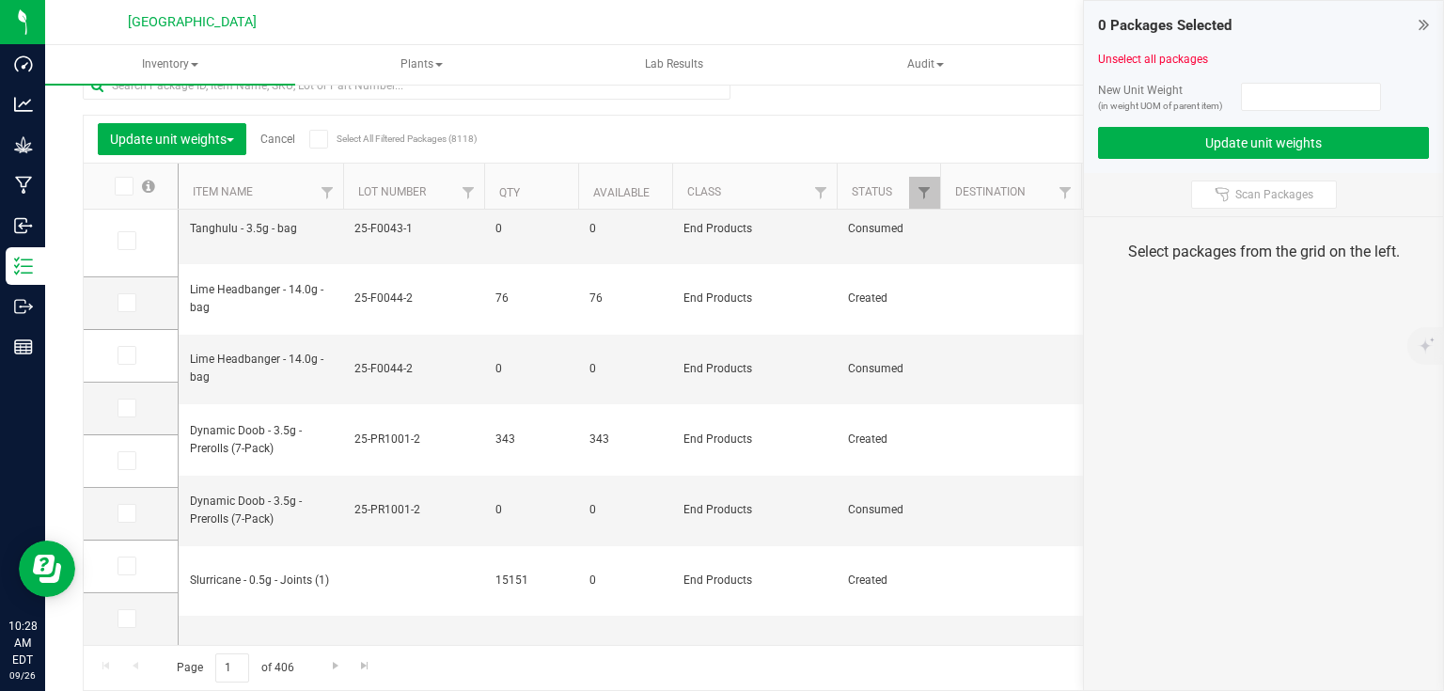
click at [275, 133] on link "Cancel" at bounding box center [277, 139] width 35 height 13
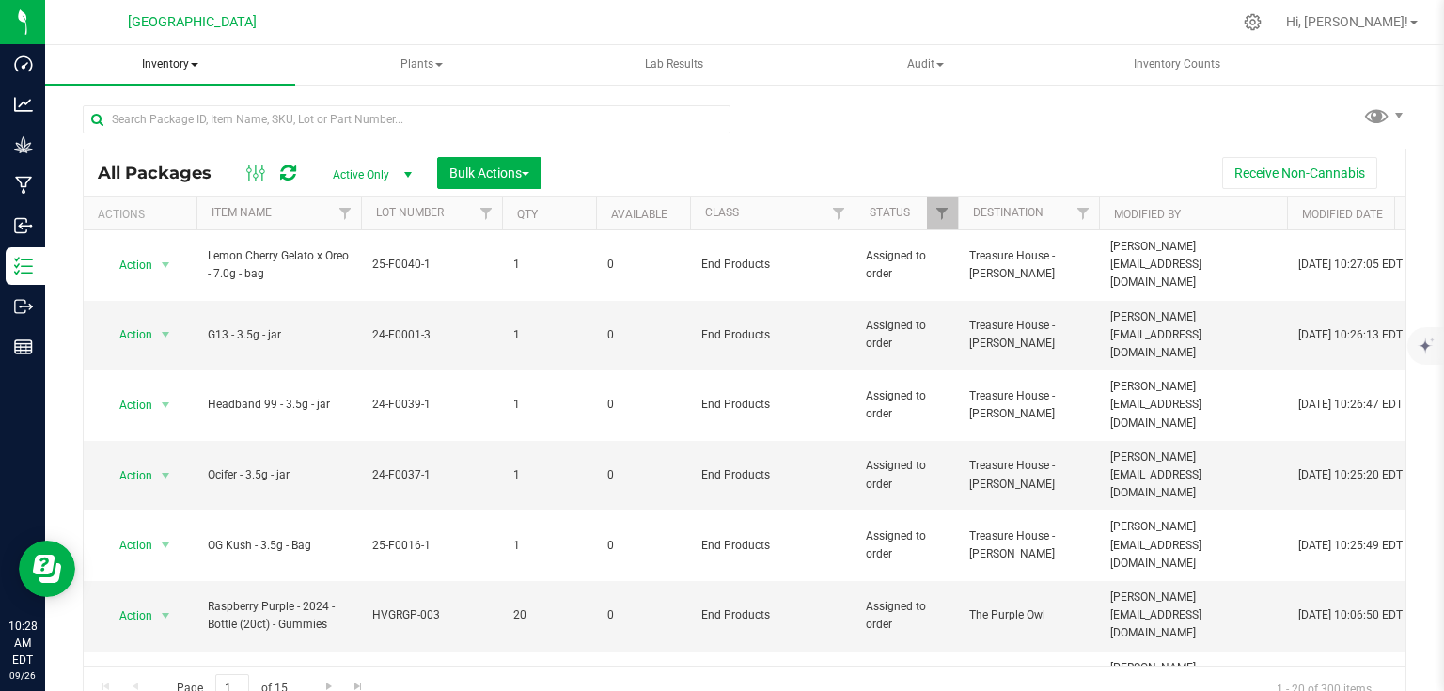
click at [196, 63] on span at bounding box center [195, 65] width 8 height 4
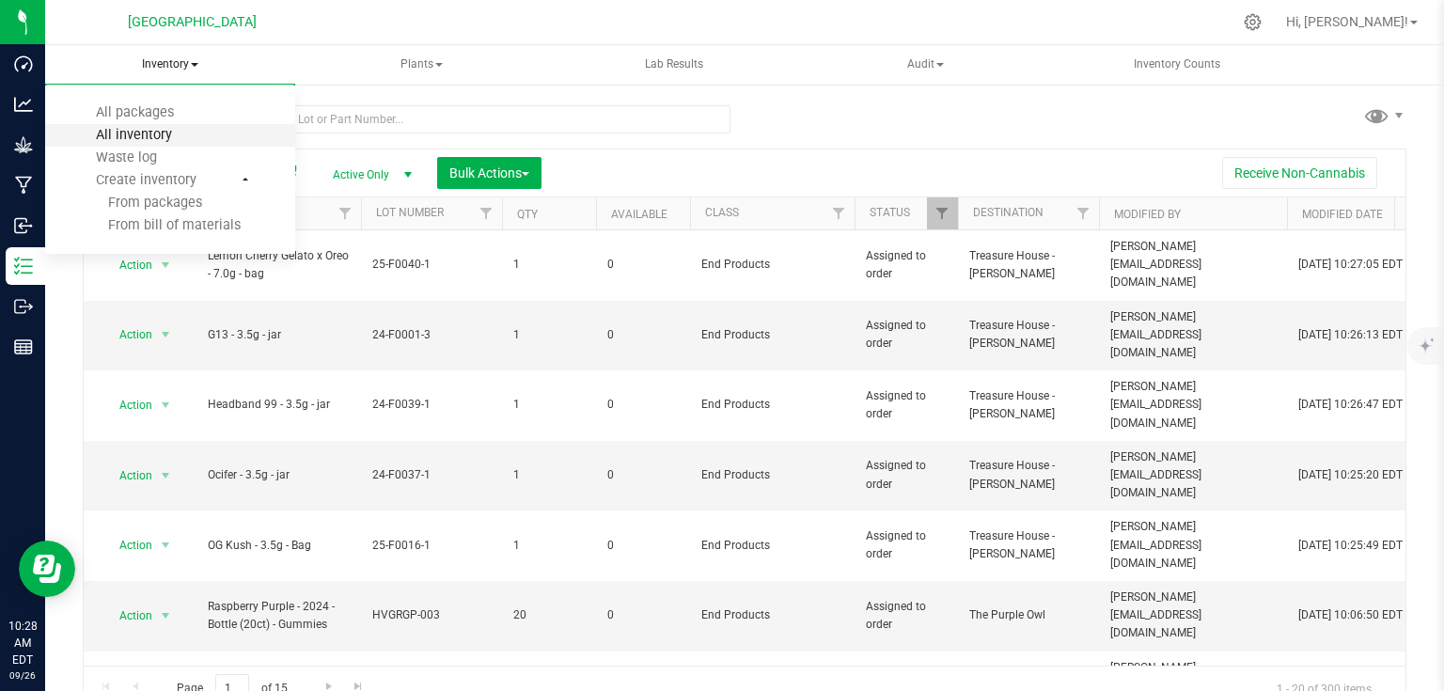
click at [165, 129] on span "All inventory" at bounding box center [134, 135] width 127 height 16
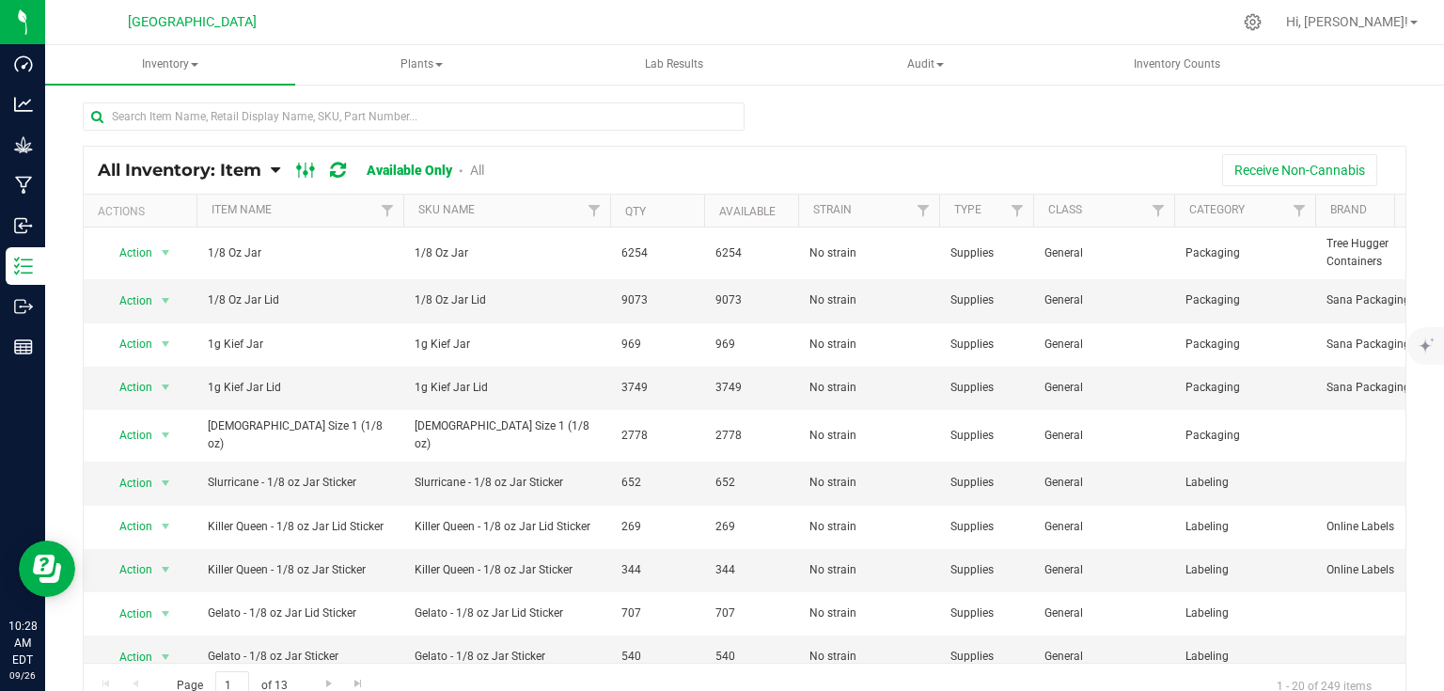
click at [301, 175] on icon at bounding box center [306, 170] width 21 height 23
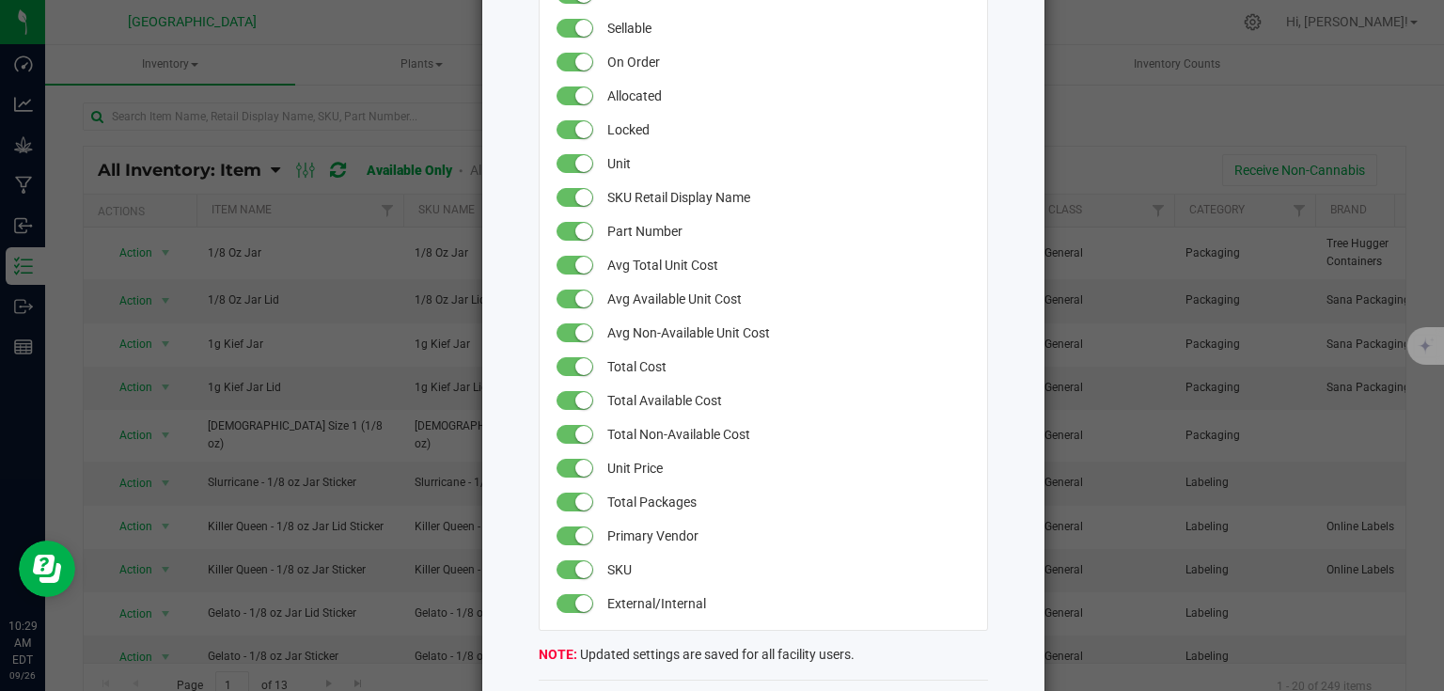
click at [1196, 308] on ngb-modal-window "All Inventory Grid Settings Drag columns to rearrange their order in the grid. …" at bounding box center [729, 345] width 1458 height 691
click at [218, 195] on ngb-modal-window "All Inventory Grid Settings Drag columns to rearrange their order in the grid. …" at bounding box center [729, 345] width 1458 height 691
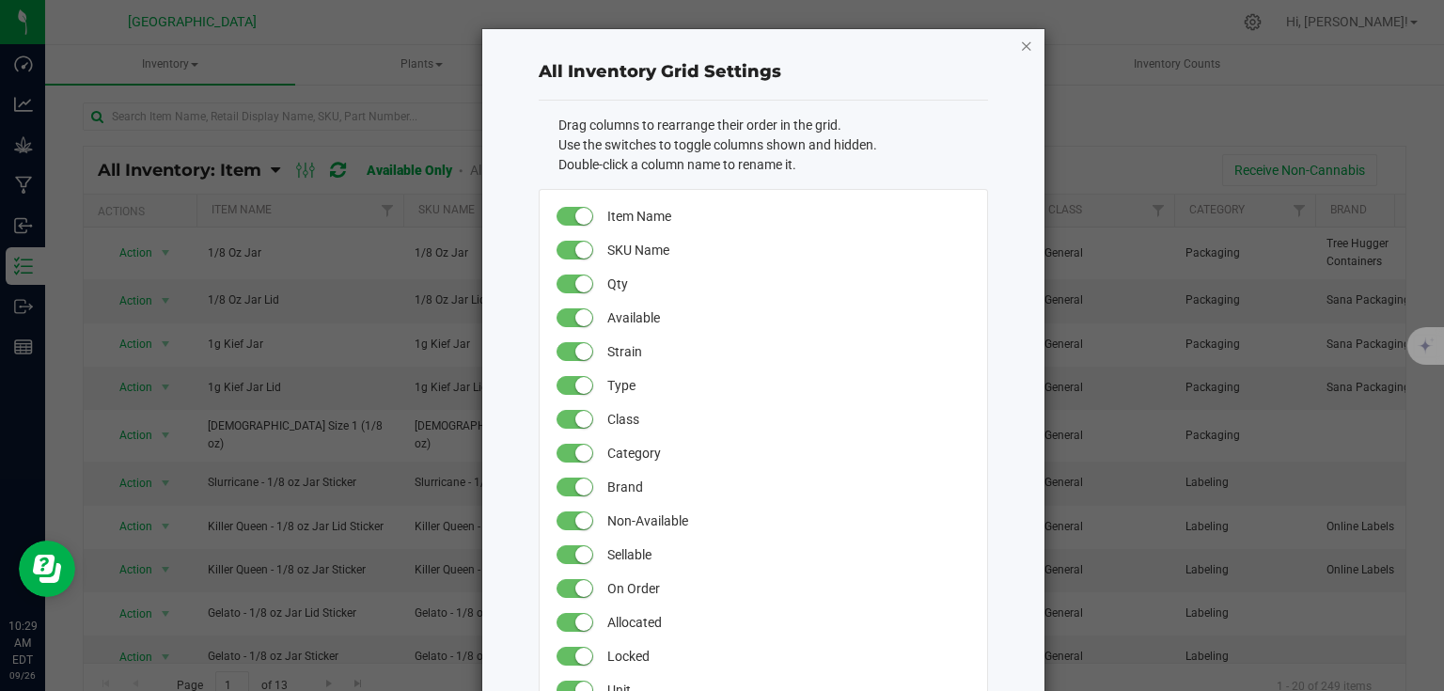
click at [1023, 43] on icon "button" at bounding box center [1026, 45] width 13 height 23
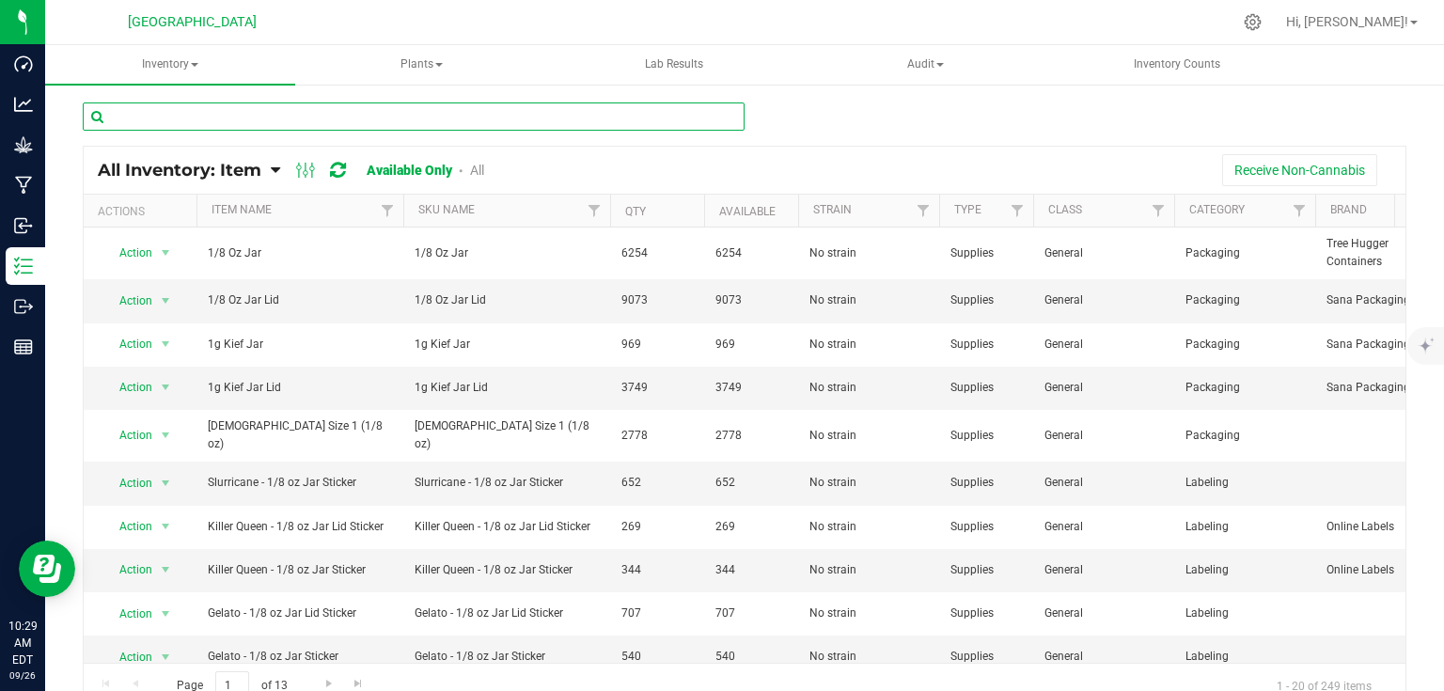
click at [387, 118] on input "text" at bounding box center [414, 116] width 662 height 28
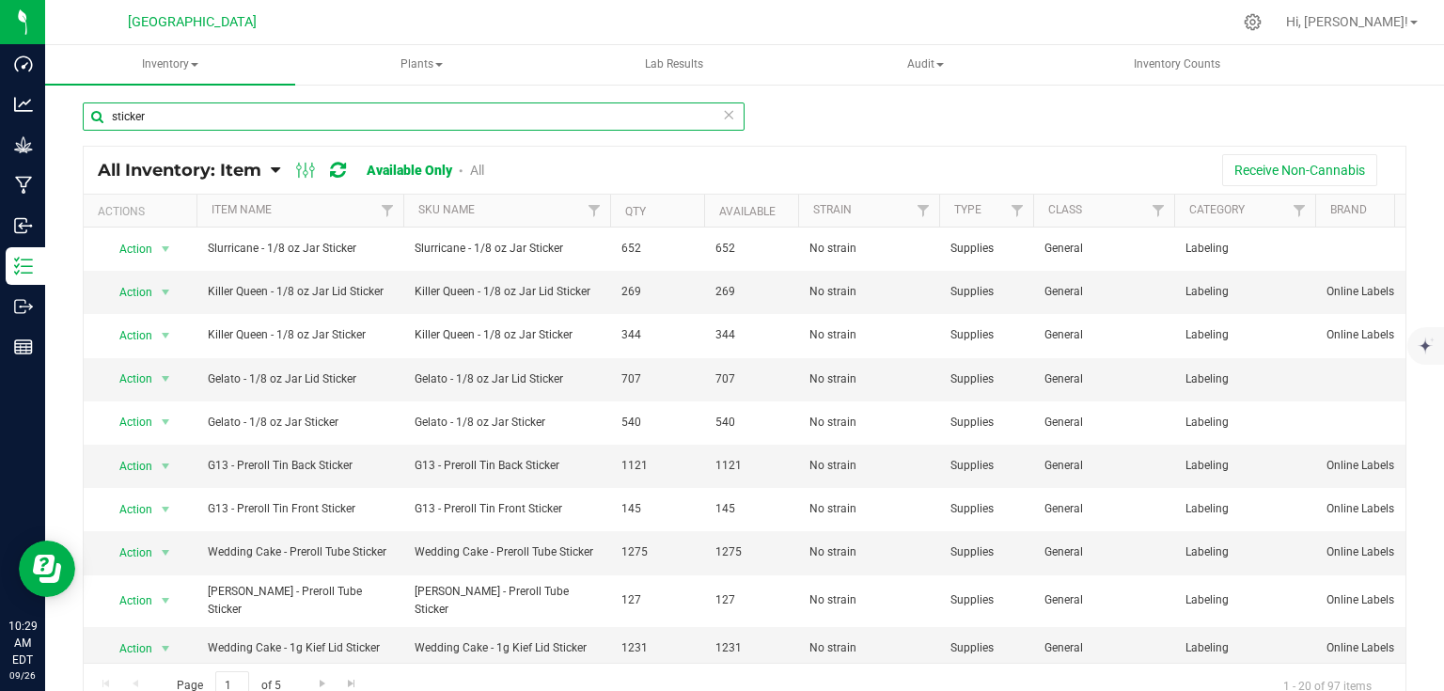
type input "sticker"
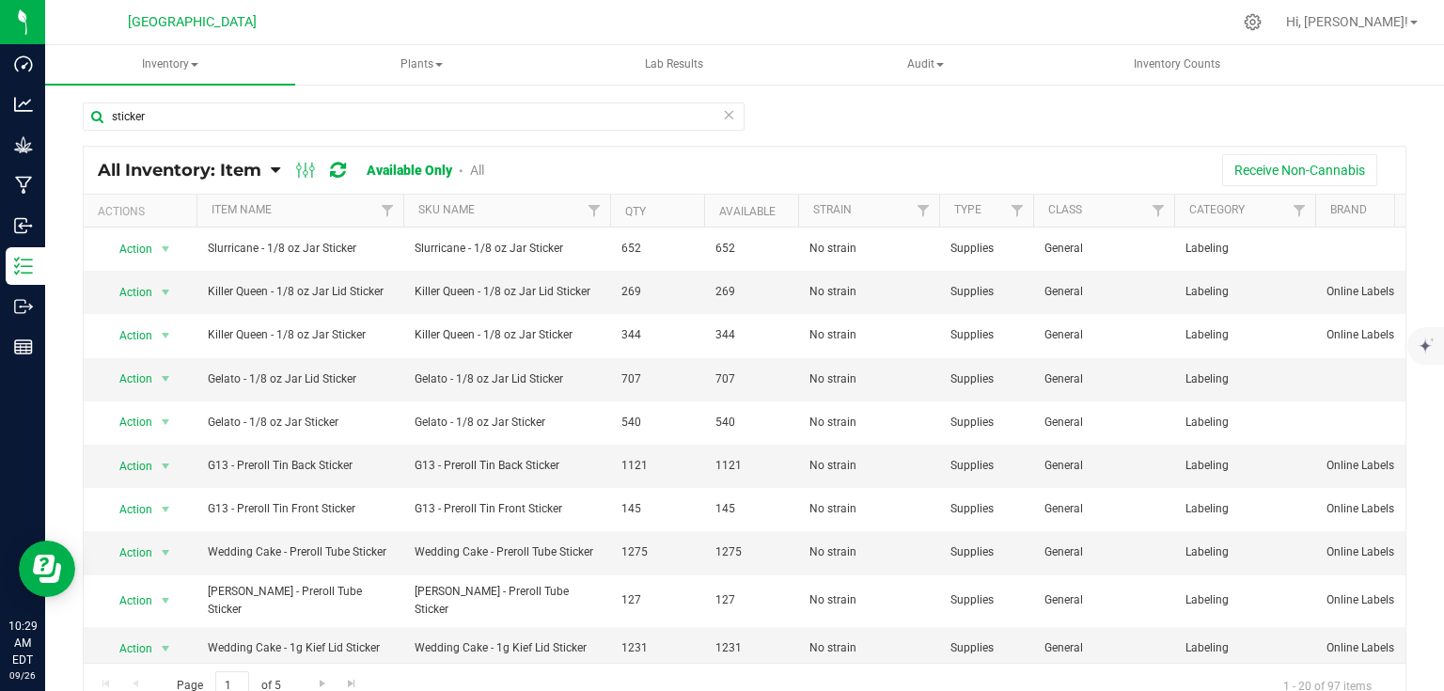
click at [318, 200] on th "Item Name" at bounding box center [299, 211] width 207 height 33
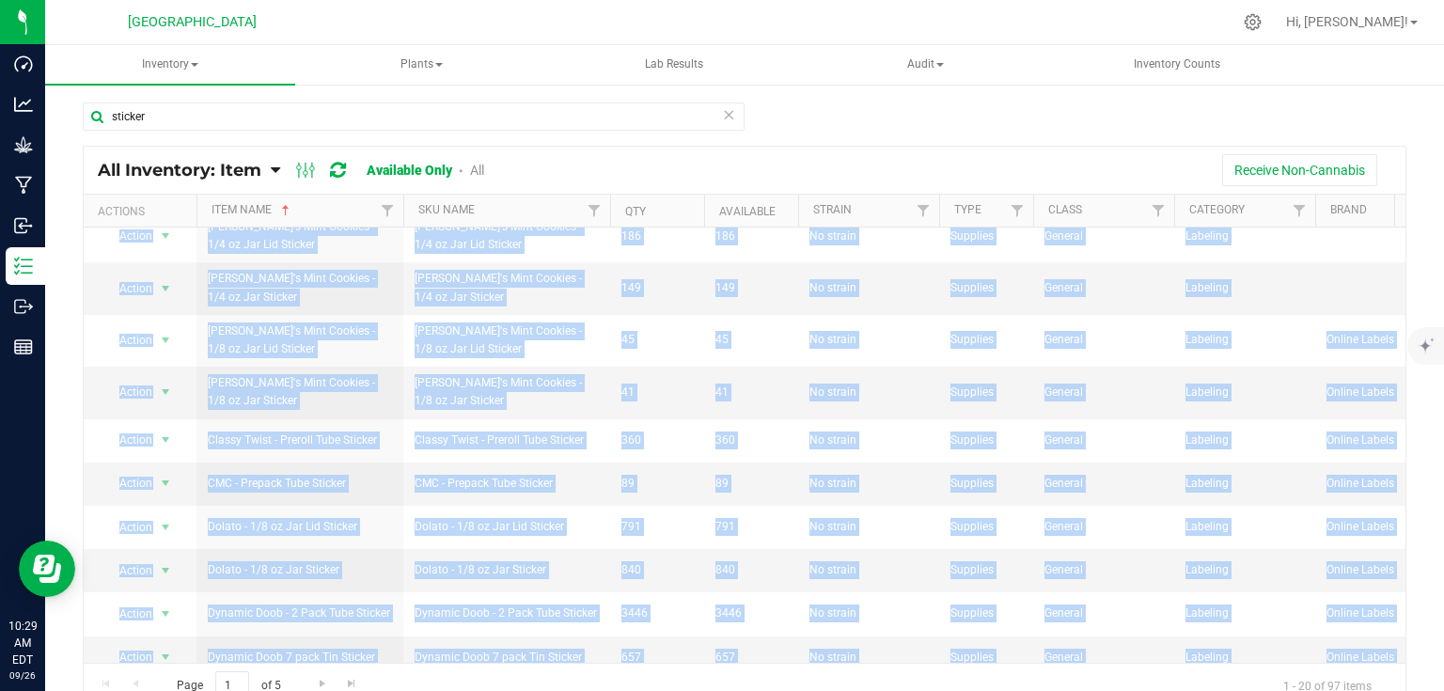
scroll to position [483, 0]
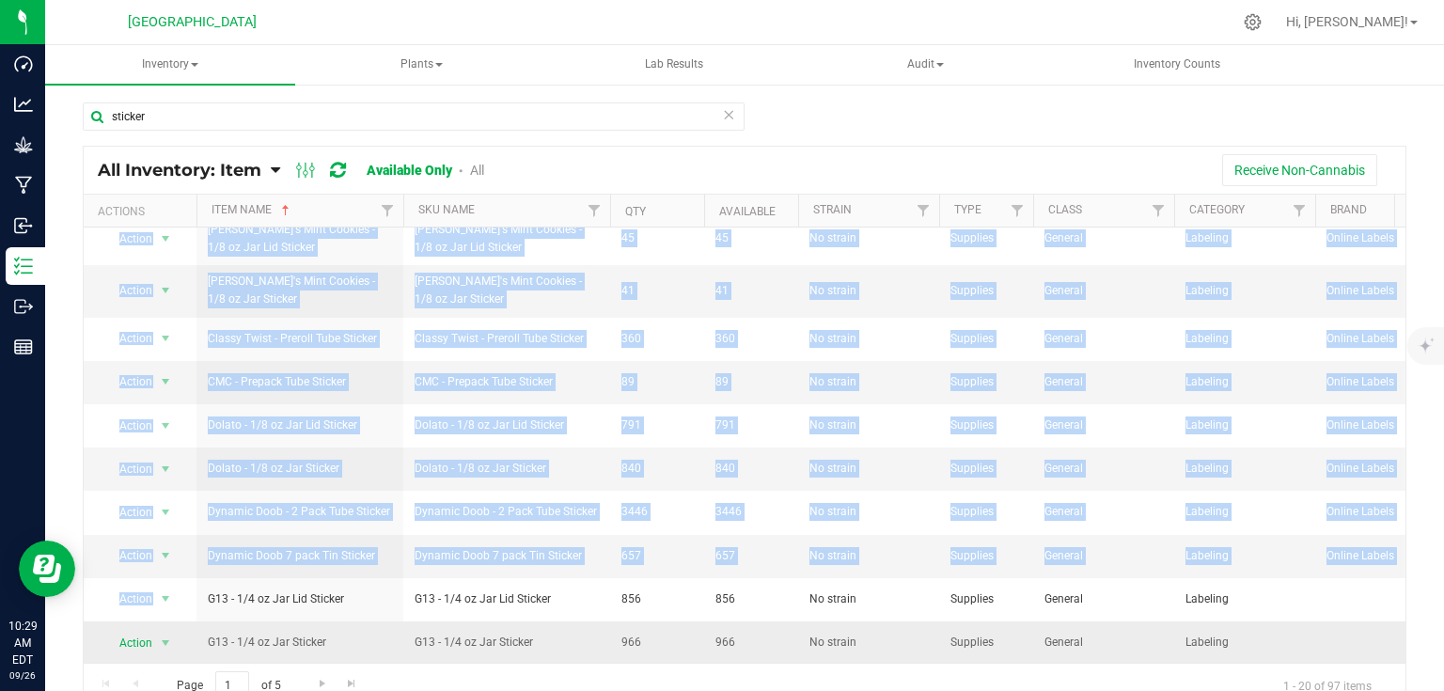
drag, startPoint x: 204, startPoint y: 243, endPoint x: 1289, endPoint y: 637, distance: 1154.5
copy tbody "Blissful Blaze - Preroll Tube Sticker Blissful Blaze - Preroll Tube Sticker 111…"
click at [566, 136] on div "sticker" at bounding box center [414, 123] width 662 height 43
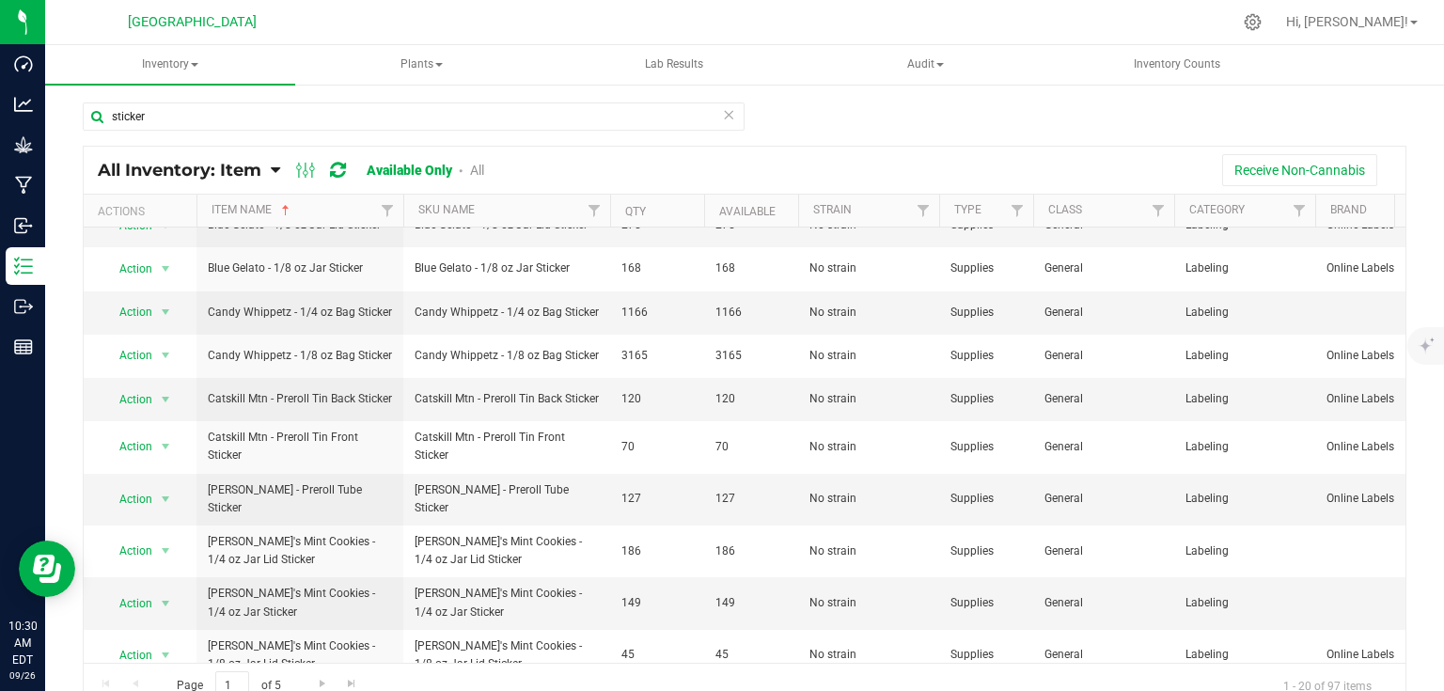
scroll to position [0, 0]
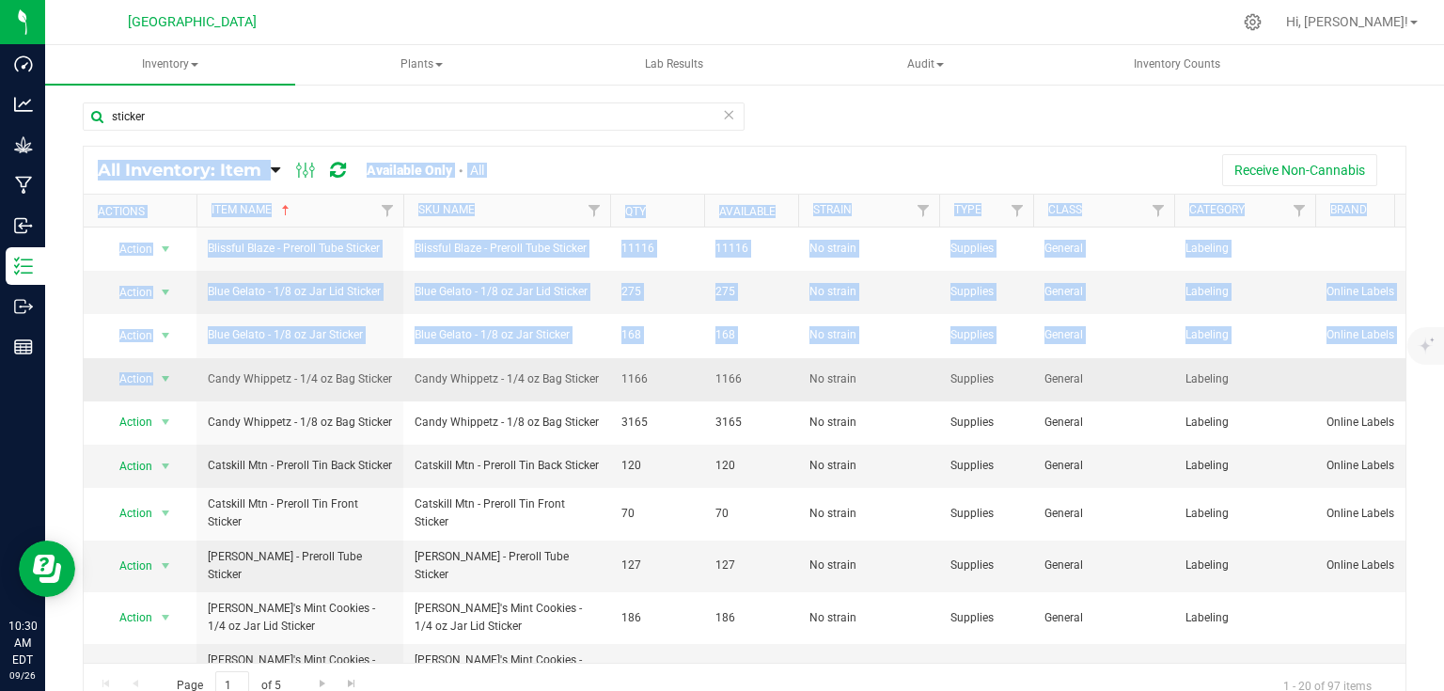
drag, startPoint x: 196, startPoint y: 241, endPoint x: 270, endPoint y: 396, distance: 172.0
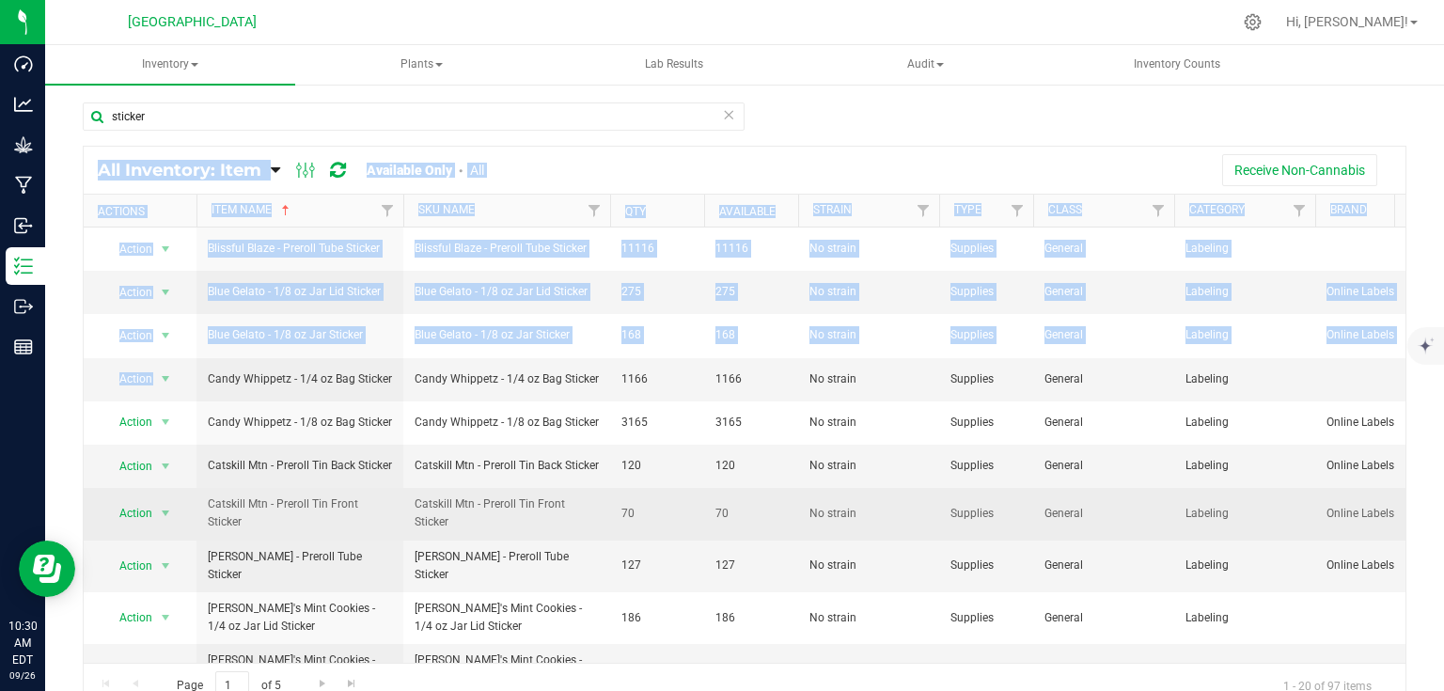
drag, startPoint x: 395, startPoint y: 470, endPoint x: 277, endPoint y: 522, distance: 128.4
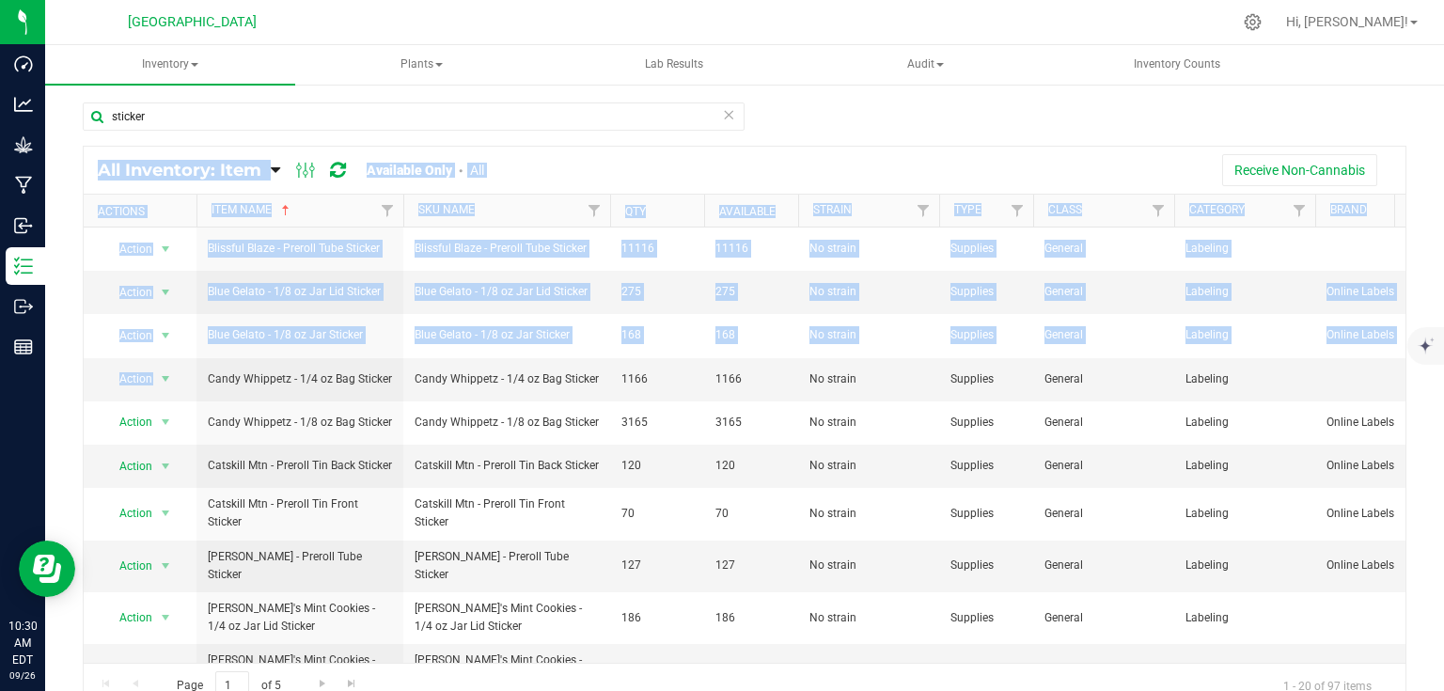
click at [577, 164] on div "Receive Non-Cannabis" at bounding box center [951, 170] width 879 height 32
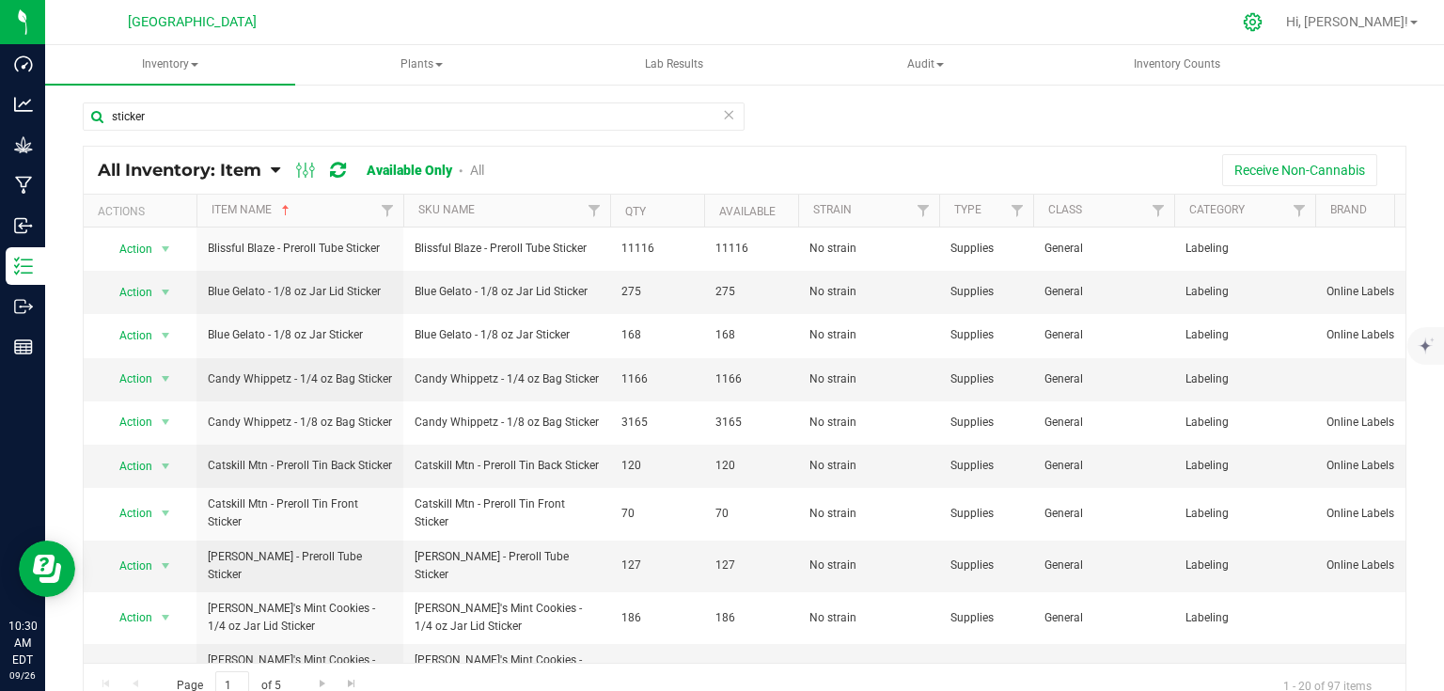
click at [1263, 24] on icon at bounding box center [1253, 22] width 20 height 20
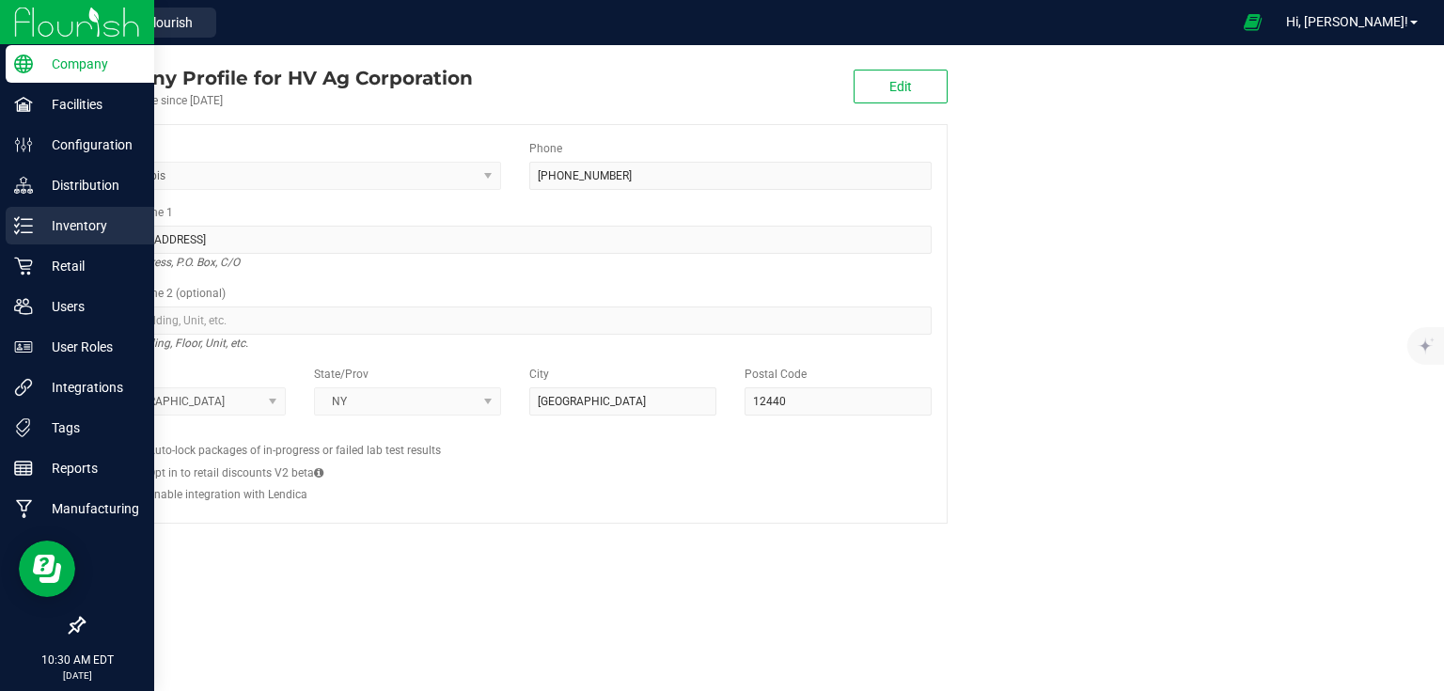
click at [22, 226] on line at bounding box center [27, 226] width 10 height 0
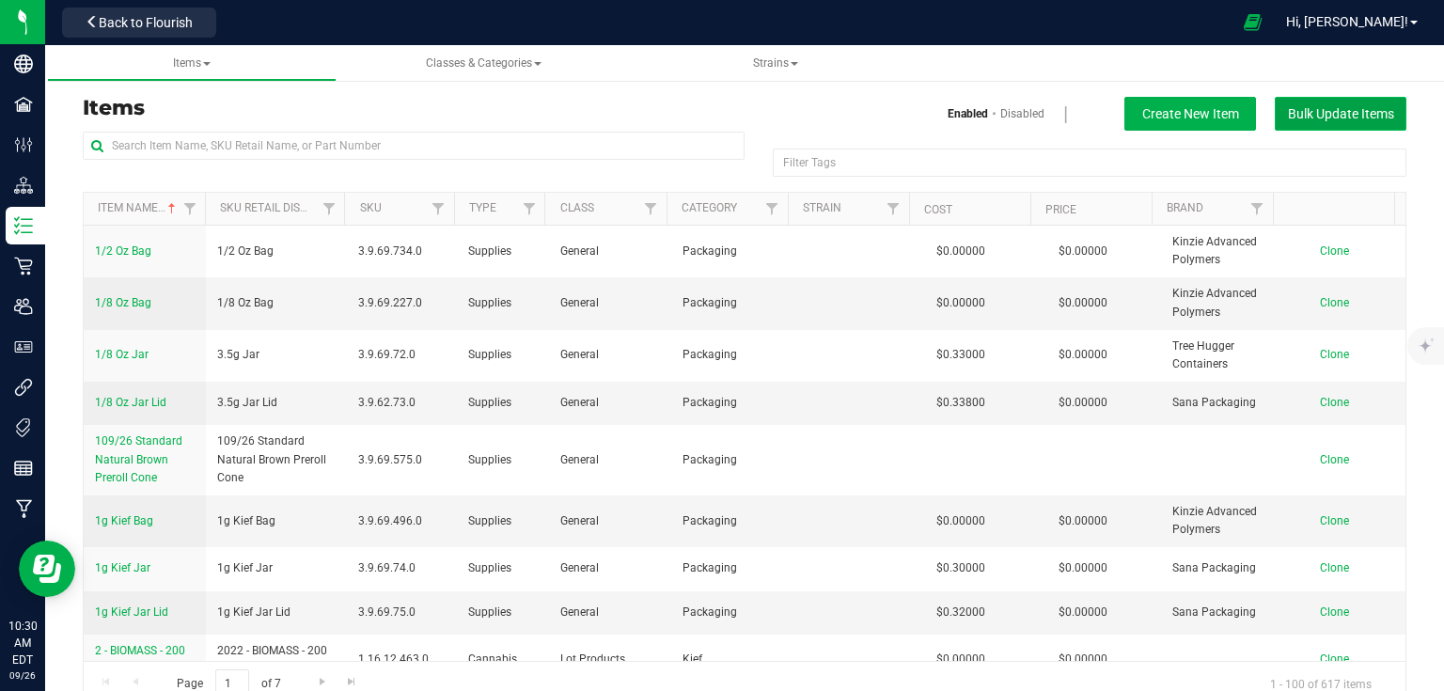
click at [1335, 128] on button "Bulk Update Items" at bounding box center [1341, 114] width 132 height 34
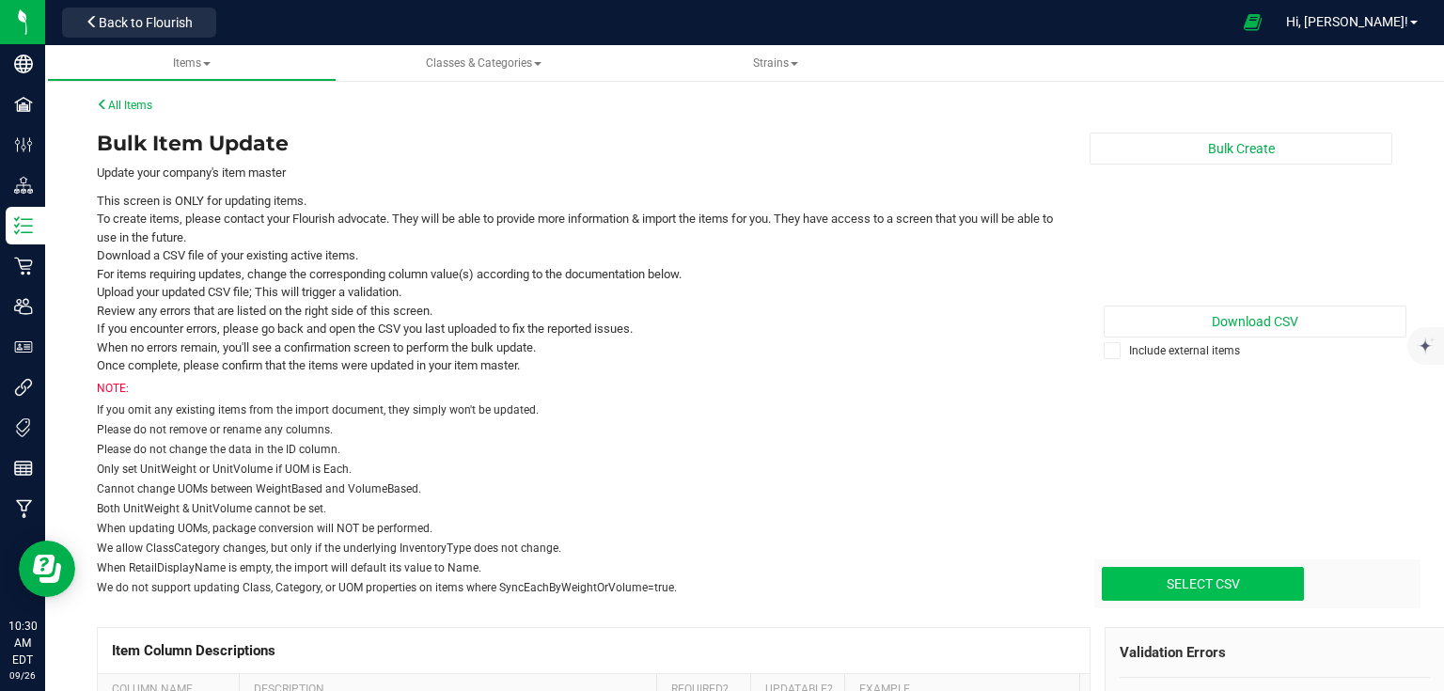
click at [149, 26] on span "Back to Flourish" at bounding box center [146, 22] width 94 height 15
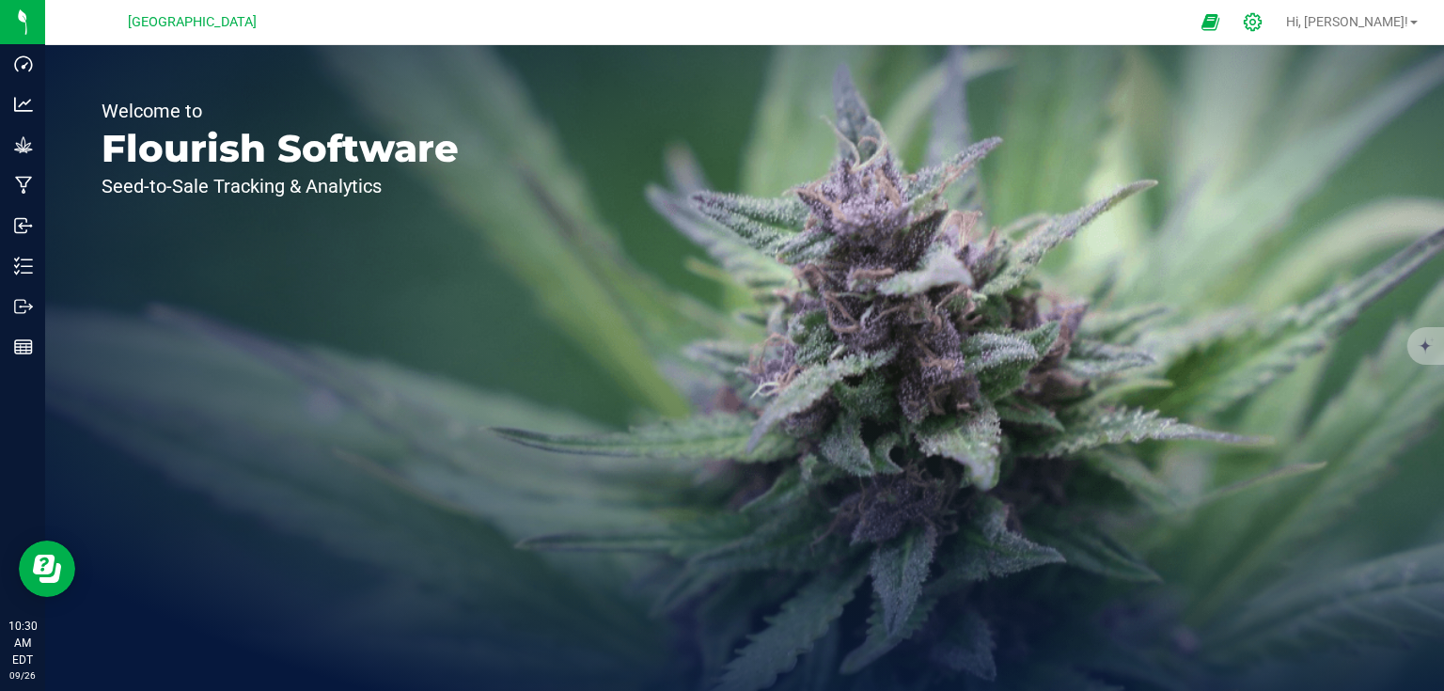
click at [1263, 26] on icon at bounding box center [1253, 22] width 20 height 20
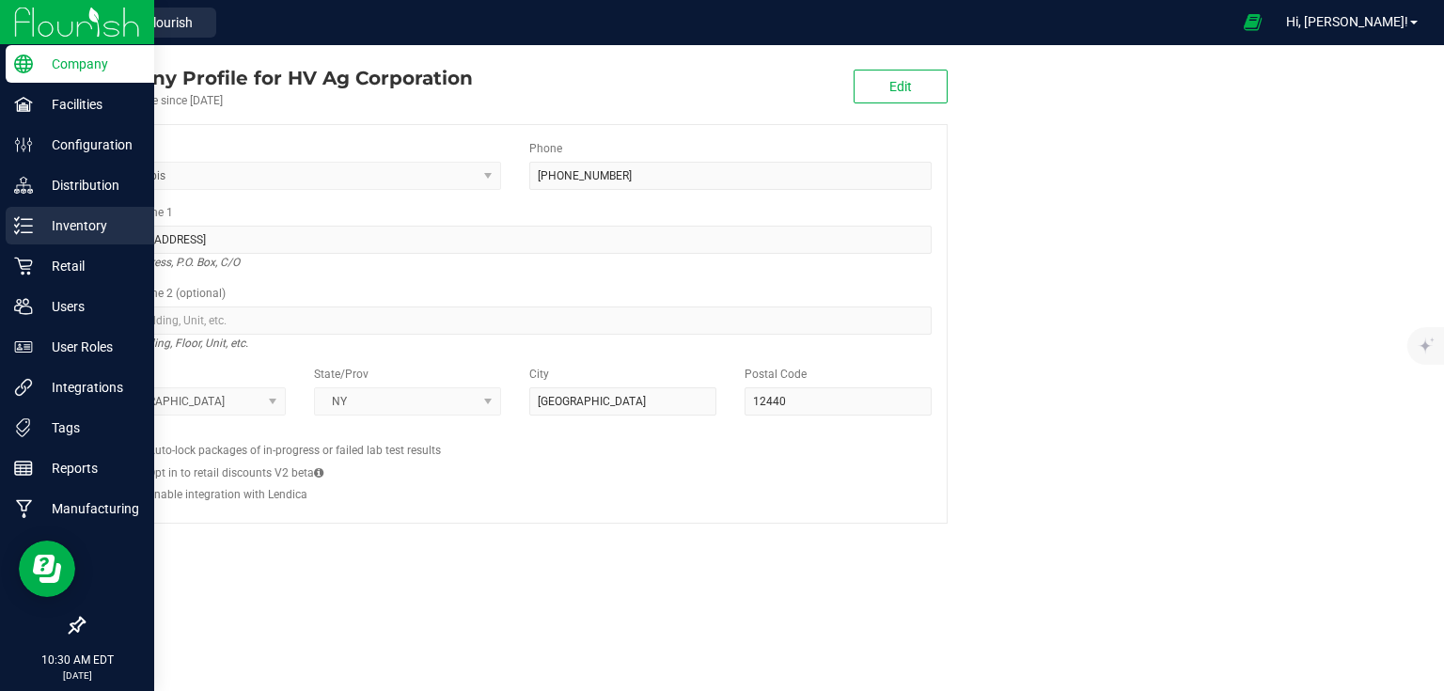
click at [22, 230] on icon at bounding box center [23, 225] width 19 height 19
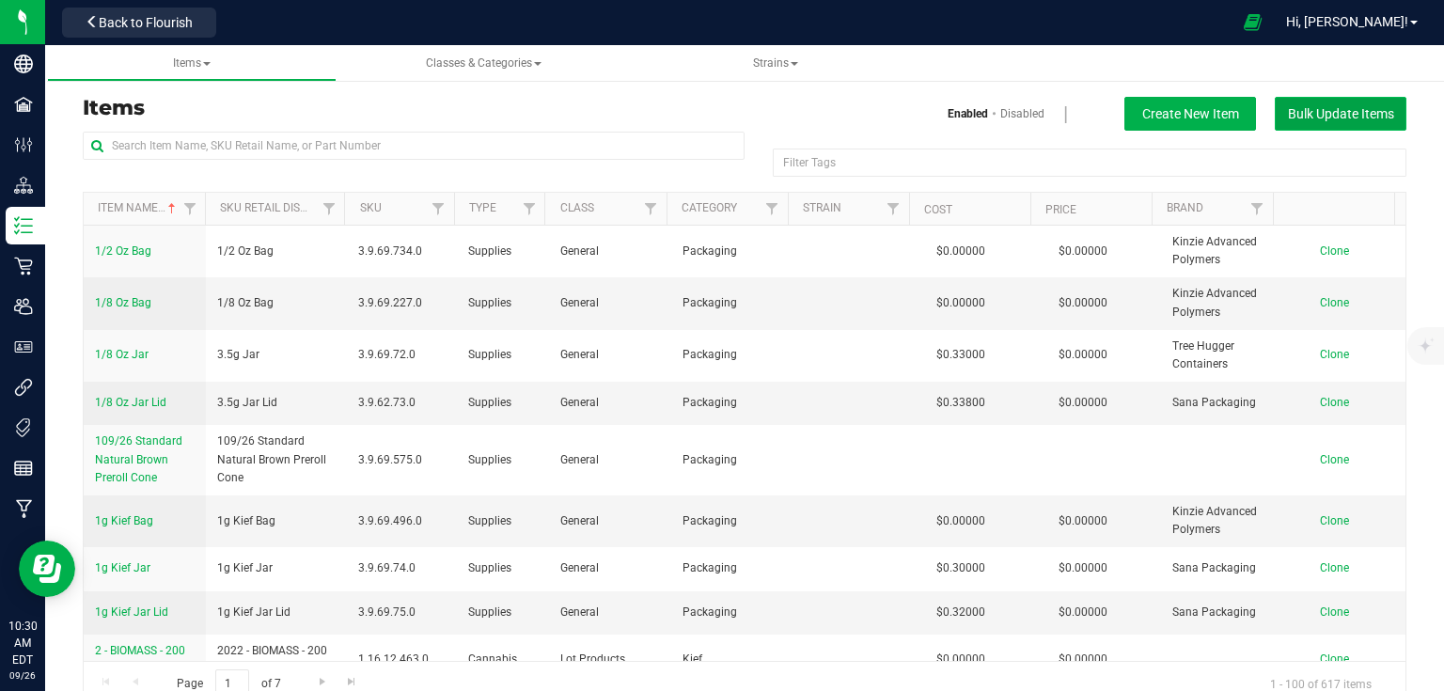
click at [1301, 115] on span "Bulk Update Items" at bounding box center [1341, 113] width 106 height 15
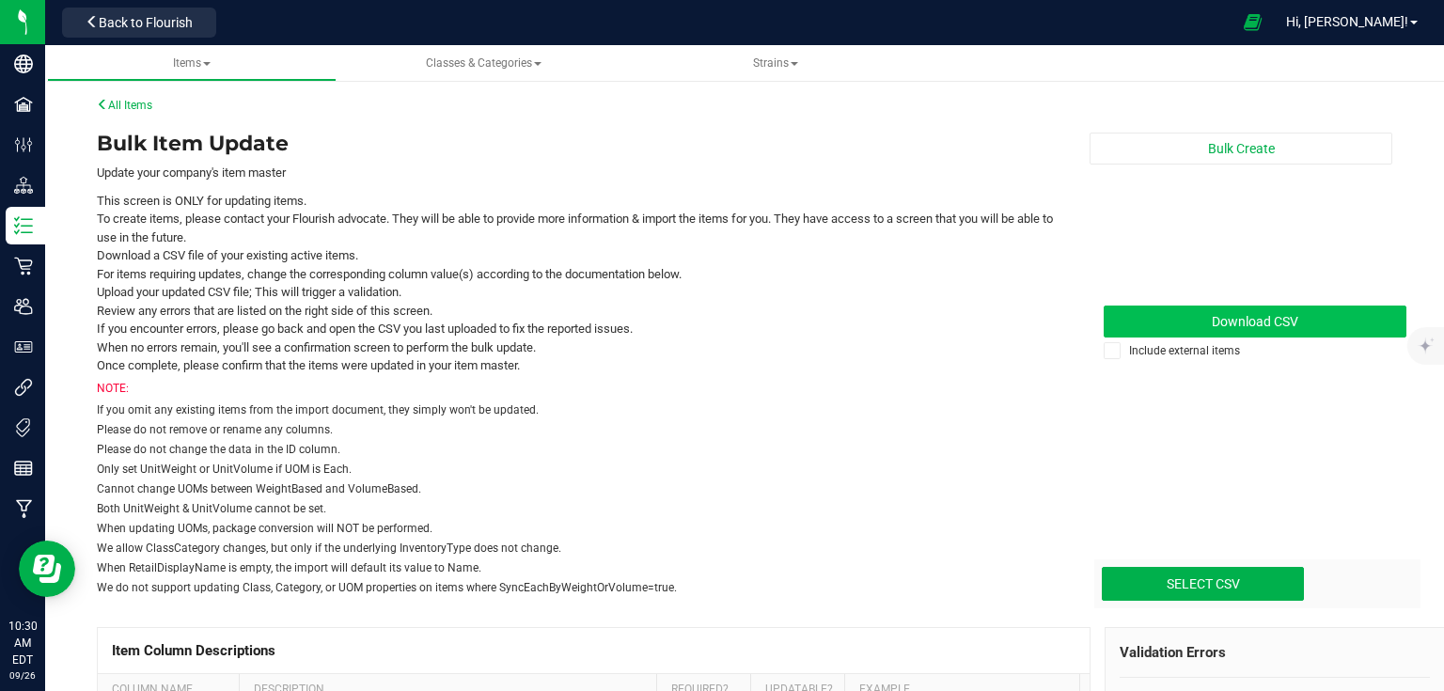
click at [1295, 330] on link "Download CSV" at bounding box center [1255, 322] width 303 height 32
